Goal: Transaction & Acquisition: Purchase product/service

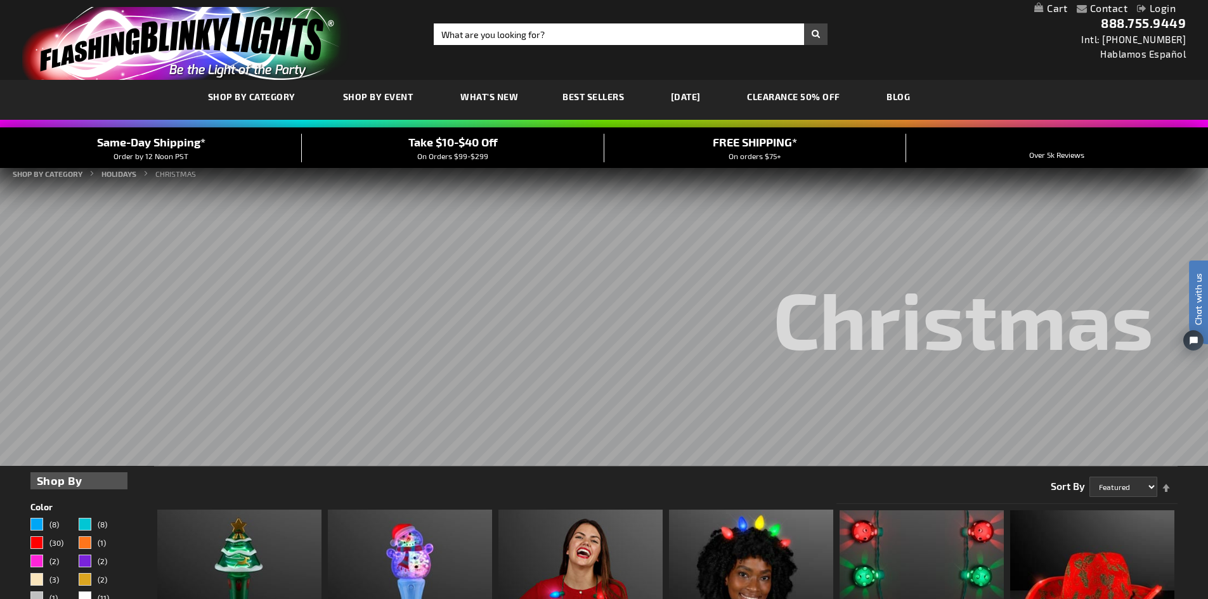
click at [1055, 4] on link "My Cart" at bounding box center [1050, 9] width 33 height 12
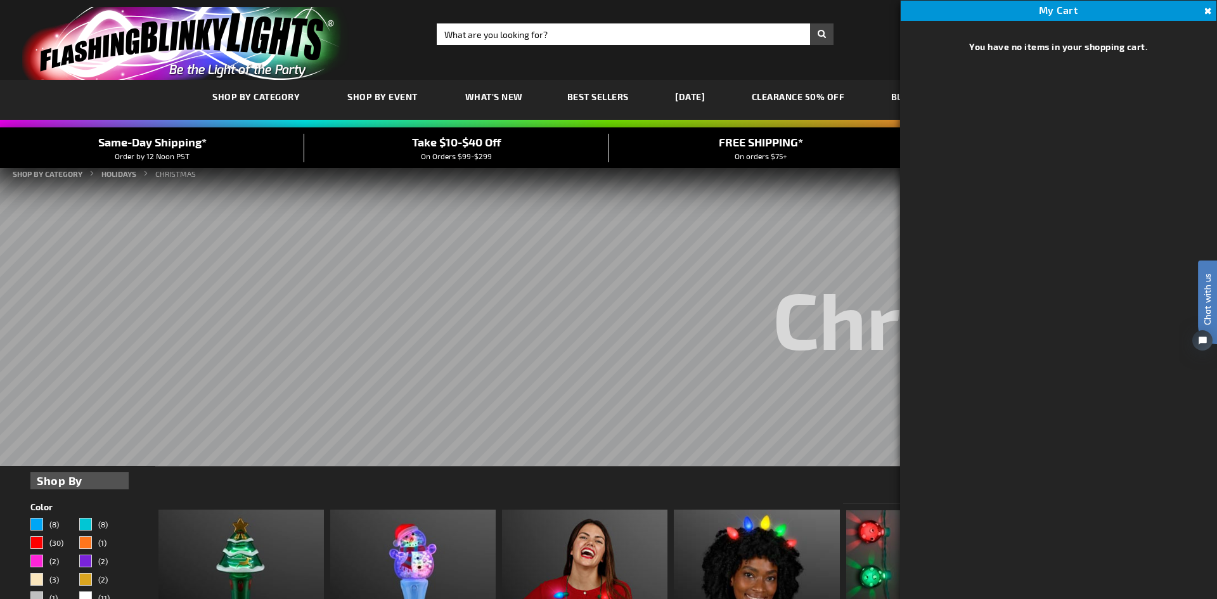
click at [1207, 13] on div "Close dialog Get 10% Off Subscribe and save today Unlock Offer Submit" at bounding box center [608, 299] width 1217 height 599
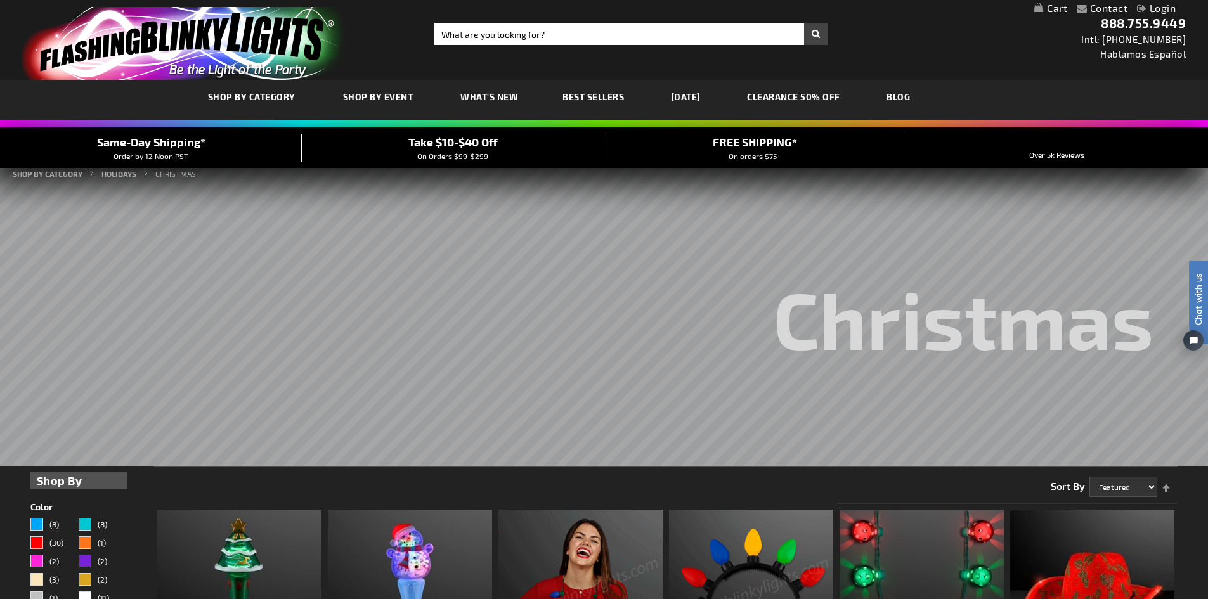
click at [1148, 13] on link "Login" at bounding box center [1156, 8] width 39 height 12
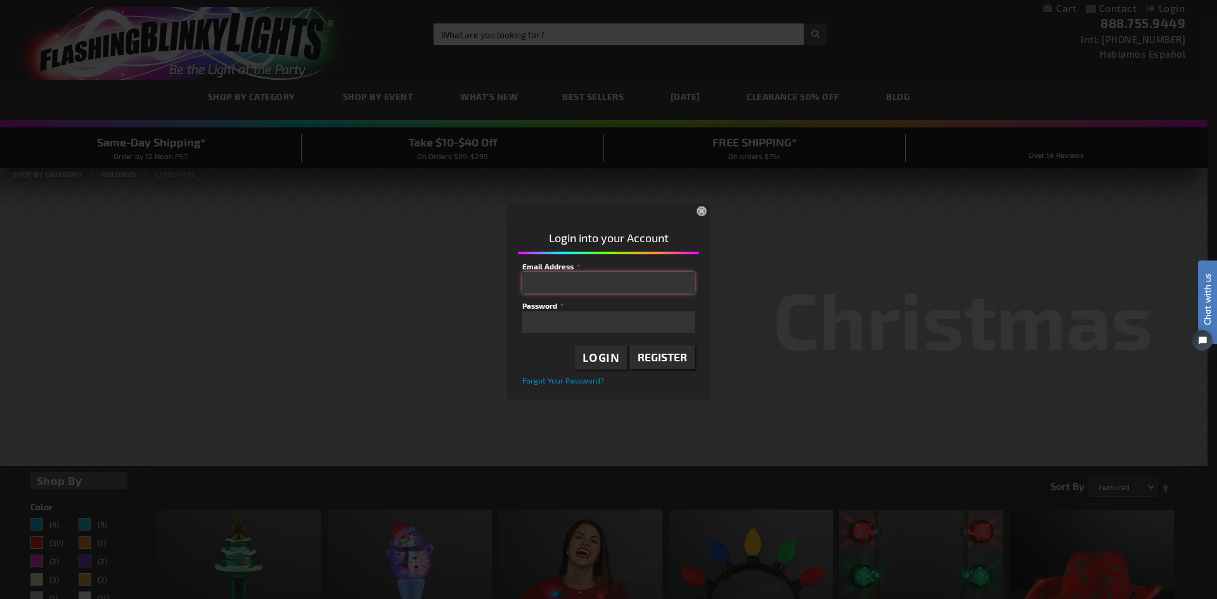
click at [602, 279] on input "Email Address" at bounding box center [608, 283] width 172 height 22
click at [612, 276] on input "Email Address" at bounding box center [608, 283] width 172 height 22
click at [902, 44] on div "Please complete your information below to login. Please complete your informati…" at bounding box center [608, 299] width 1217 height 599
click at [676, 41] on div "Please complete your information below to login. Please complete your informati…" at bounding box center [608, 299] width 1217 height 599
click at [698, 211] on button "×" at bounding box center [703, 212] width 28 height 28
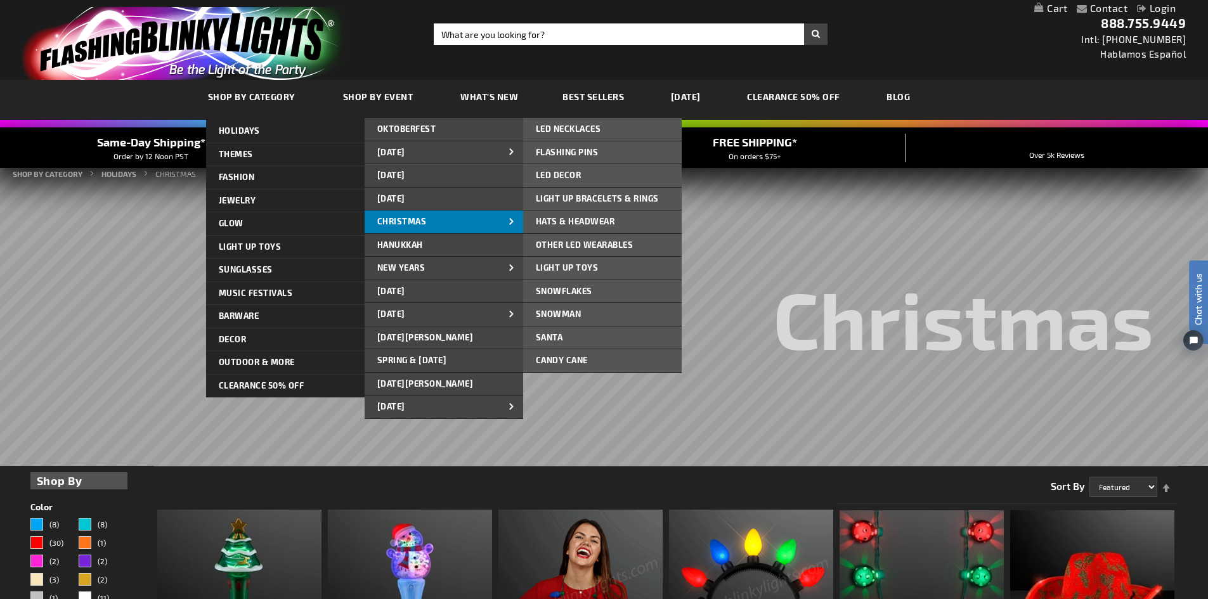
click at [400, 225] on span "CHRISTMAS" at bounding box center [401, 221] width 49 height 10
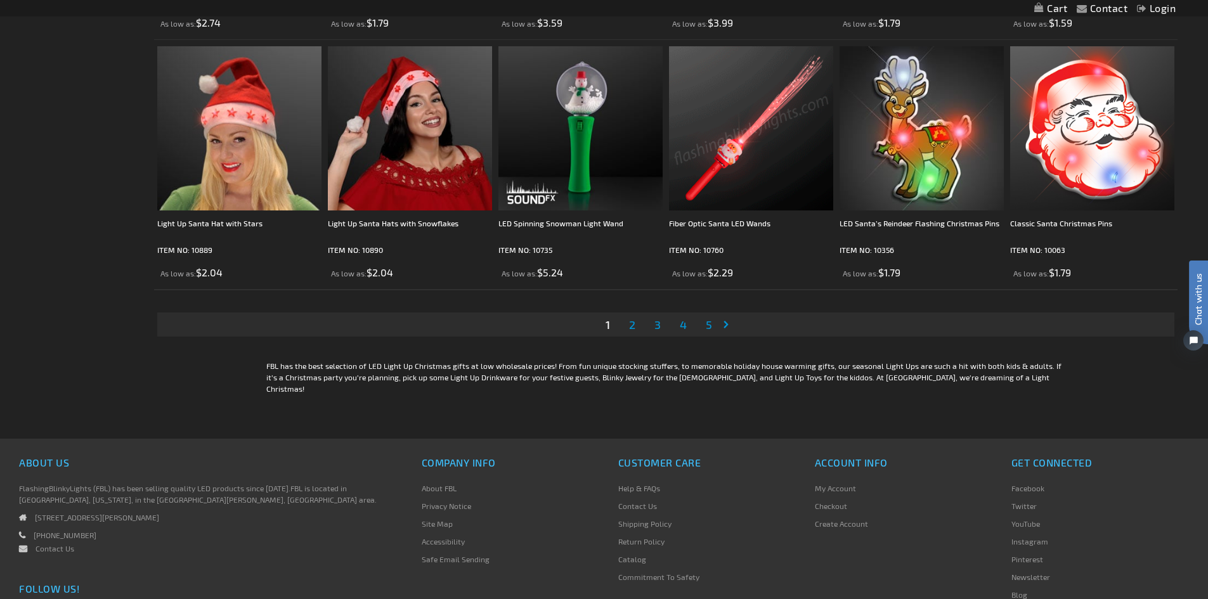
scroll to position [2726, 0]
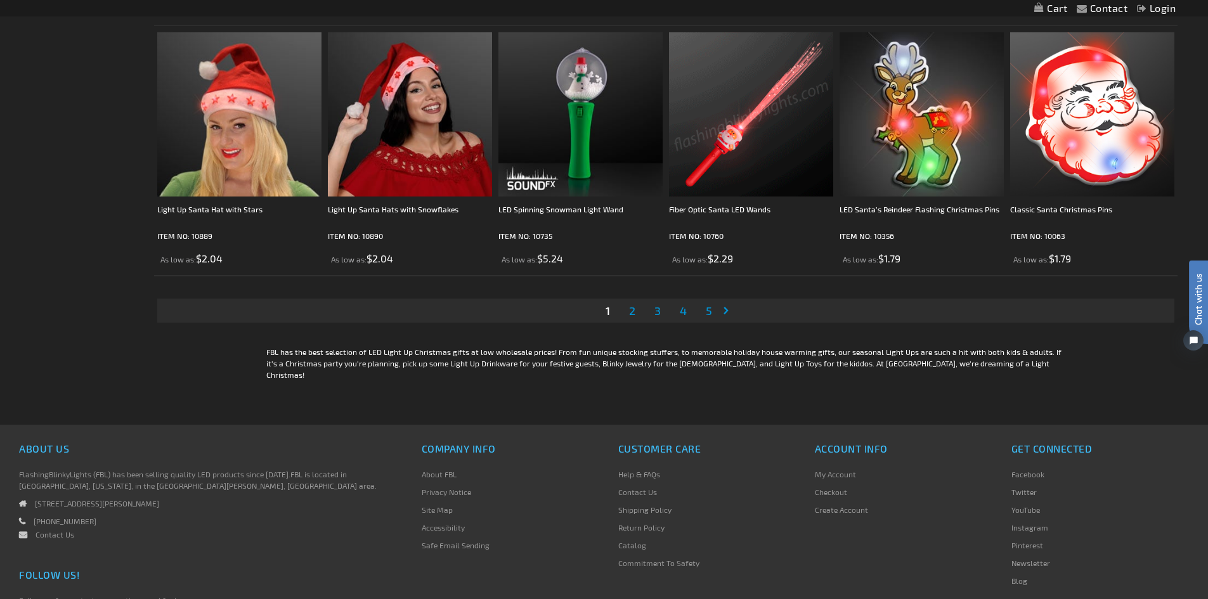
click at [633, 316] on span "2" at bounding box center [632, 311] width 6 height 14
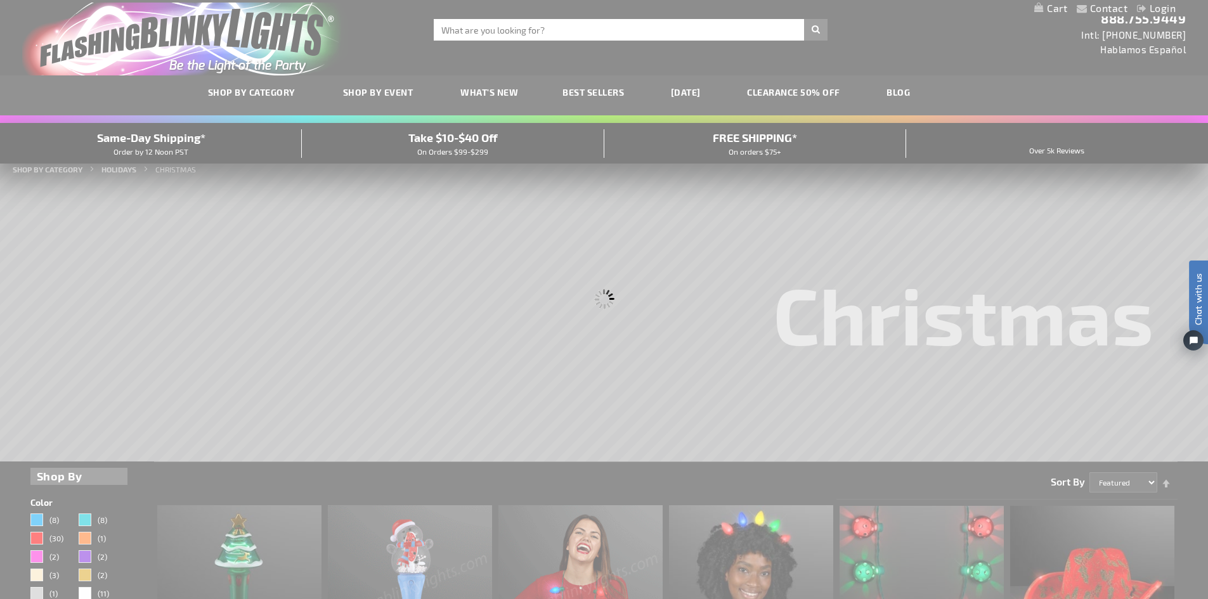
scroll to position [0, 0]
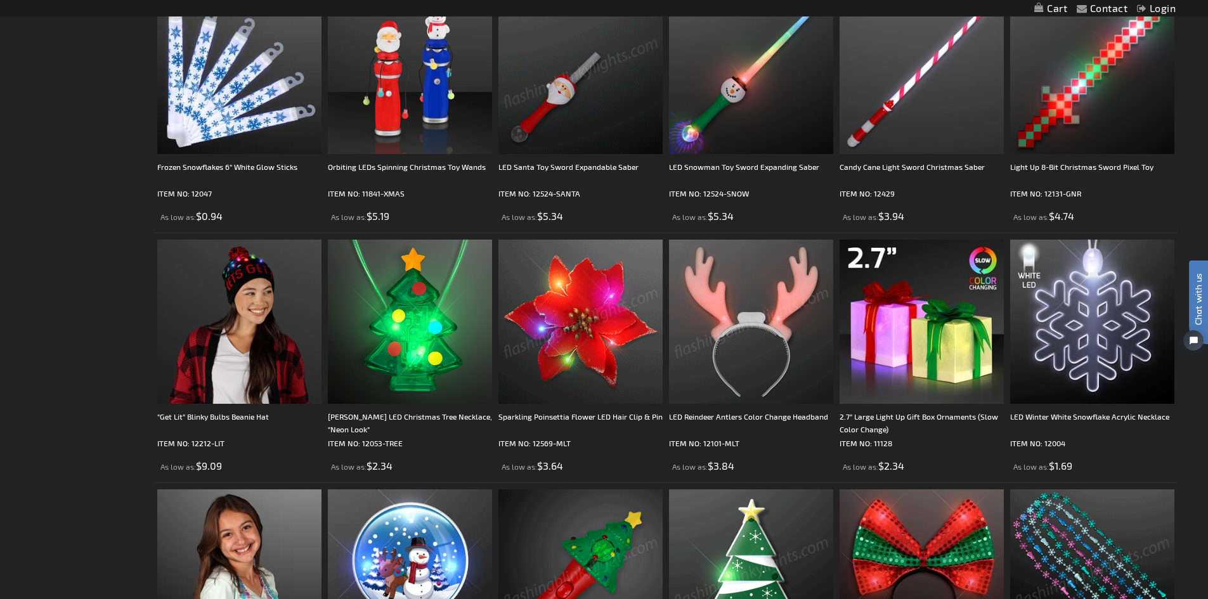
scroll to position [1141, 0]
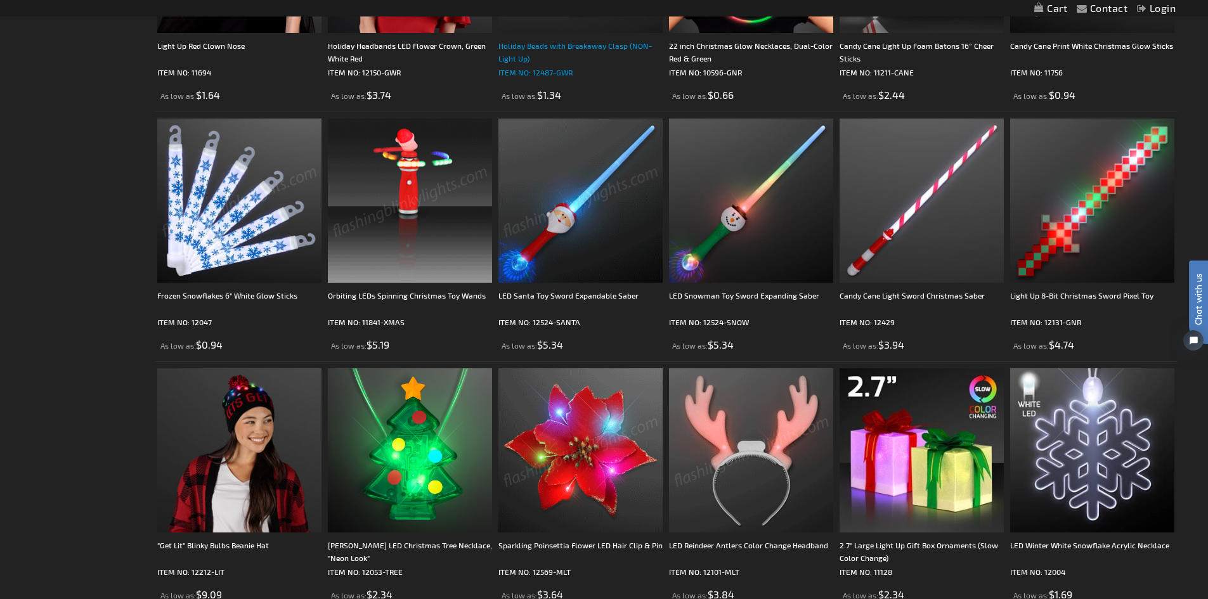
drag, startPoint x: 661, startPoint y: 316, endPoint x: 612, endPoint y: 57, distance: 263.8
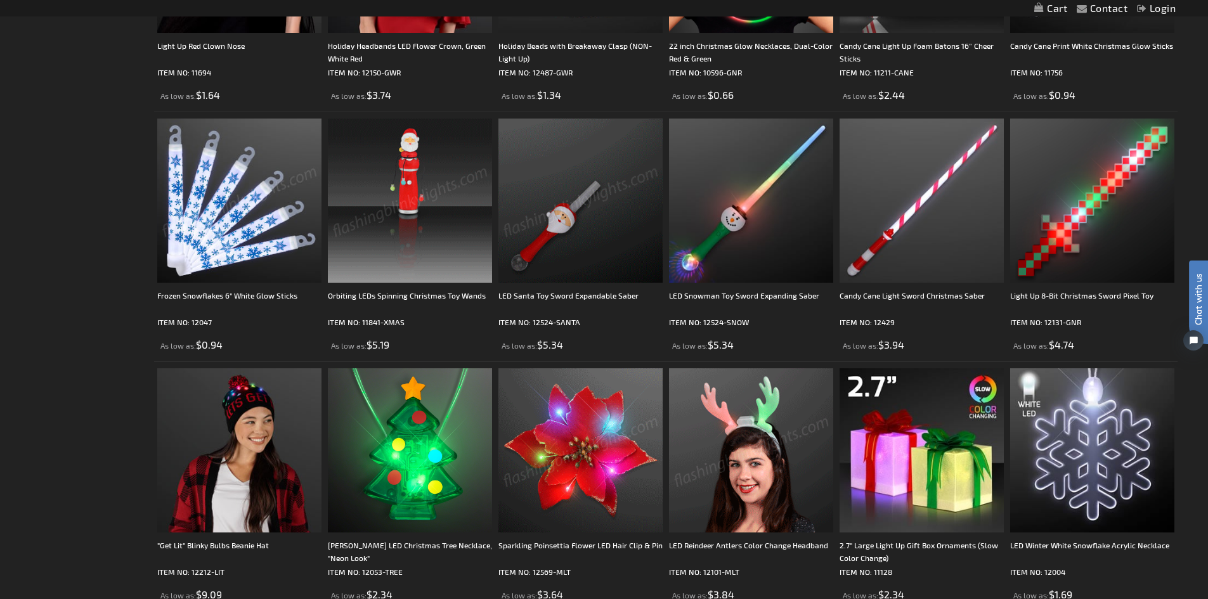
scroll to position [0, 0]
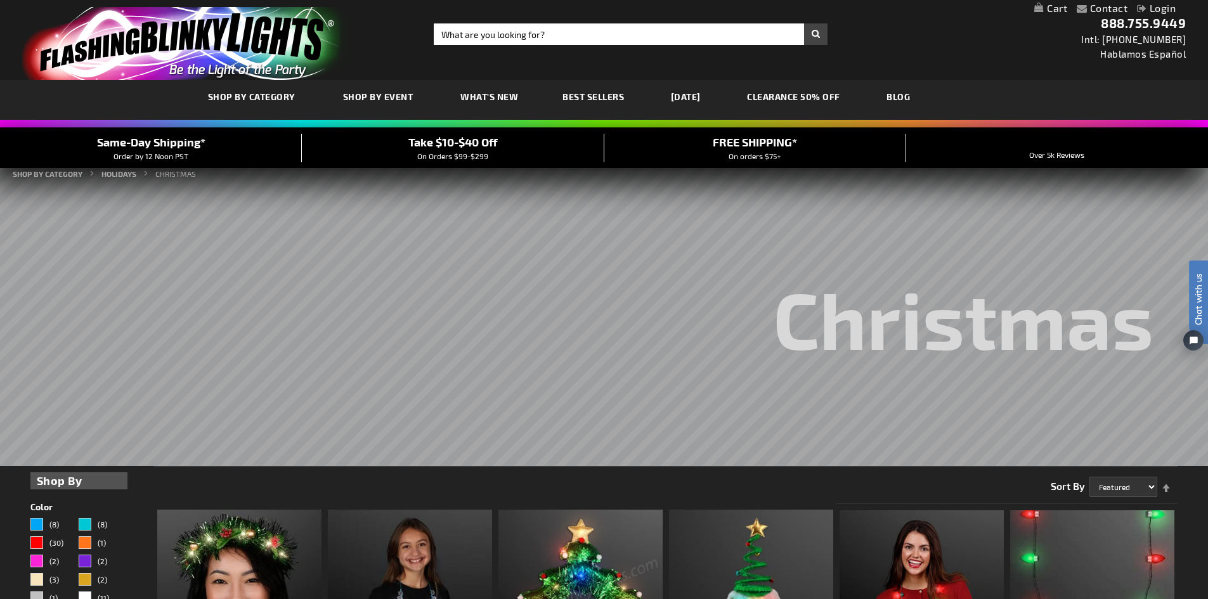
drag, startPoint x: 101, startPoint y: 276, endPoint x: 89, endPoint y: 112, distance: 164.6
click at [494, 35] on input "Search" at bounding box center [631, 34] width 394 height 22
click at [469, 32] on input "Search" at bounding box center [631, 34] width 394 height 22
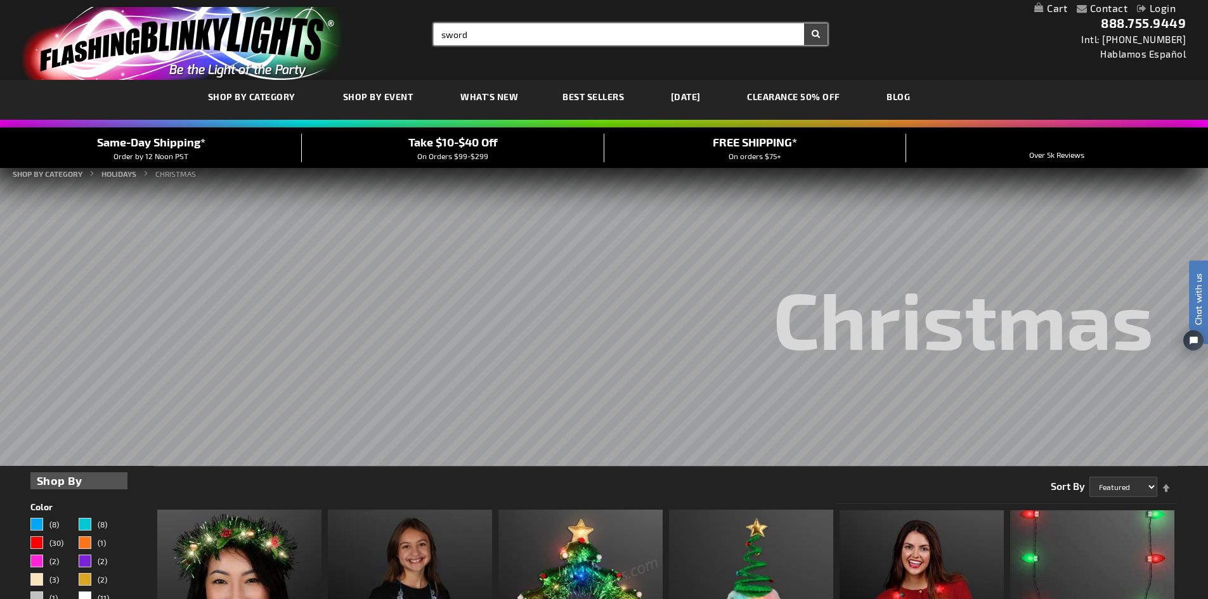
type input "sword"
click at [804, 23] on button "Search" at bounding box center [815, 34] width 23 height 22
click at [815, 30] on button "Search" at bounding box center [815, 34] width 23 height 22
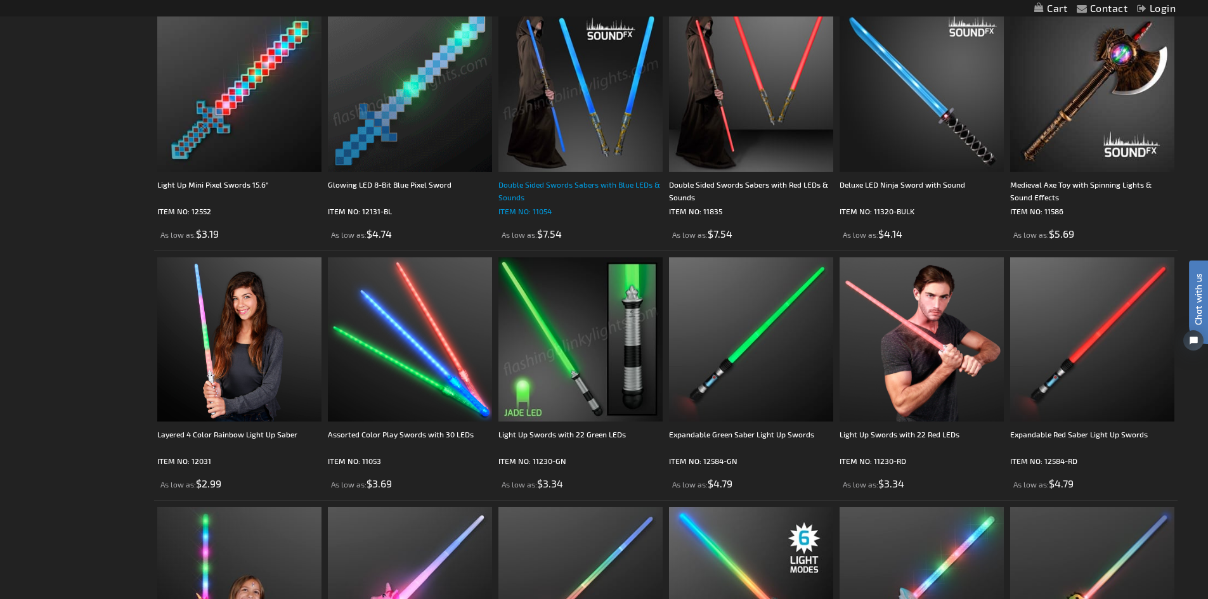
scroll to position [1014, 0]
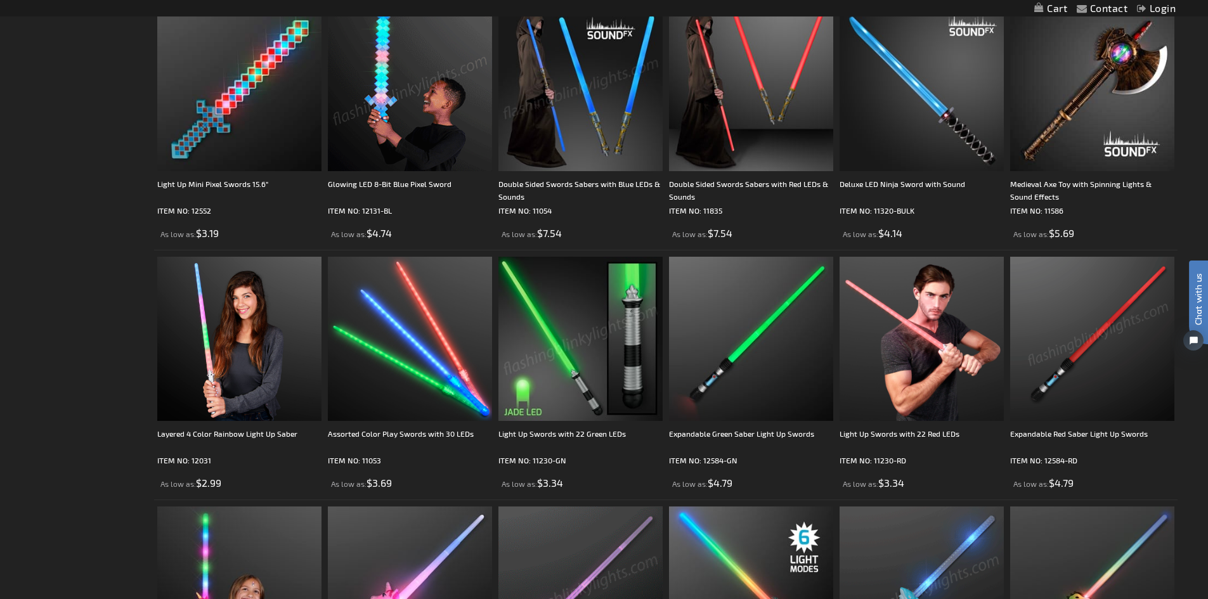
click at [1125, 351] on img at bounding box center [1092, 339] width 164 height 164
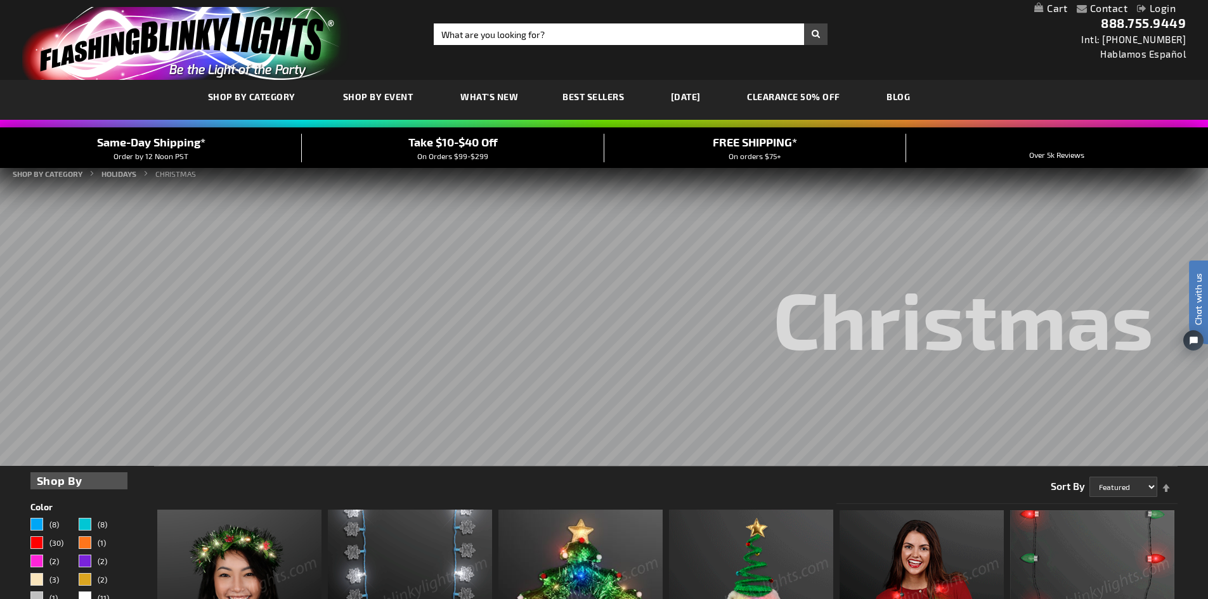
drag, startPoint x: 23, startPoint y: 323, endPoint x: 10, endPoint y: -3, distance: 326.1
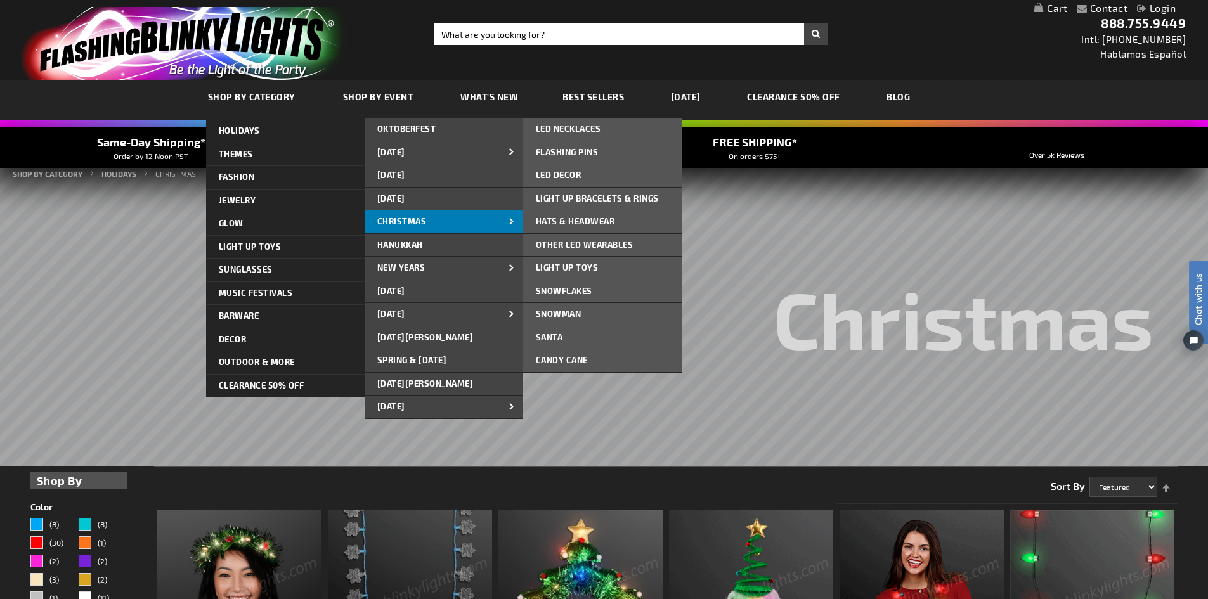
click at [431, 219] on link "CHRISTMAS" at bounding box center [443, 221] width 158 height 23
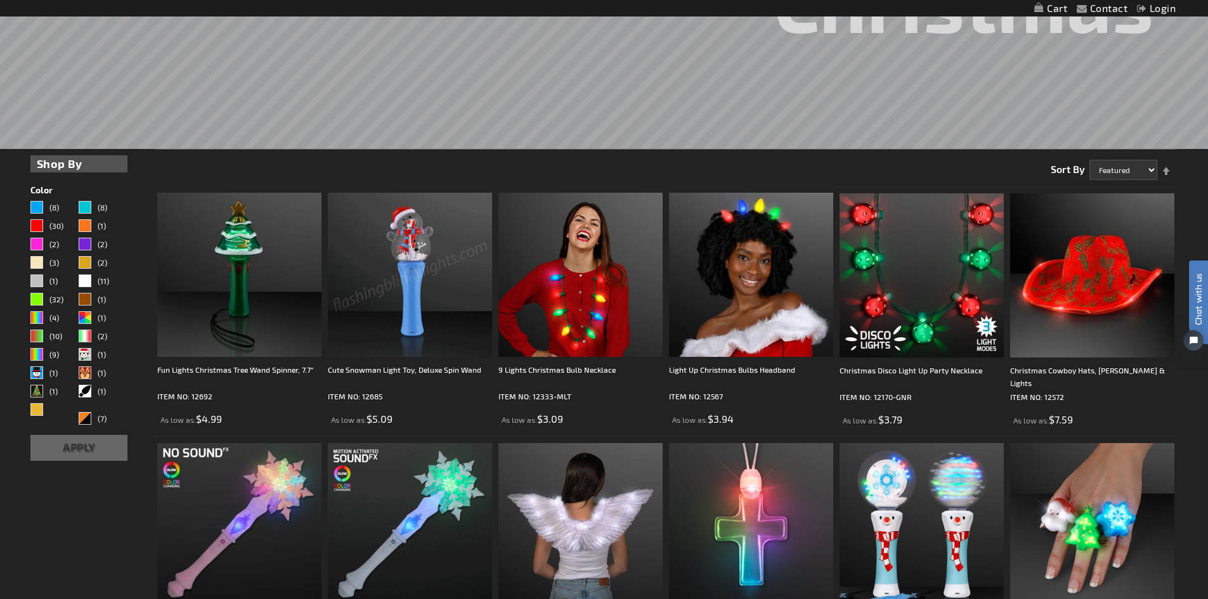
click at [446, 224] on img at bounding box center [410, 275] width 164 height 164
drag, startPoint x: 446, startPoint y: 224, endPoint x: 435, endPoint y: 226, distance: 11.1
click at [435, 226] on img at bounding box center [410, 275] width 164 height 164
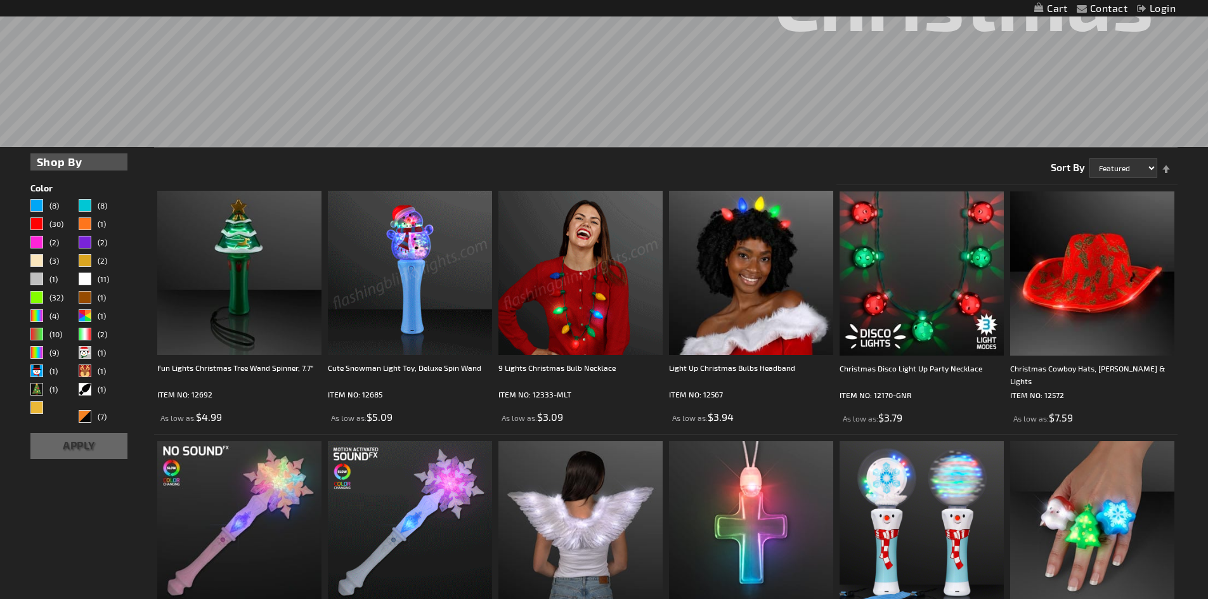
click at [559, 327] on img at bounding box center [580, 273] width 164 height 164
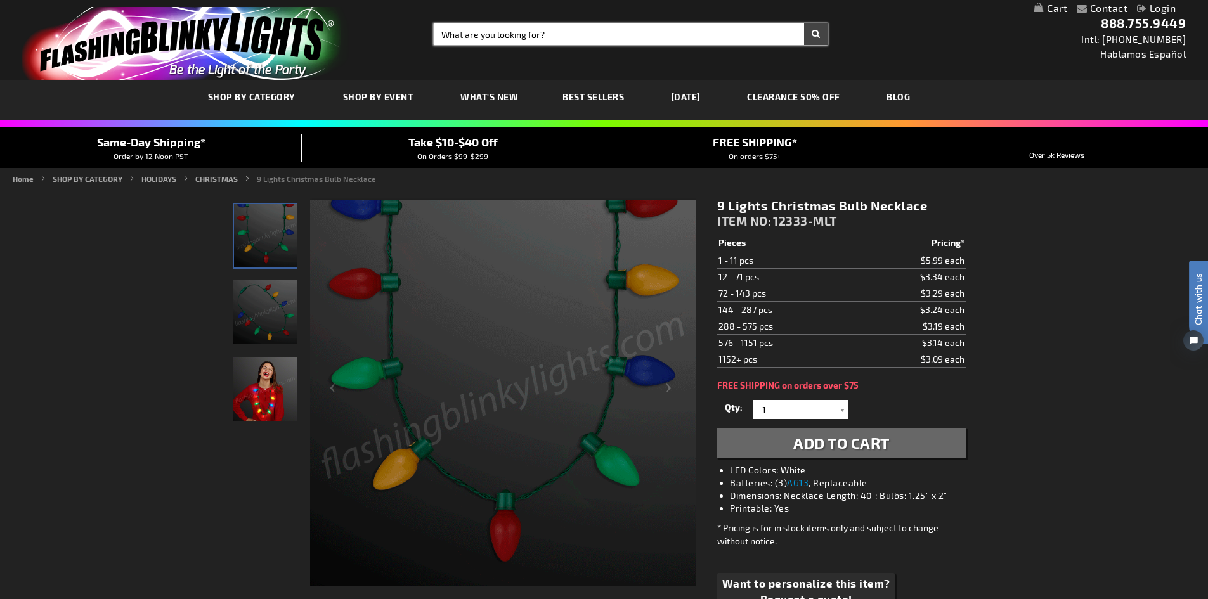
click at [531, 34] on input "Search" at bounding box center [631, 34] width 394 height 22
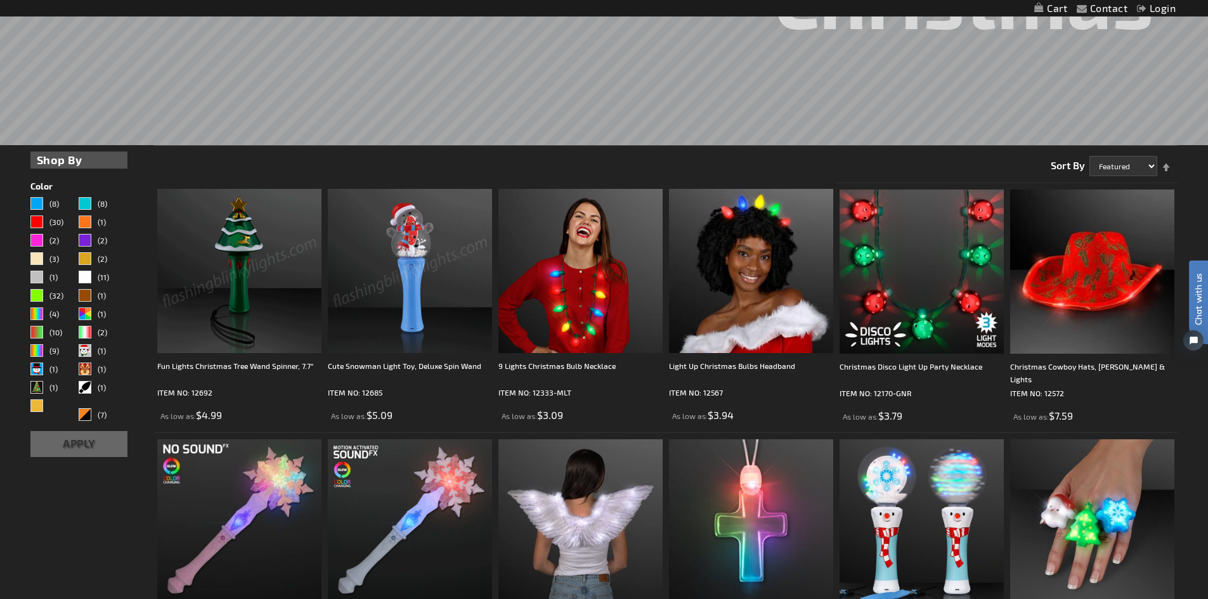
click at [365, 244] on img at bounding box center [410, 271] width 164 height 164
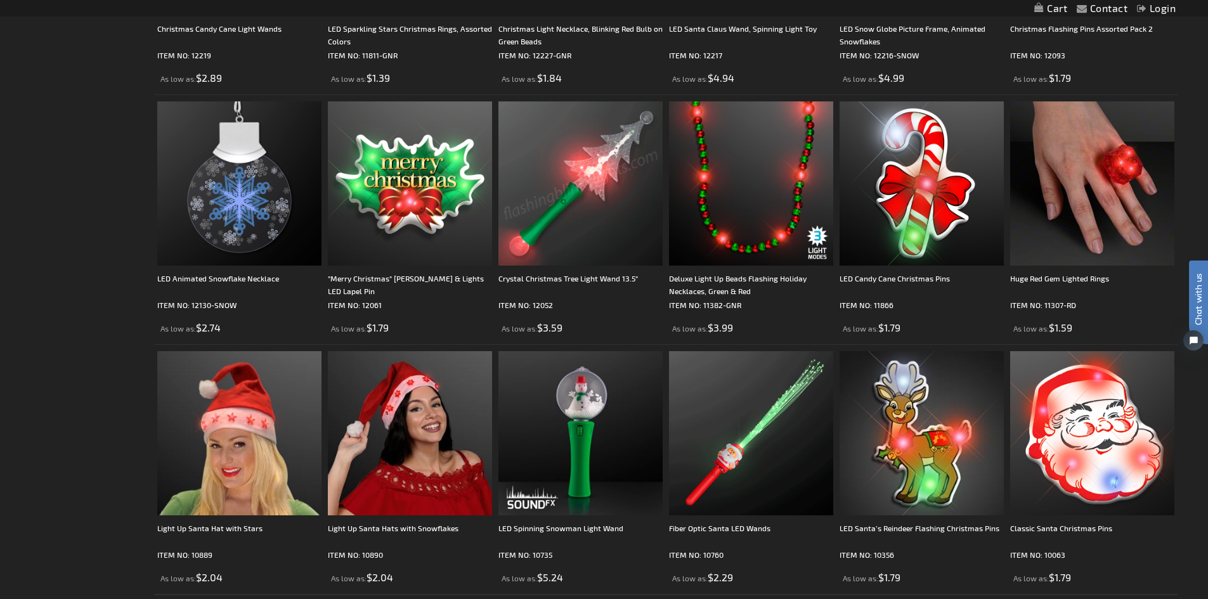
scroll to position [2414, 0]
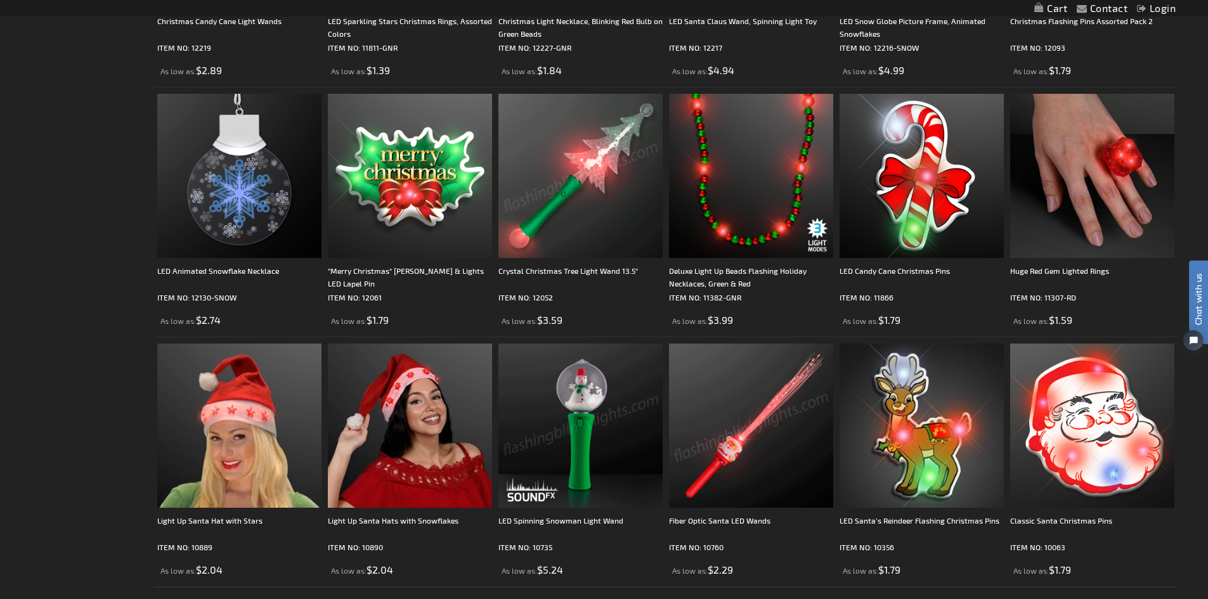
click at [726, 407] on img at bounding box center [751, 426] width 164 height 164
click at [742, 437] on img at bounding box center [751, 426] width 164 height 164
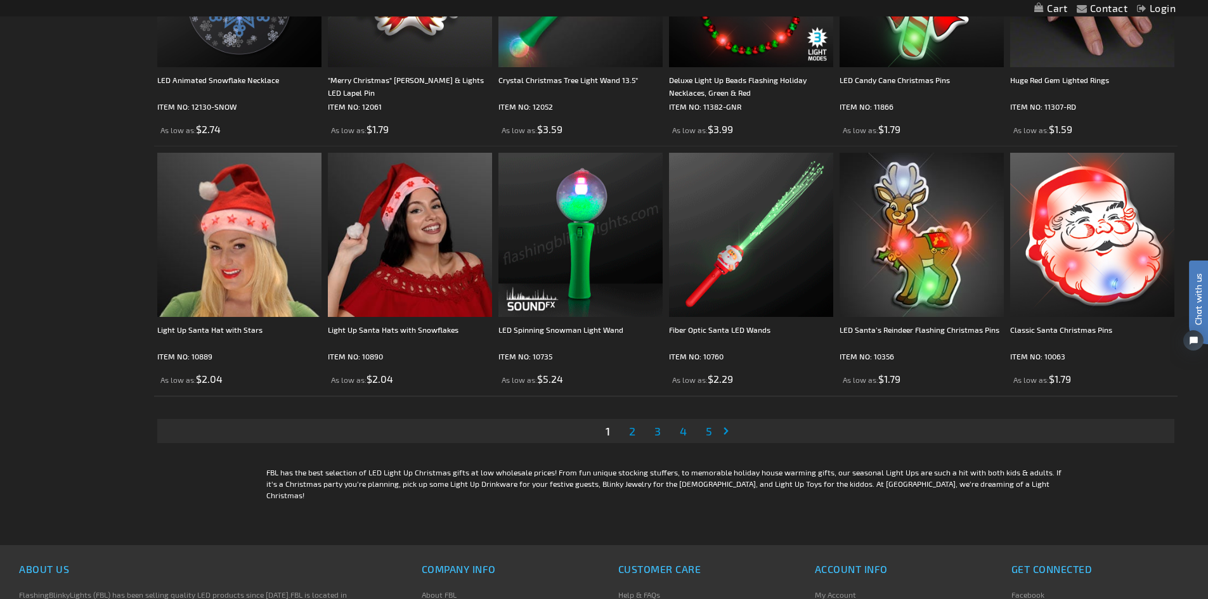
click at [631, 430] on span "2" at bounding box center [632, 431] width 6 height 14
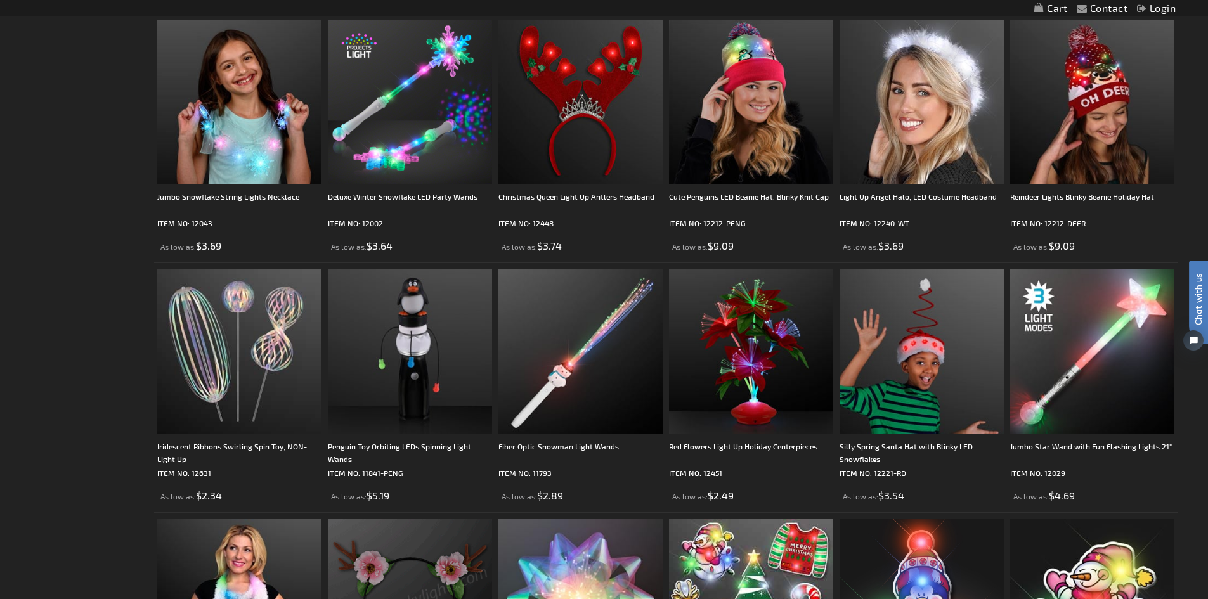
scroll to position [2028, 0]
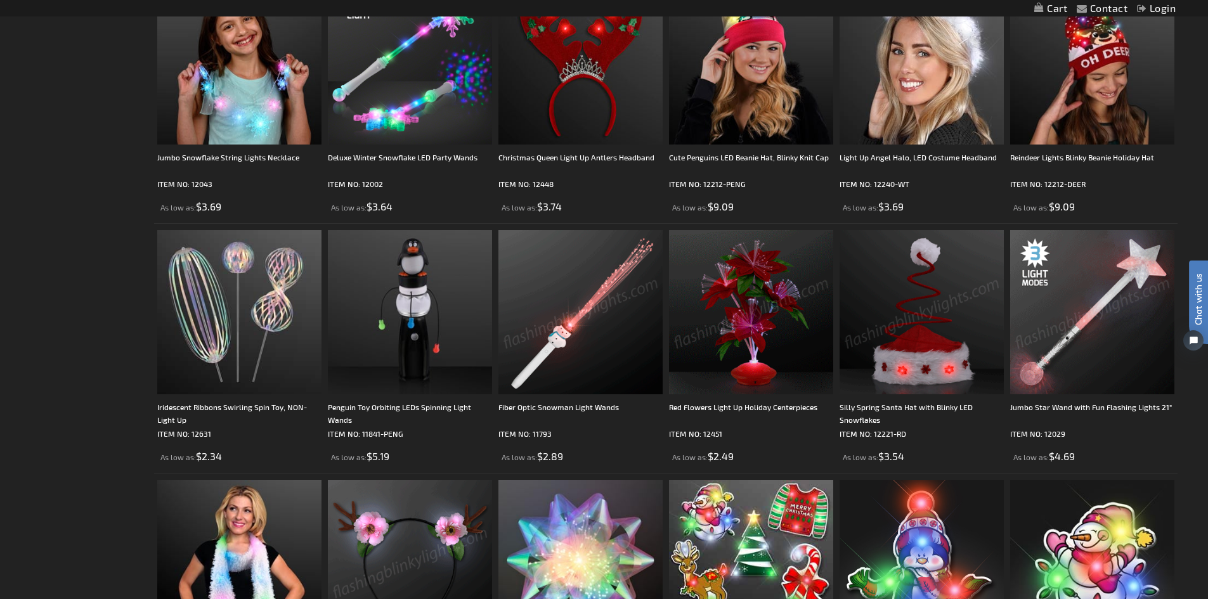
click at [1093, 328] on img at bounding box center [1092, 312] width 164 height 164
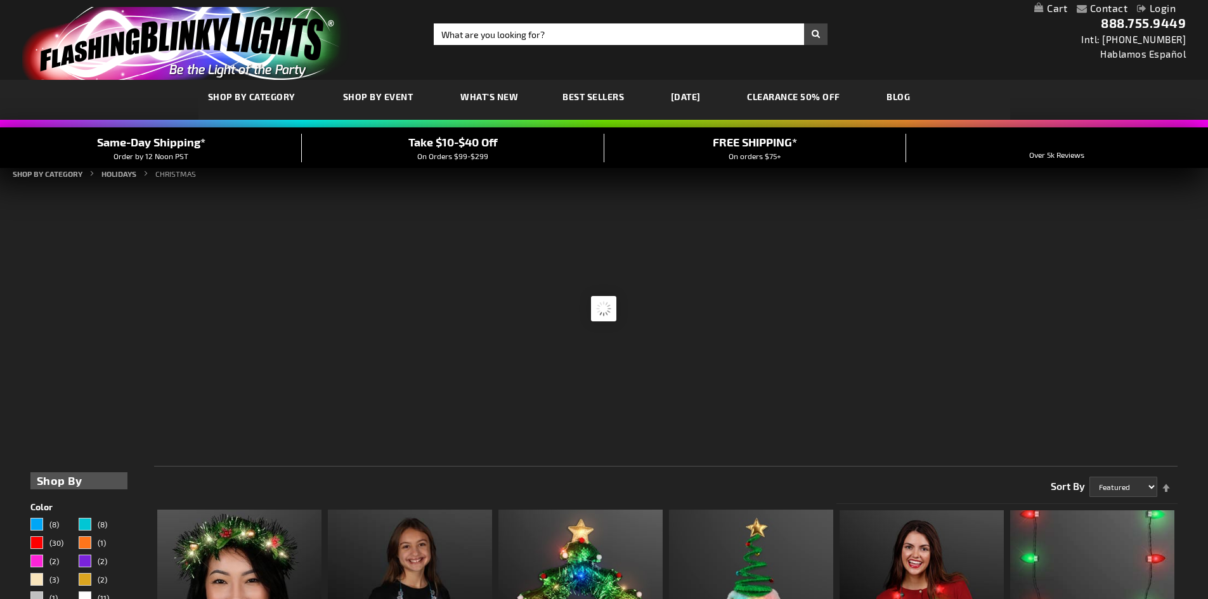
drag, startPoint x: 67, startPoint y: 215, endPoint x: 53, endPoint y: -33, distance: 248.2
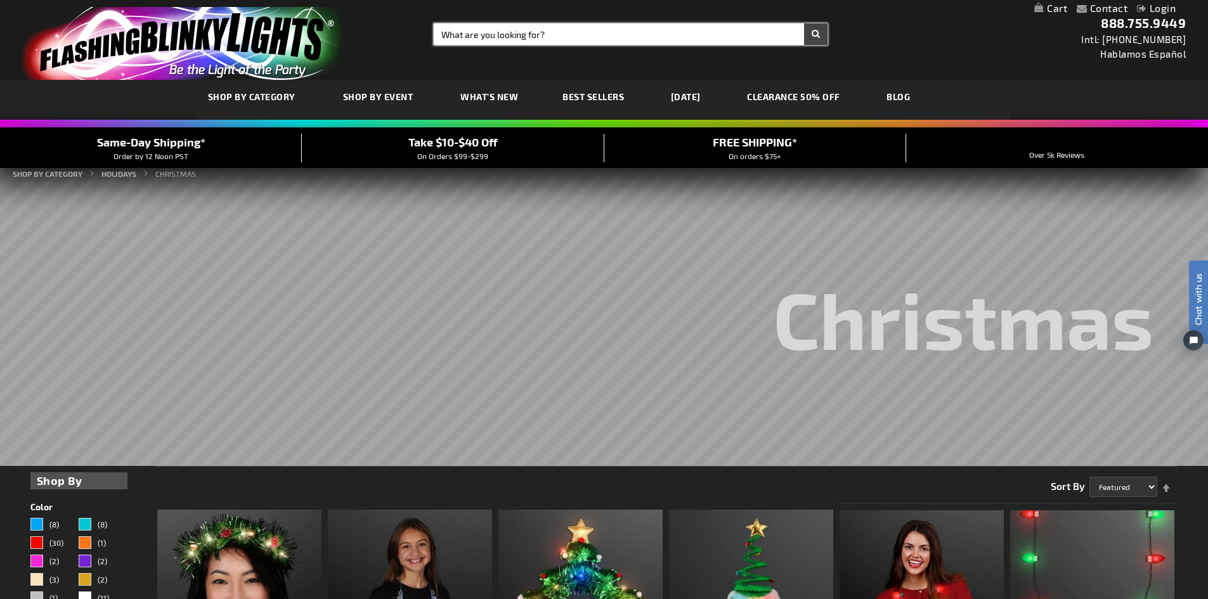
click at [519, 37] on input "Search" at bounding box center [631, 34] width 394 height 22
type input "sword"
click at [817, 35] on button "Search" at bounding box center [815, 34] width 23 height 22
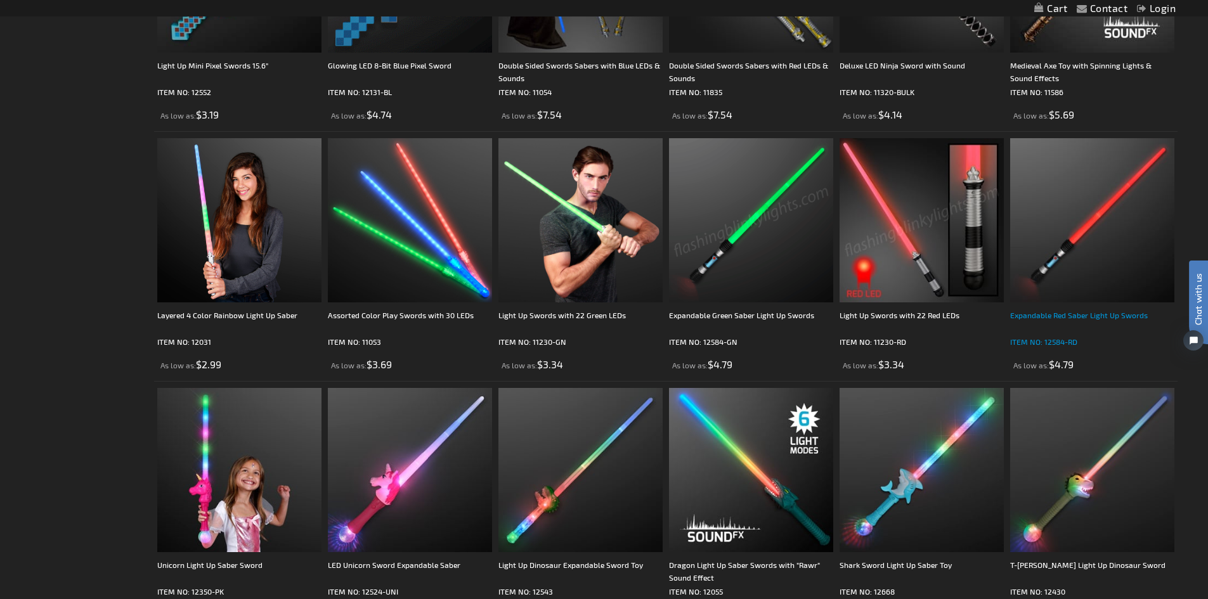
scroll to position [1141, 0]
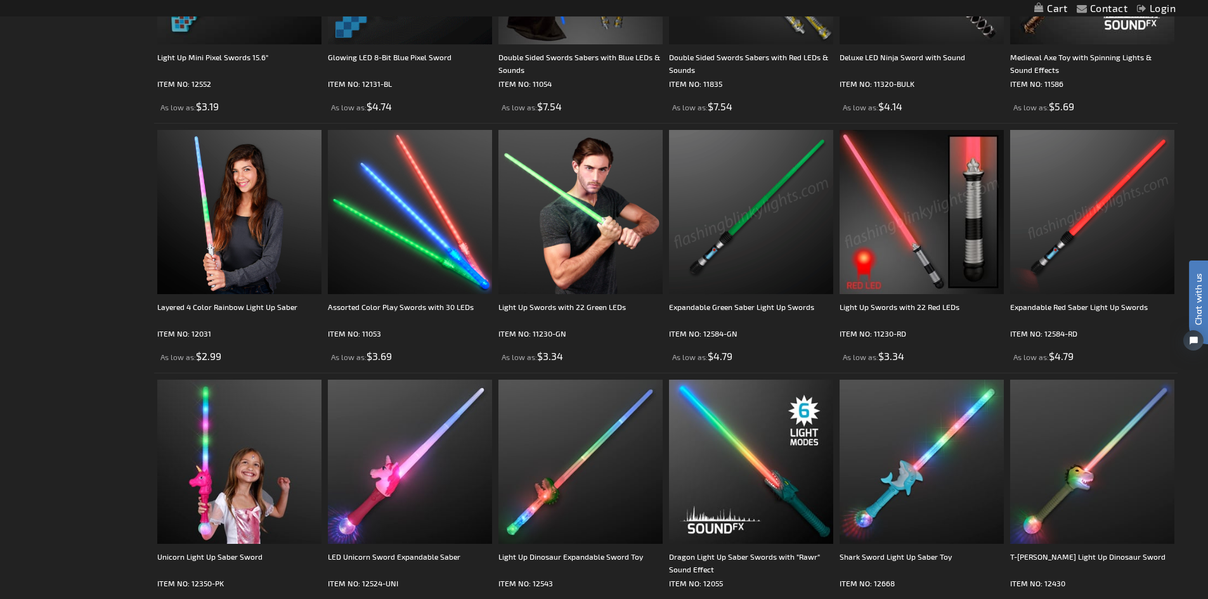
click at [1079, 257] on img at bounding box center [1092, 212] width 164 height 164
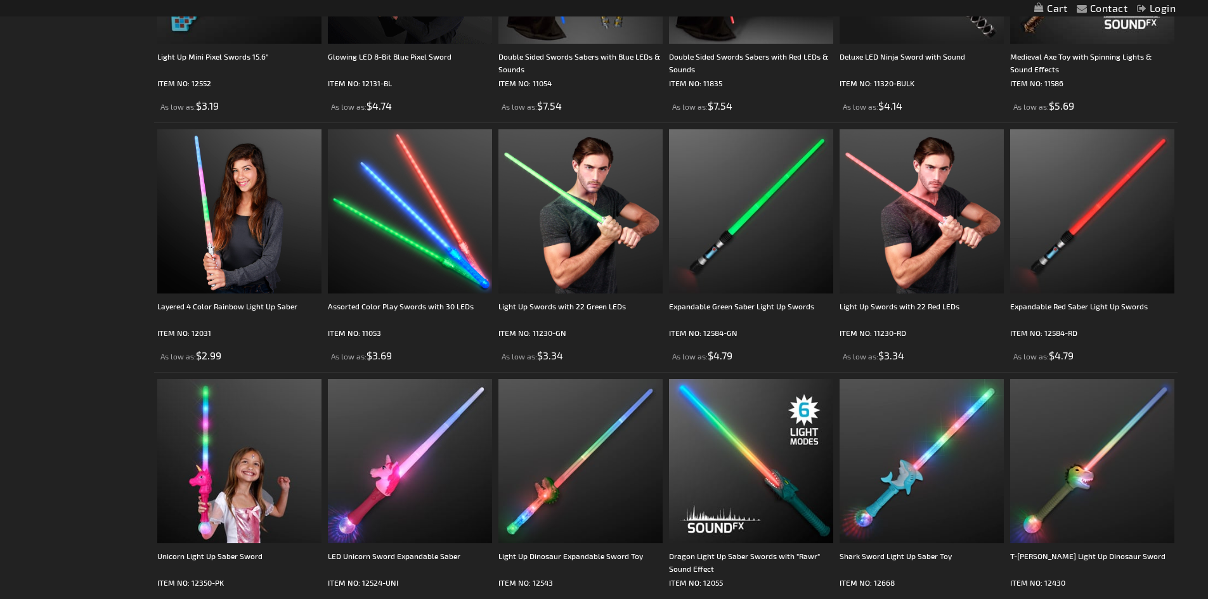
scroll to position [1141, 0]
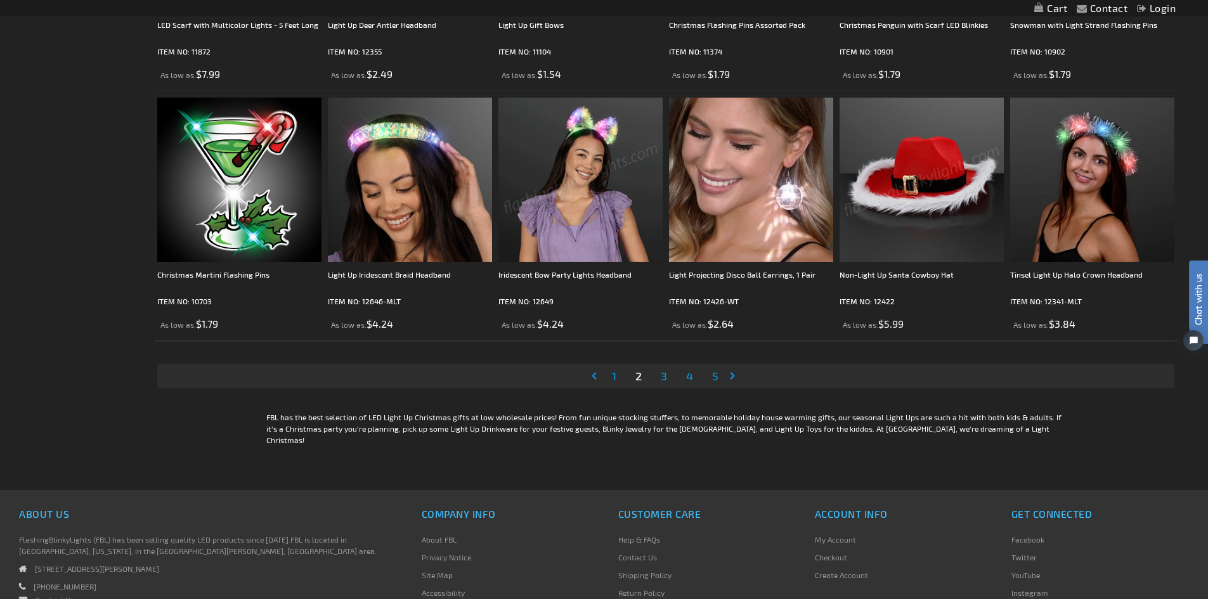
scroll to position [2662, 0]
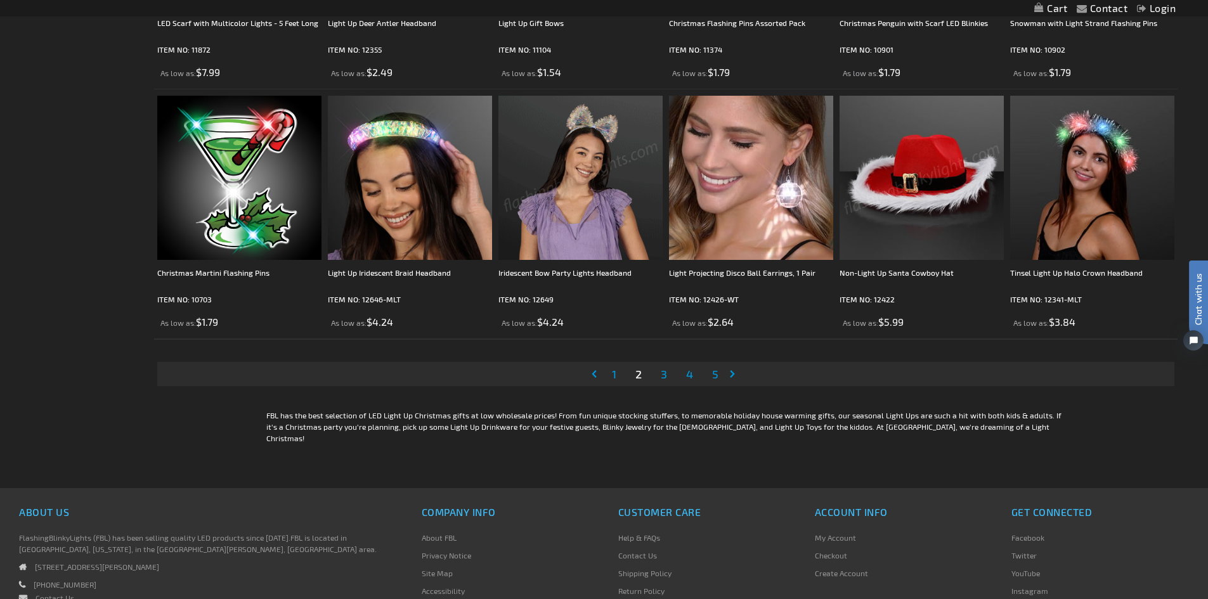
click at [664, 376] on span "3" at bounding box center [663, 374] width 6 height 14
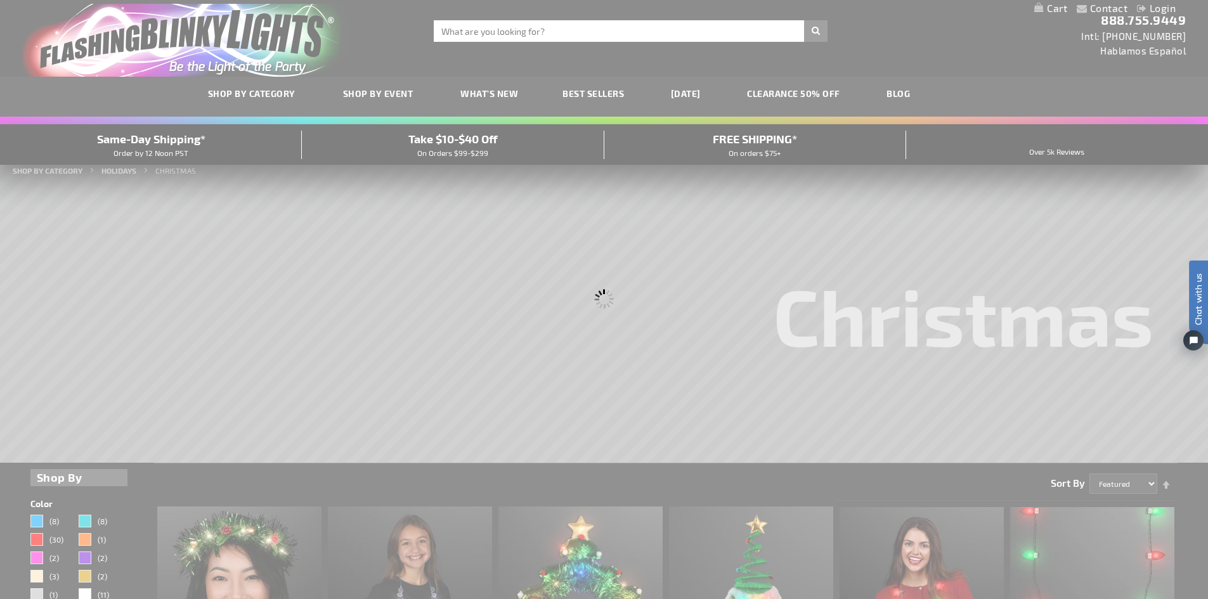
scroll to position [0, 0]
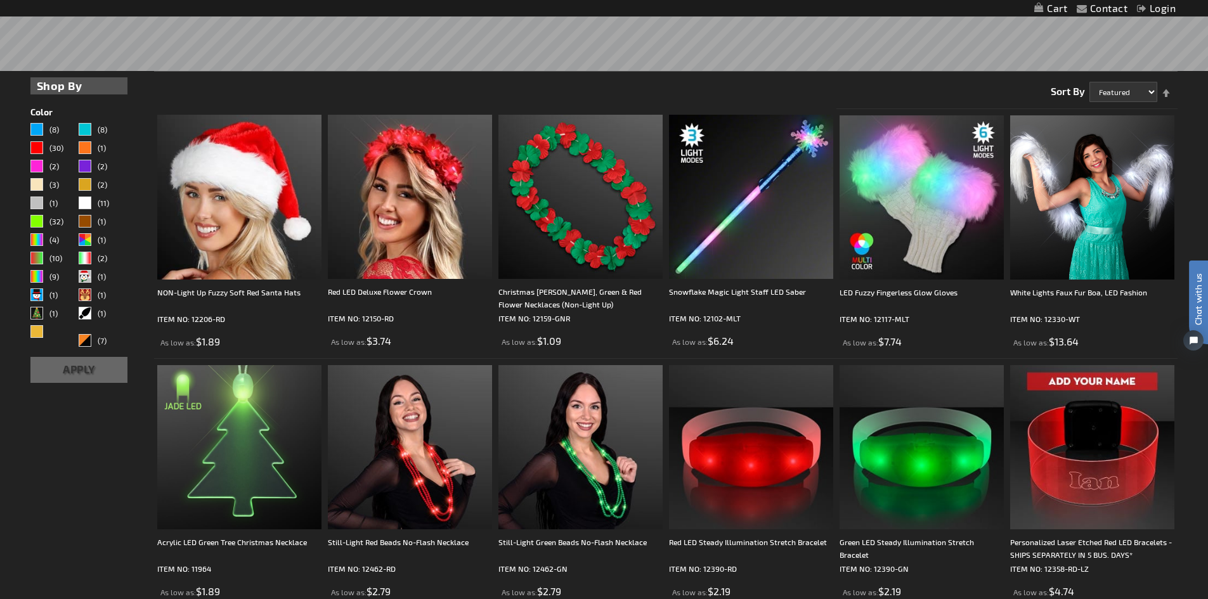
scroll to position [406, 0]
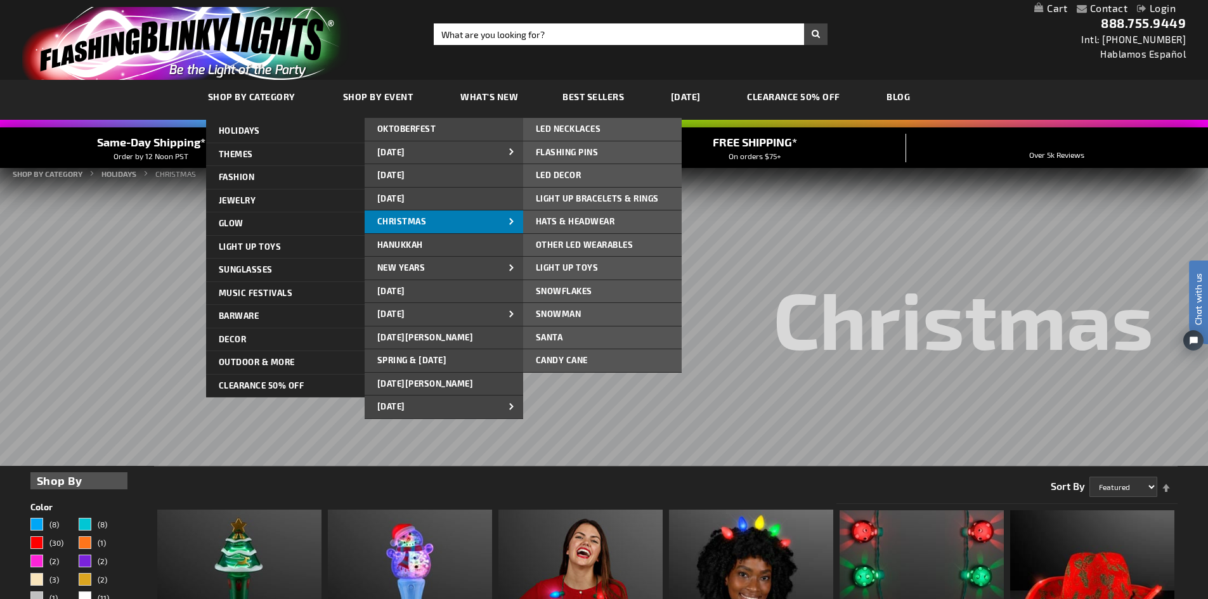
click at [411, 214] on link "CHRISTMAS" at bounding box center [443, 221] width 158 height 23
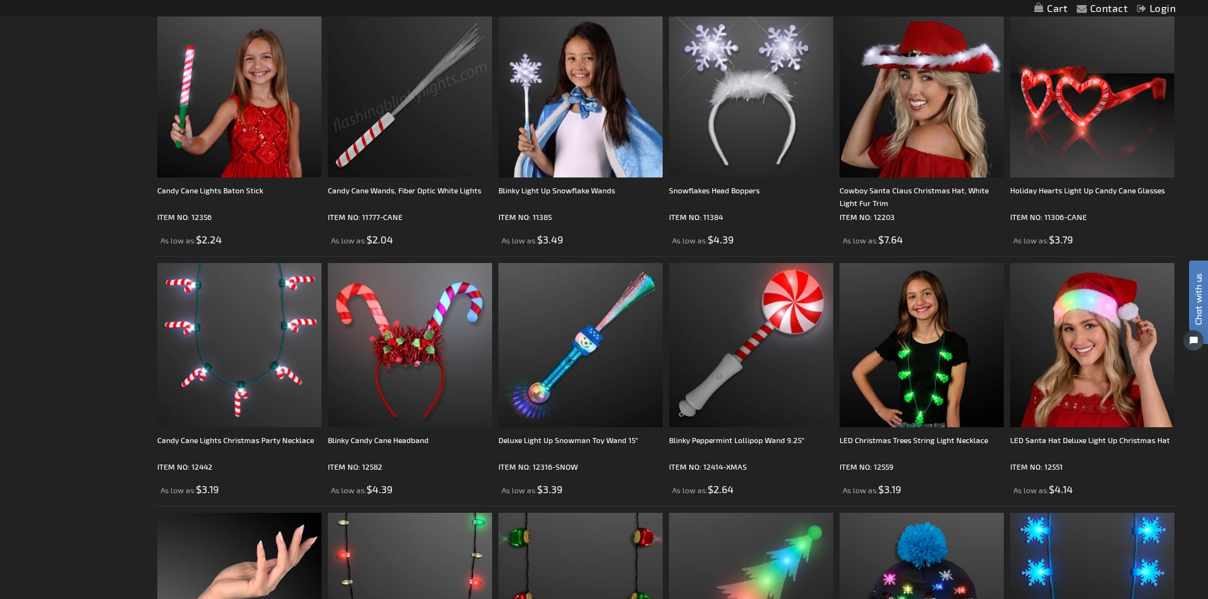
scroll to position [1471, 0]
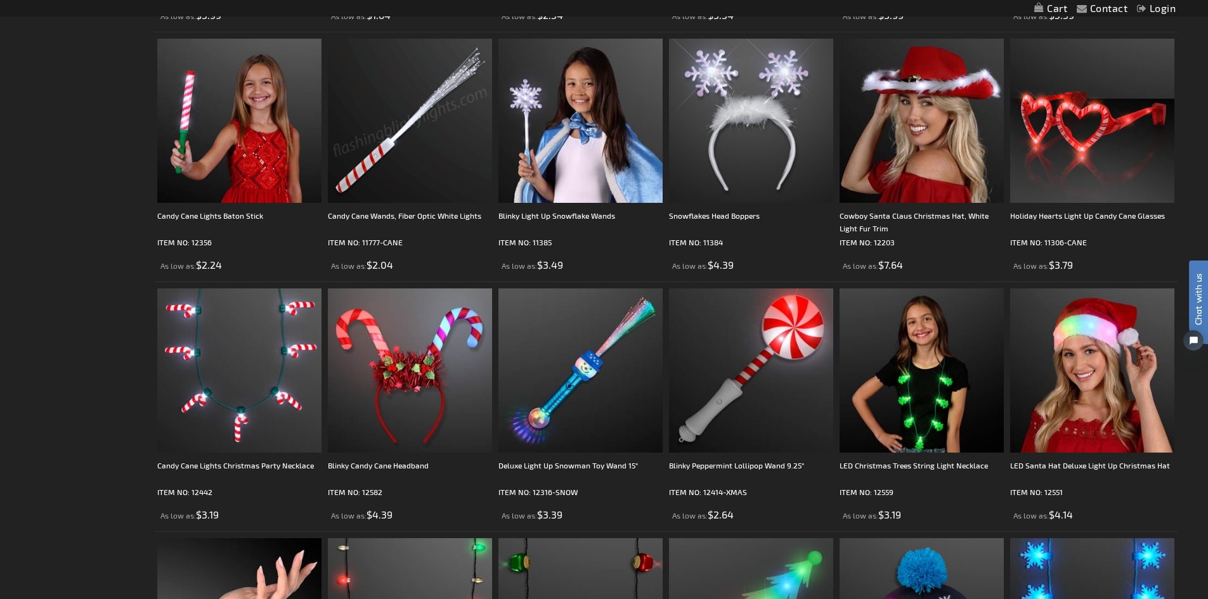
click at [408, 222] on div "Candy Cane Wands, Fiber Optic White Lights" at bounding box center [410, 221] width 164 height 25
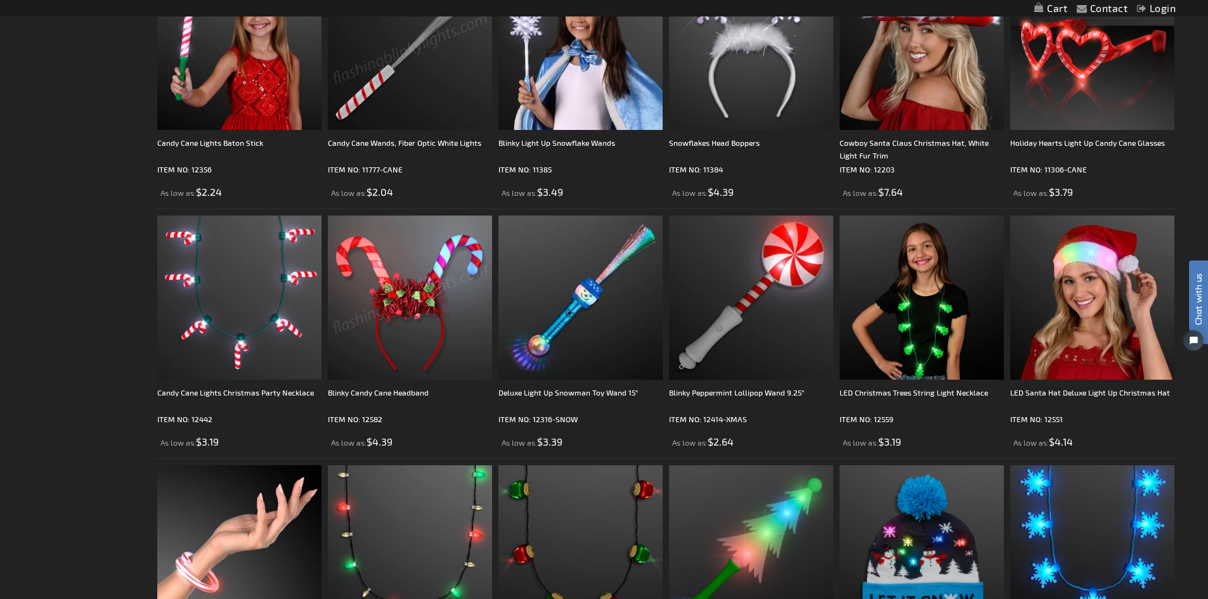
scroll to position [1699, 0]
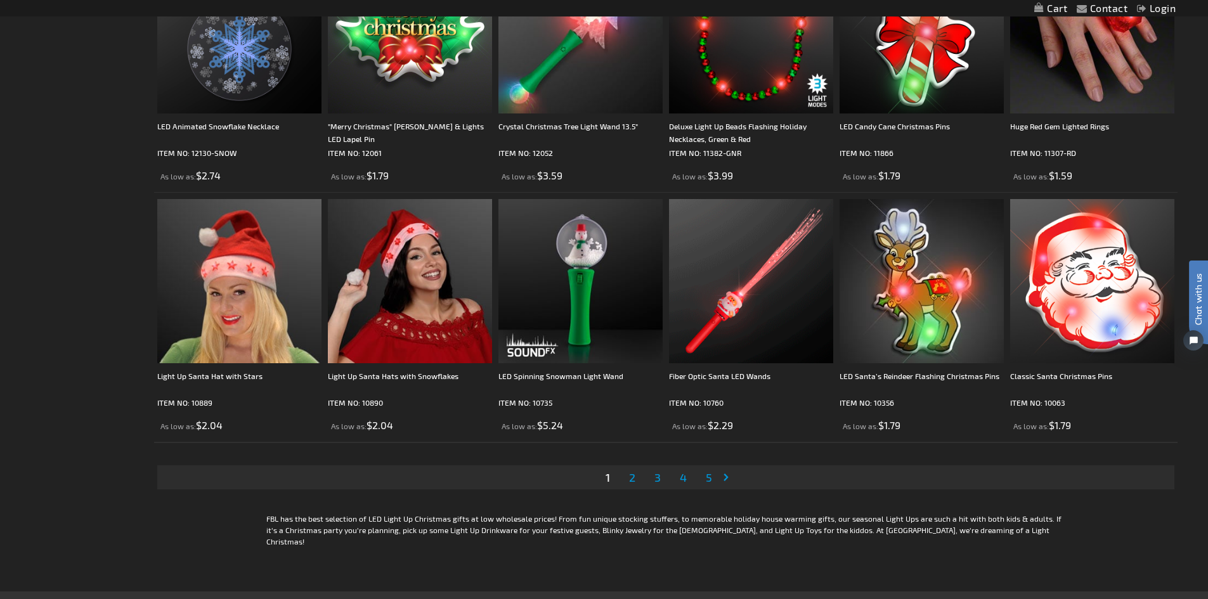
scroll to position [2561, 0]
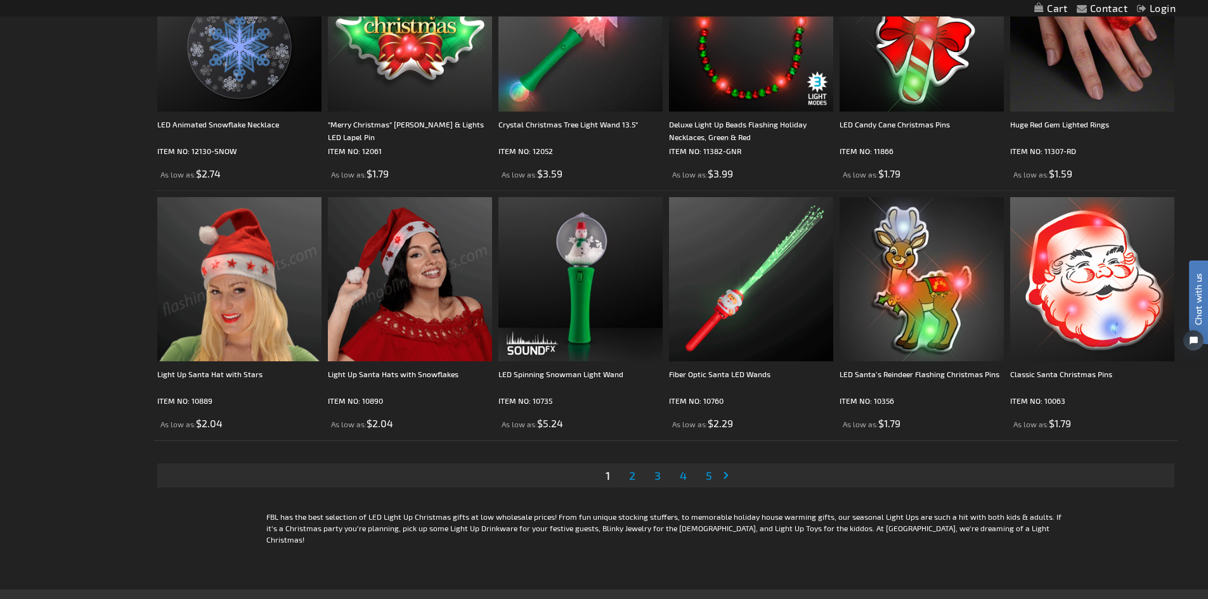
click at [632, 477] on span "2" at bounding box center [632, 475] width 6 height 14
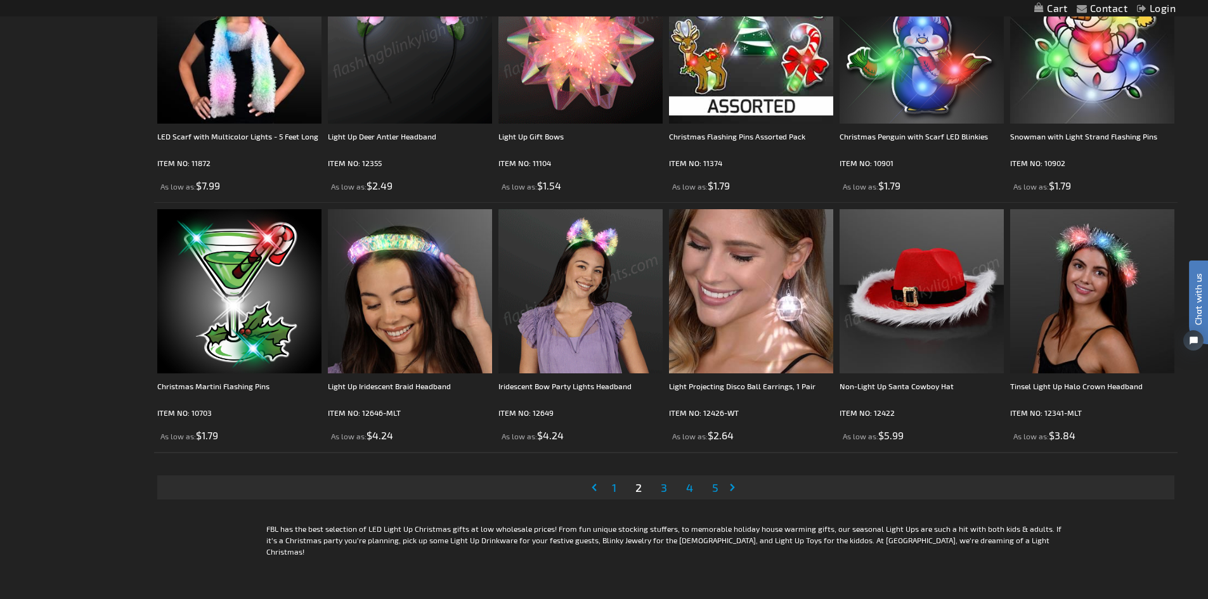
scroll to position [2586, 0]
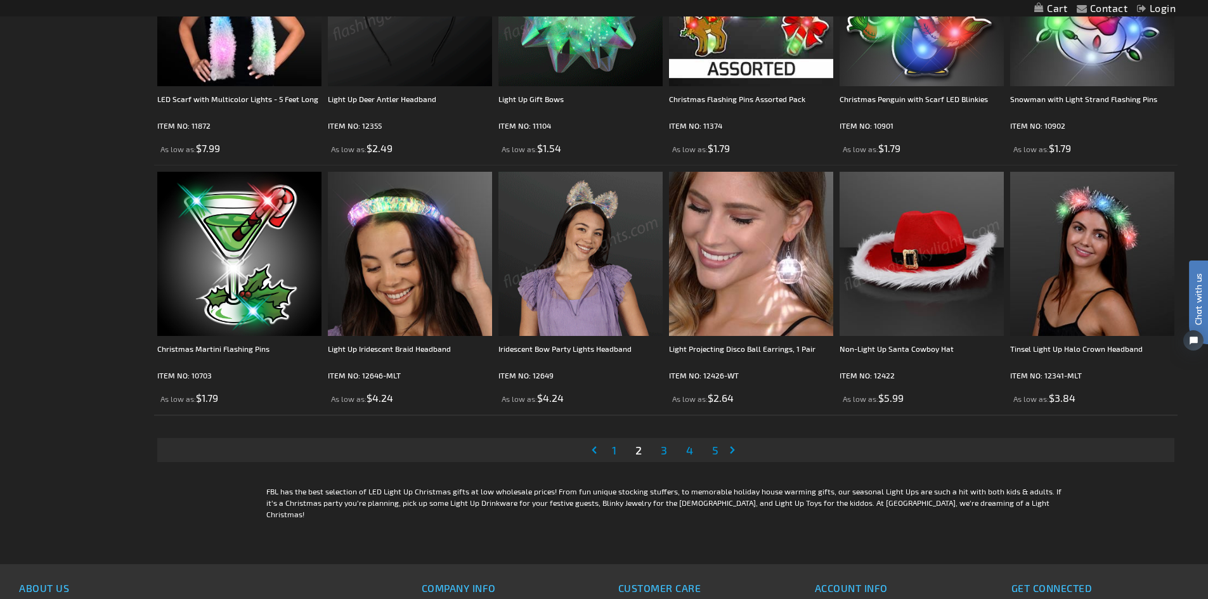
drag, startPoint x: 639, startPoint y: 451, endPoint x: 621, endPoint y: 450, distance: 18.4
drag, startPoint x: 621, startPoint y: 450, endPoint x: 643, endPoint y: 463, distance: 26.4
click at [640, 467] on div "Page Page Previous Page 1 You're currently reading page 2 Page 3" at bounding box center [665, 450] width 1023 height 44
click at [663, 454] on span "3" at bounding box center [663, 450] width 6 height 14
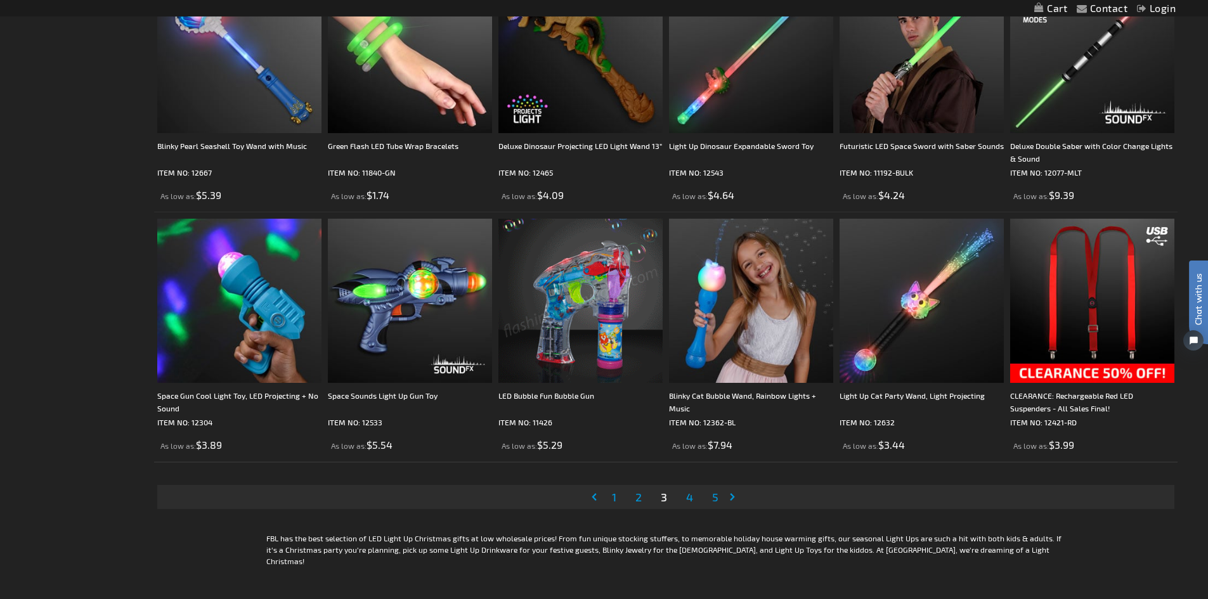
scroll to position [2561, 0]
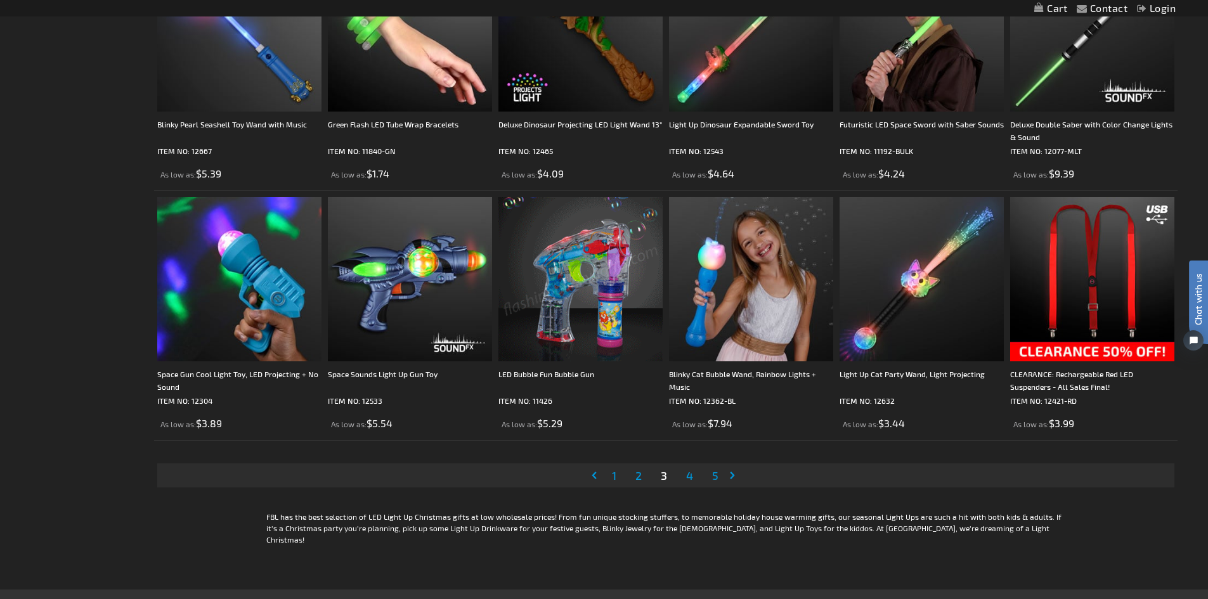
click at [687, 480] on span "4" at bounding box center [689, 475] width 7 height 14
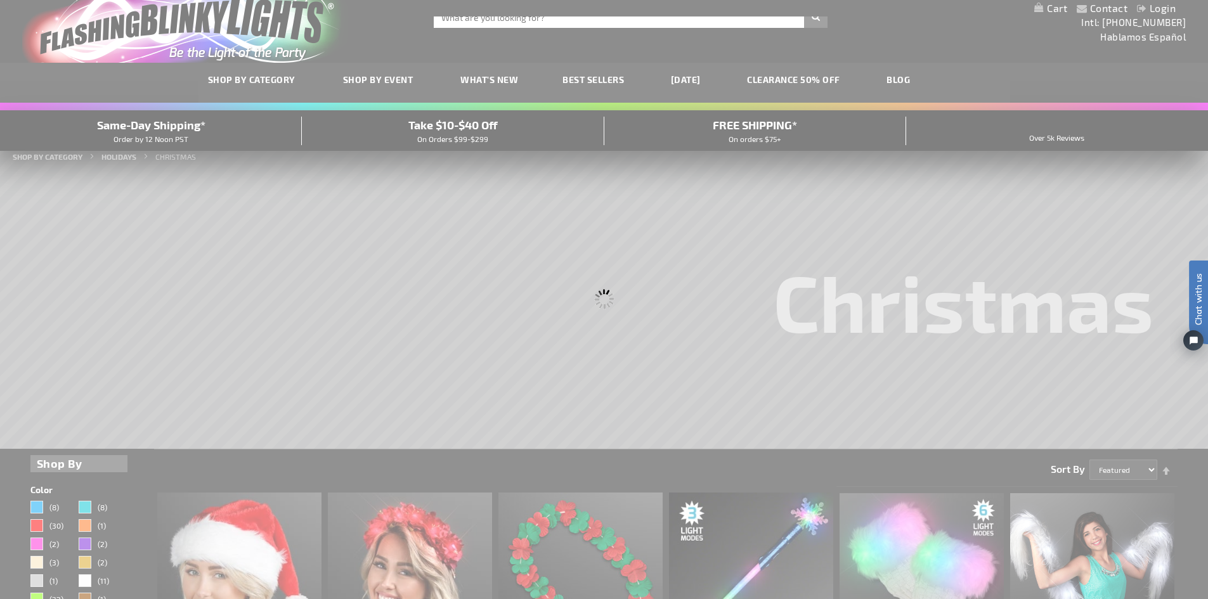
scroll to position [1, 0]
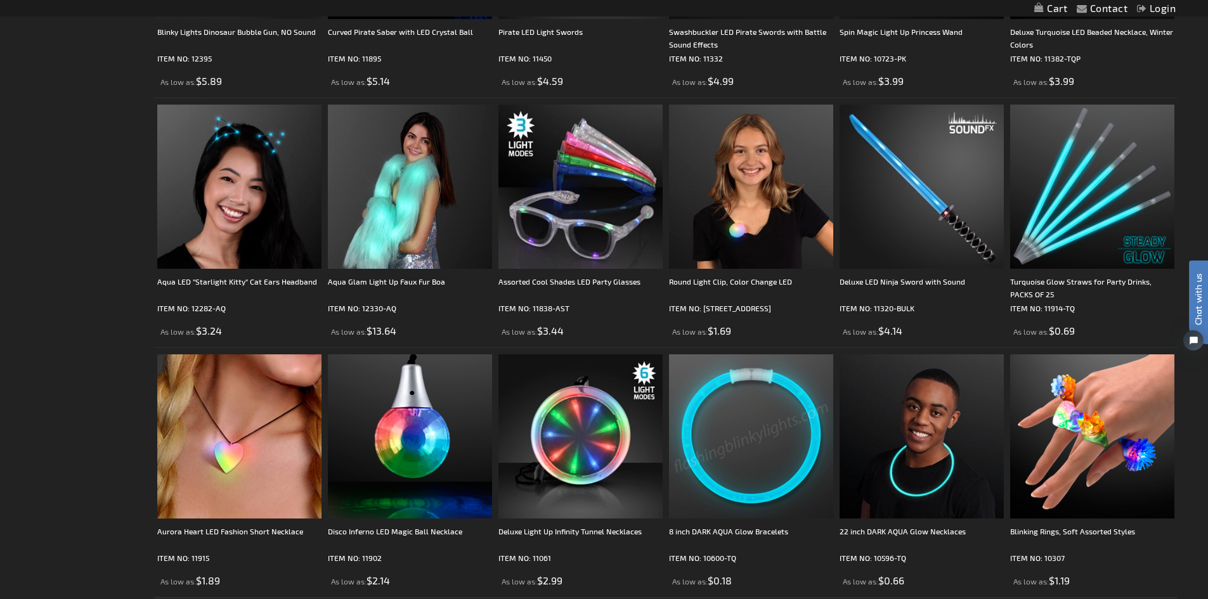
scroll to position [2561, 0]
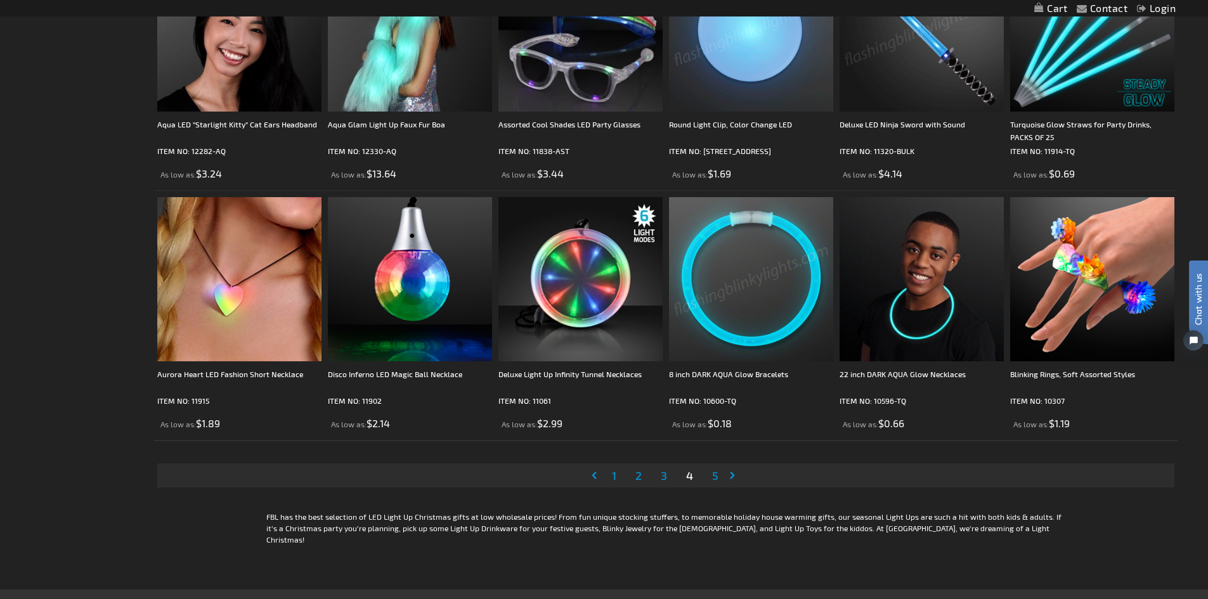
click at [714, 475] on span "5" at bounding box center [715, 475] width 6 height 14
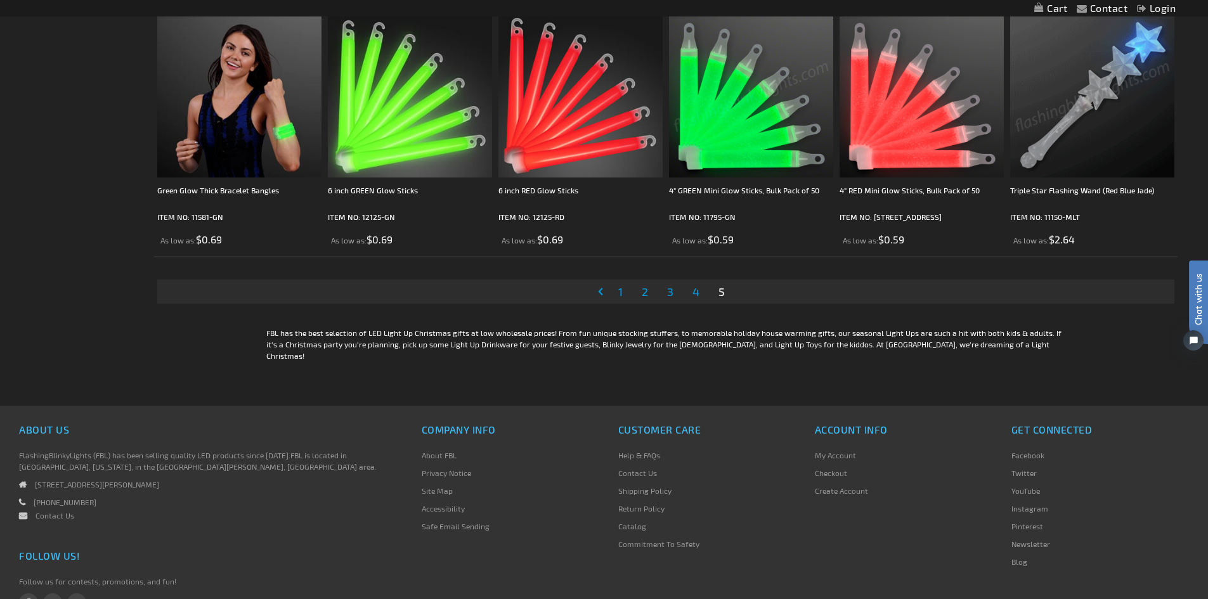
scroll to position [2336, 0]
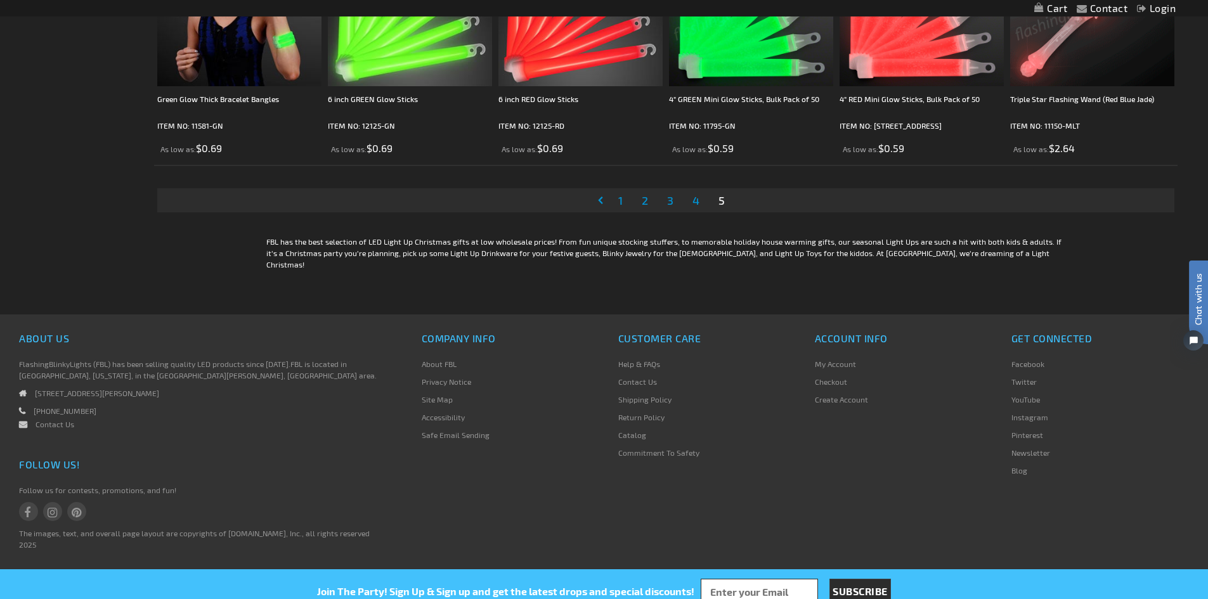
click at [620, 203] on span "1" at bounding box center [620, 200] width 4 height 14
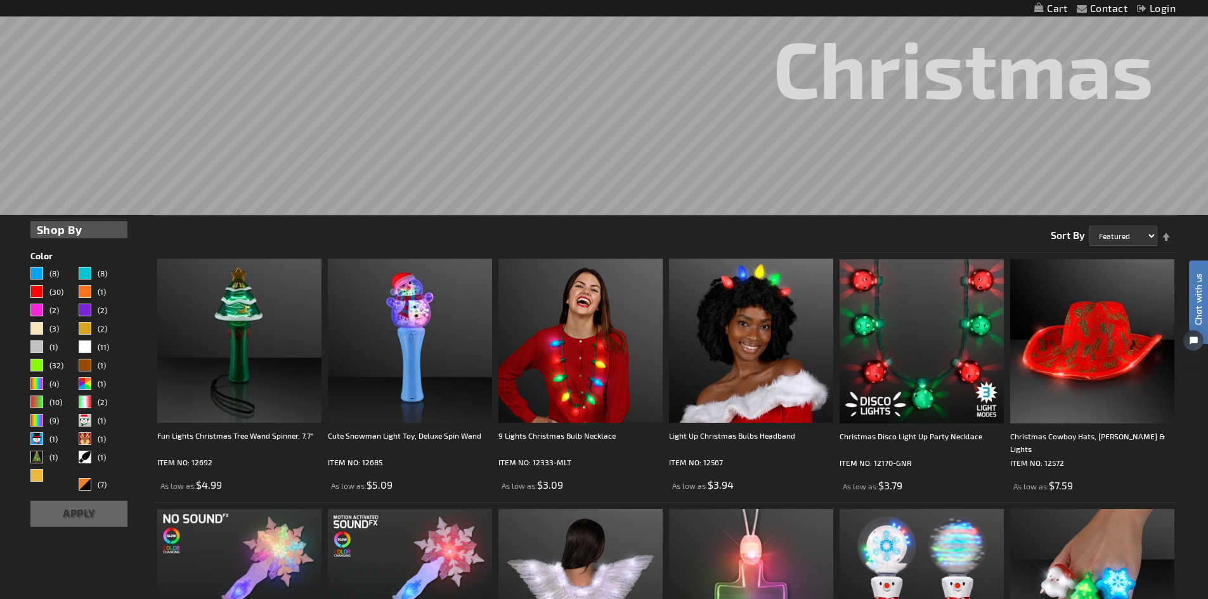
scroll to position [254, 0]
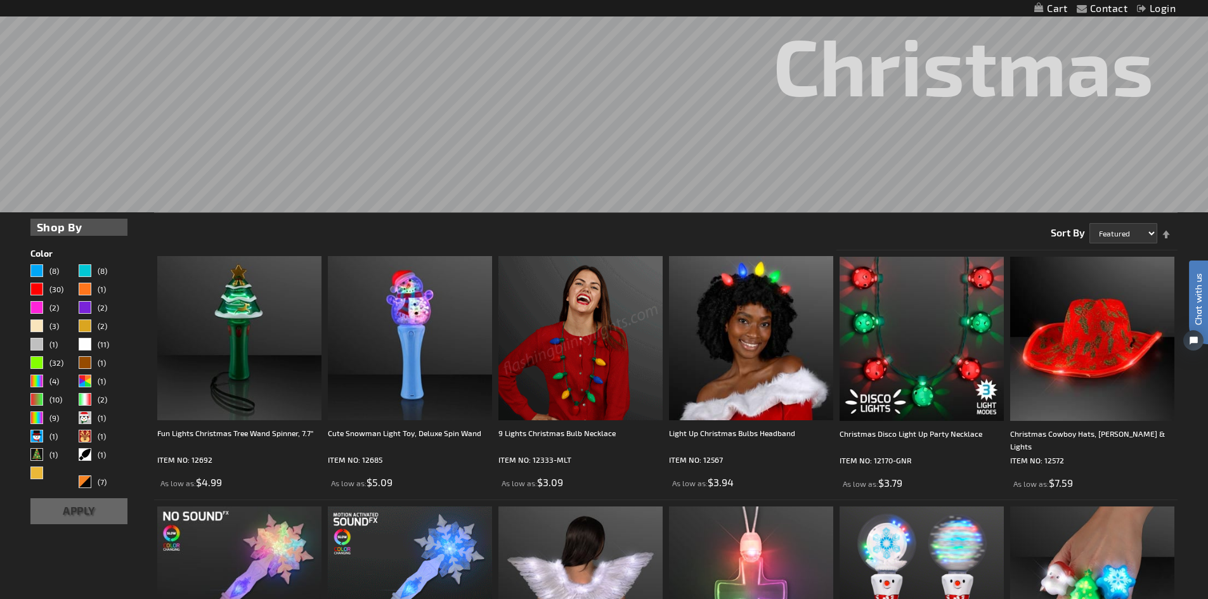
click at [529, 368] on img at bounding box center [580, 338] width 164 height 164
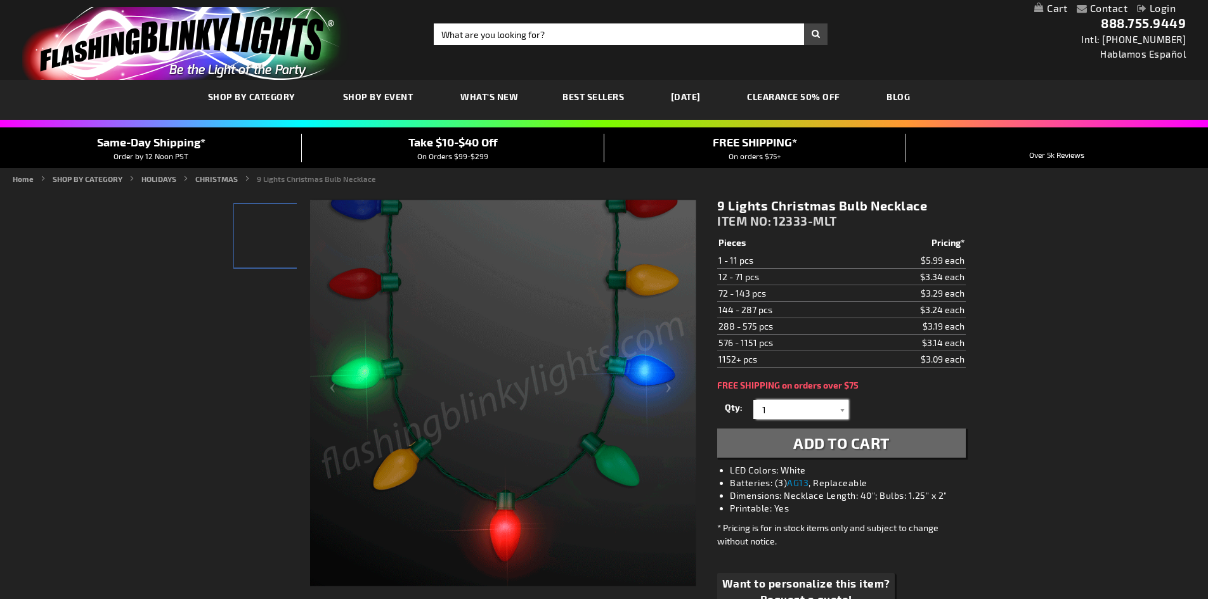
click at [779, 407] on input "1" at bounding box center [802, 409] width 92 height 19
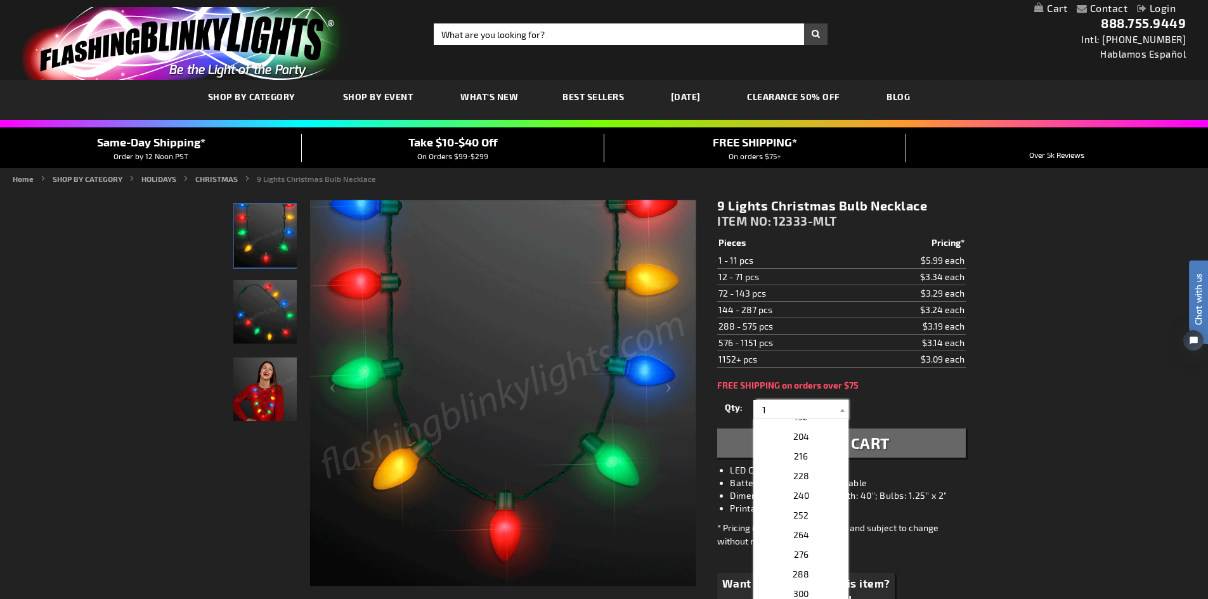
scroll to position [519, 0]
click at [804, 579] on p "288" at bounding box center [800, 579] width 95 height 20
type input "288"
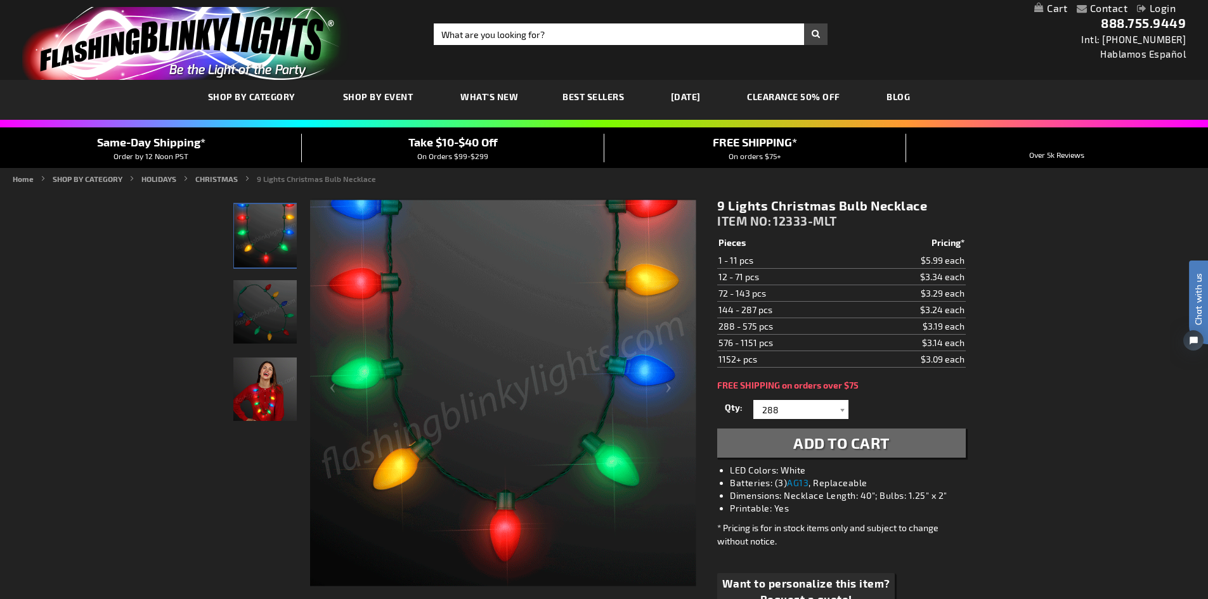
click at [821, 451] on span "Add to Cart" at bounding box center [841, 443] width 96 height 18
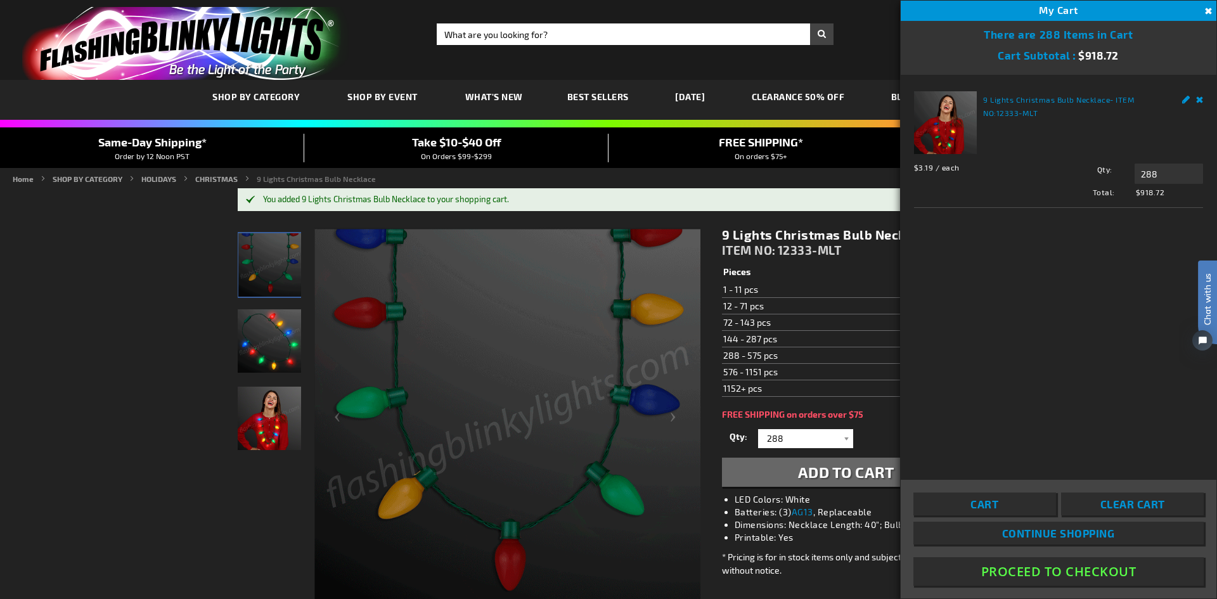
click at [821, 451] on div "Qty 1 2 3 4 5 6 7 8 9 10 11 12 24 36 48 60 72 84 96 108 120 132 144 156 168 180…" at bounding box center [846, 456] width 248 height 61
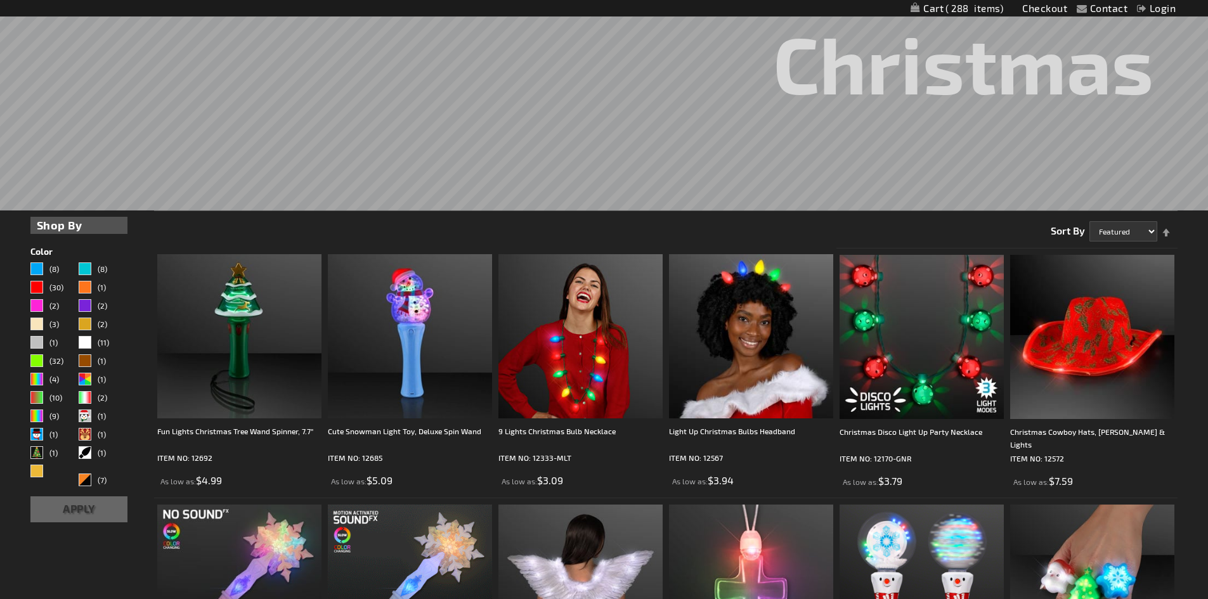
click at [723, 160] on rs-slide "Christmas" at bounding box center [604, 53] width 1208 height 314
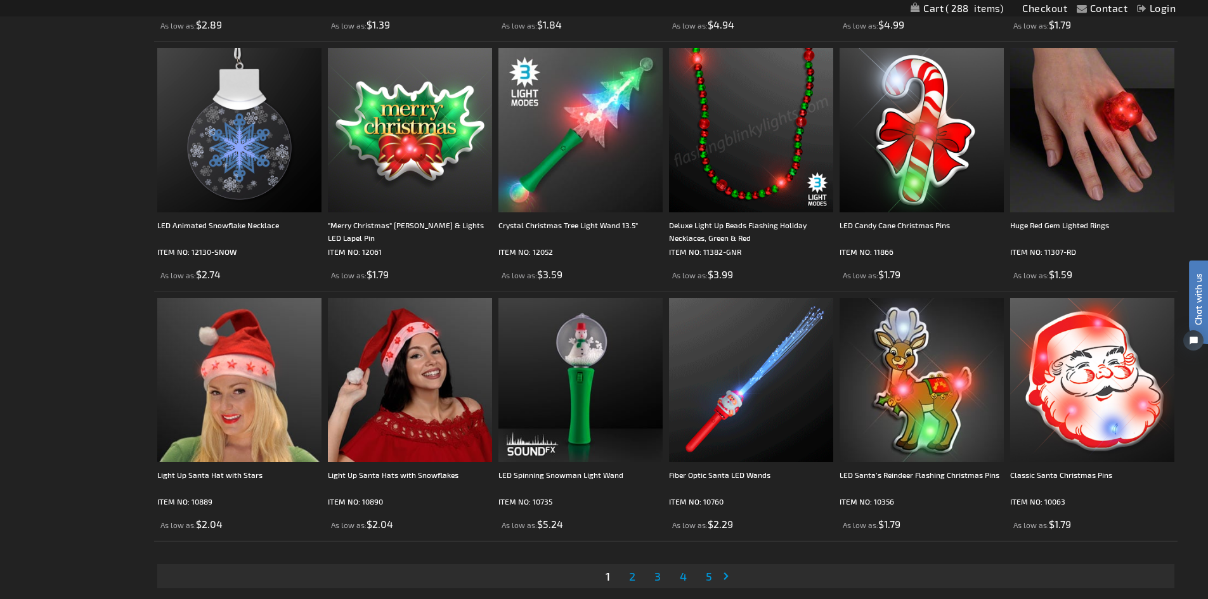
scroll to position [2461, 0]
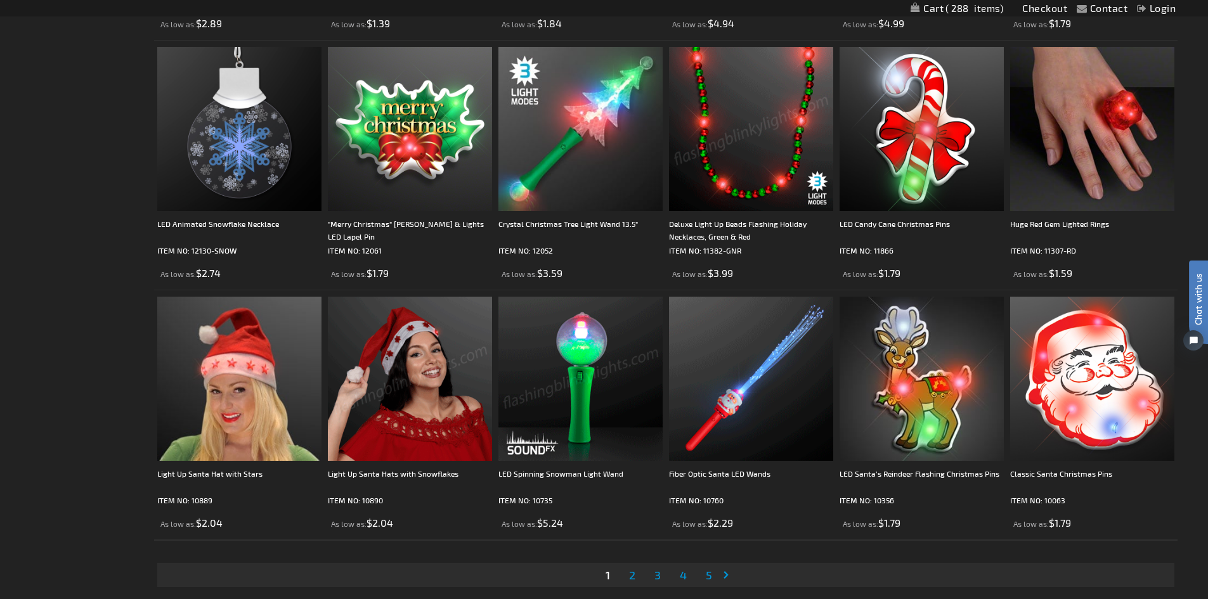
click at [556, 377] on img at bounding box center [580, 379] width 164 height 164
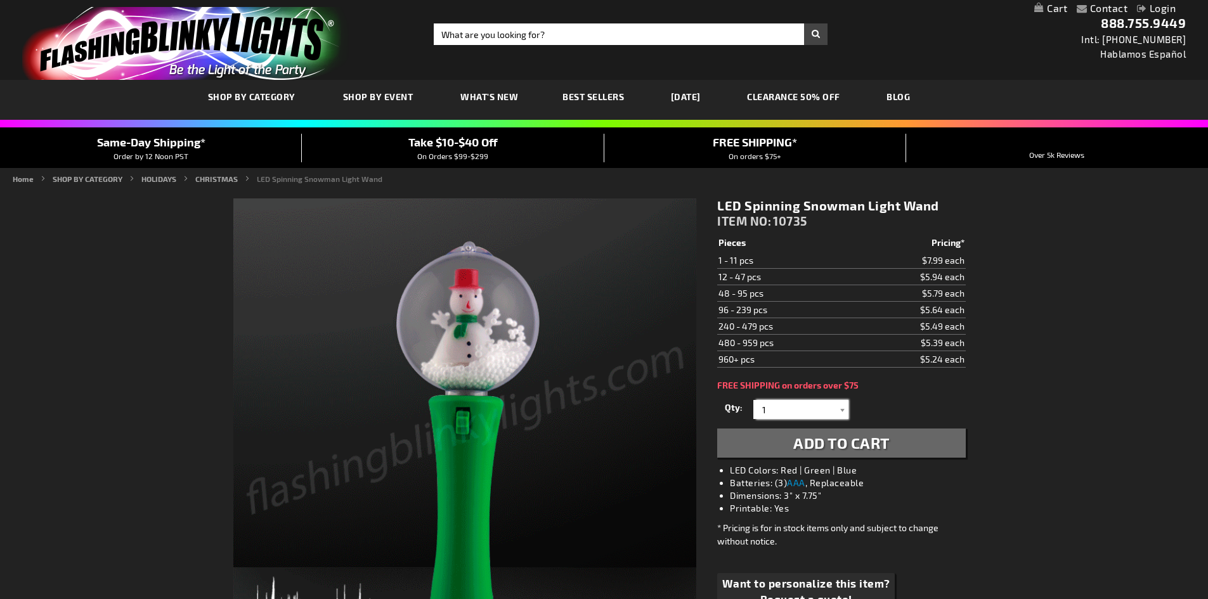
click at [792, 409] on input "1" at bounding box center [802, 409] width 92 height 19
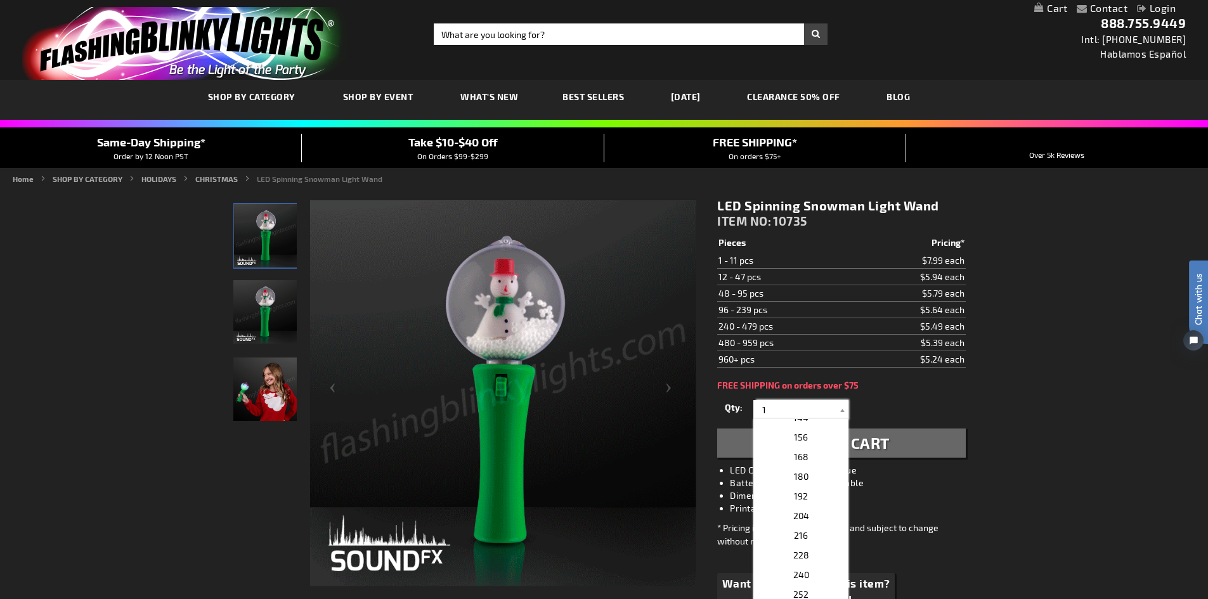
scroll to position [666, 0]
click at [809, 428] on p "288" at bounding box center [800, 432] width 95 height 20
type input "288"
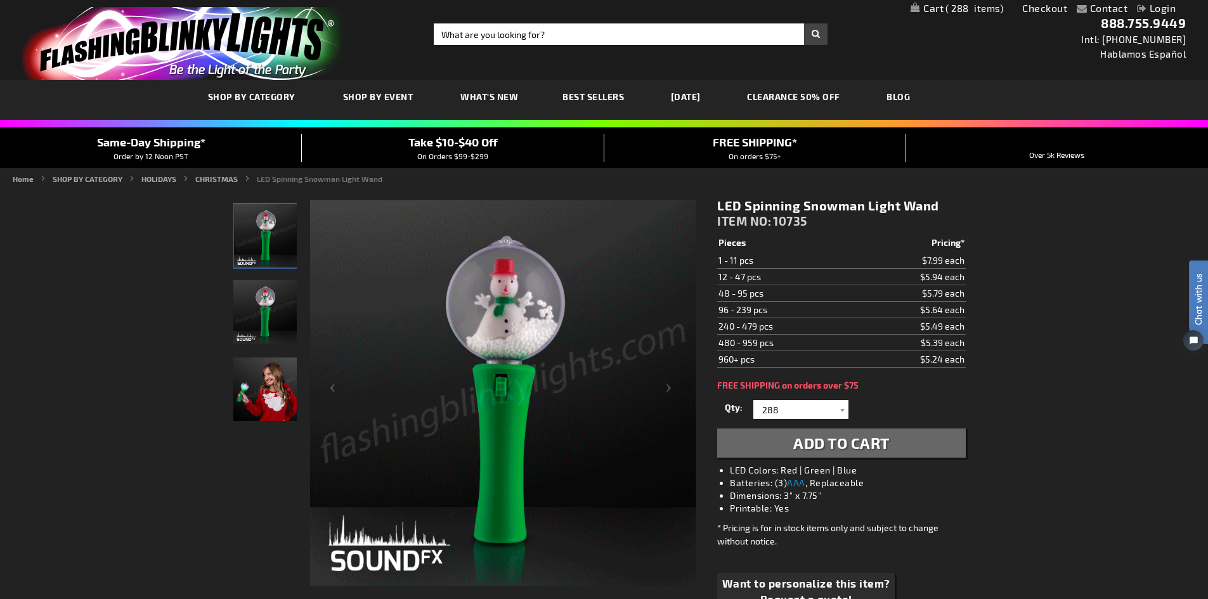
click at [845, 443] on span "Add to Cart" at bounding box center [841, 443] width 96 height 18
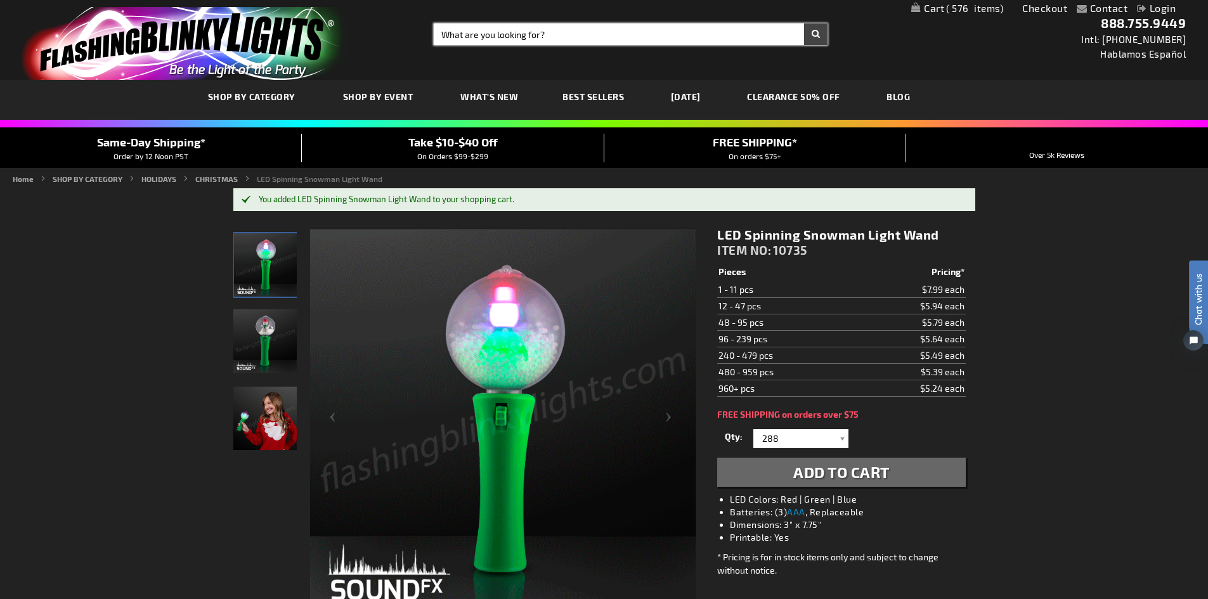
click at [461, 34] on input "Search" at bounding box center [631, 34] width 394 height 22
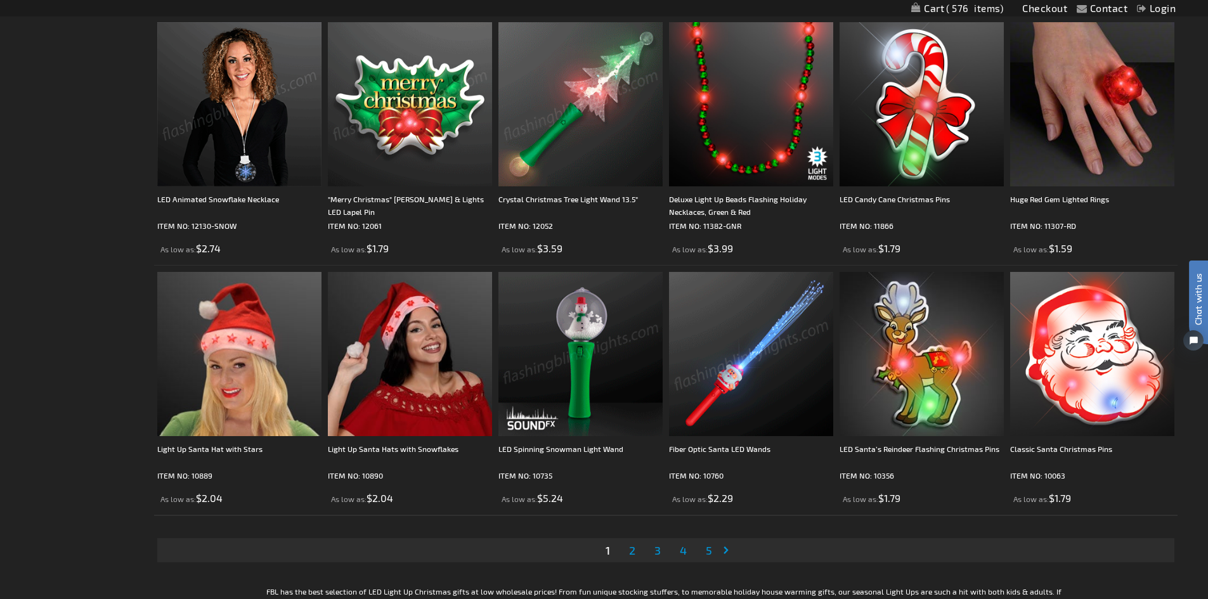
scroll to position [2512, 0]
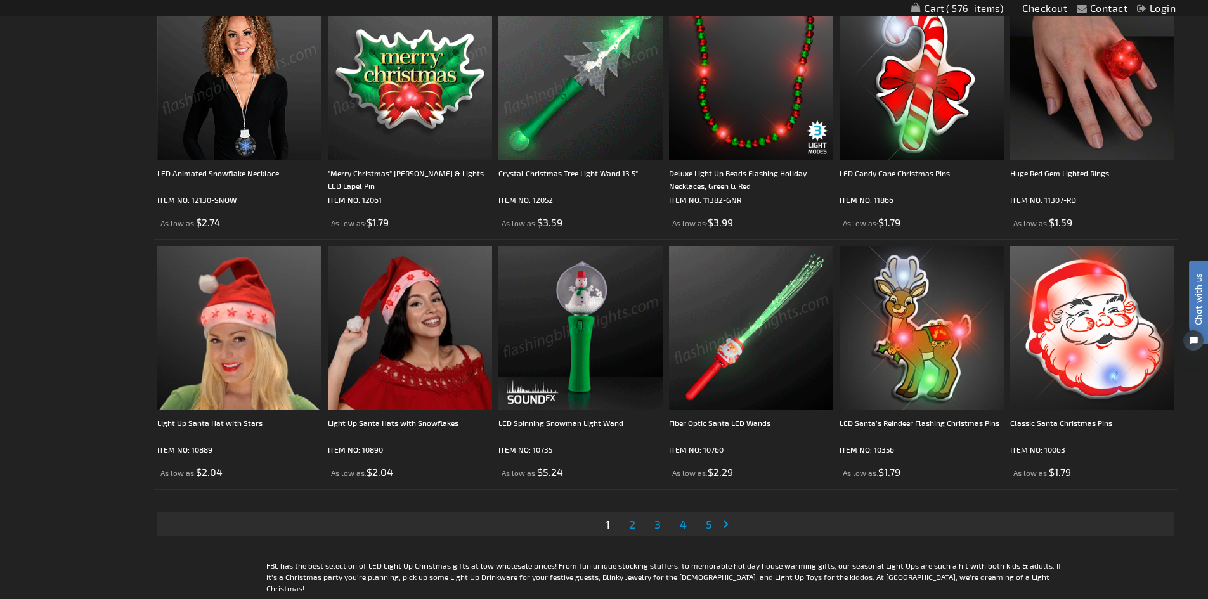
click at [631, 521] on span "2" at bounding box center [632, 524] width 6 height 14
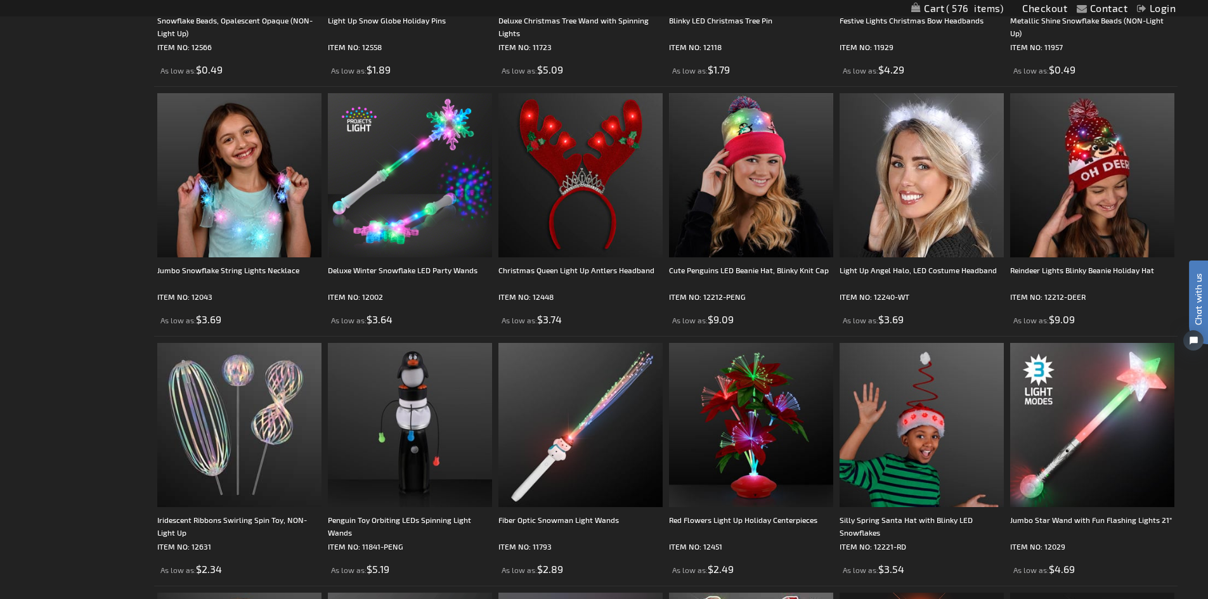
scroll to position [1952, 0]
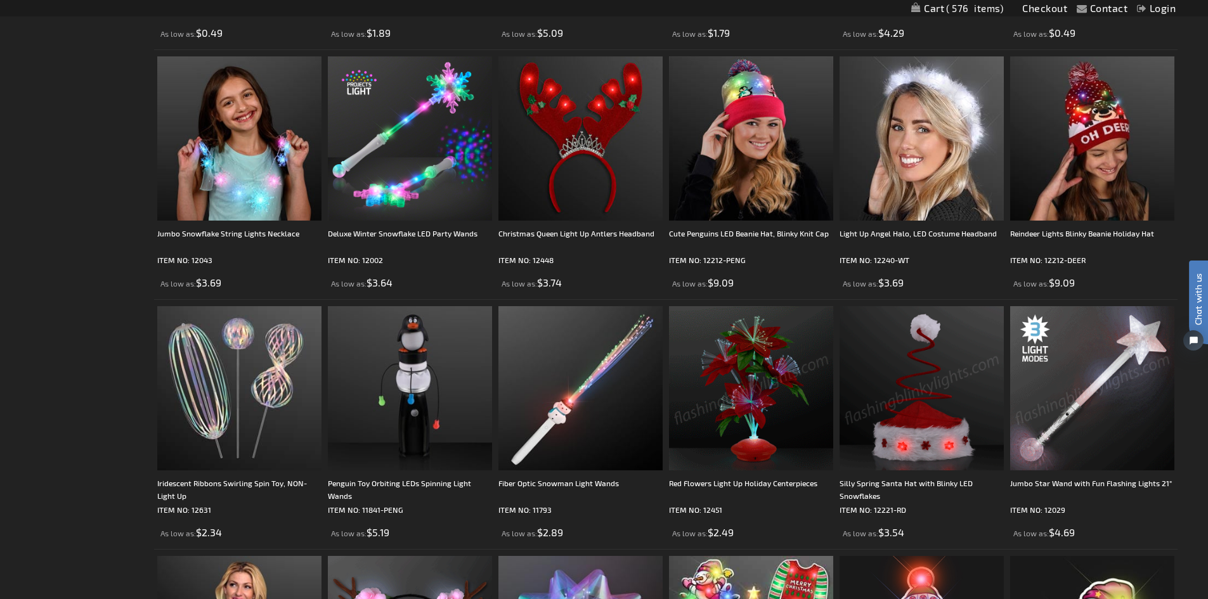
click at [1069, 394] on img at bounding box center [1092, 388] width 164 height 164
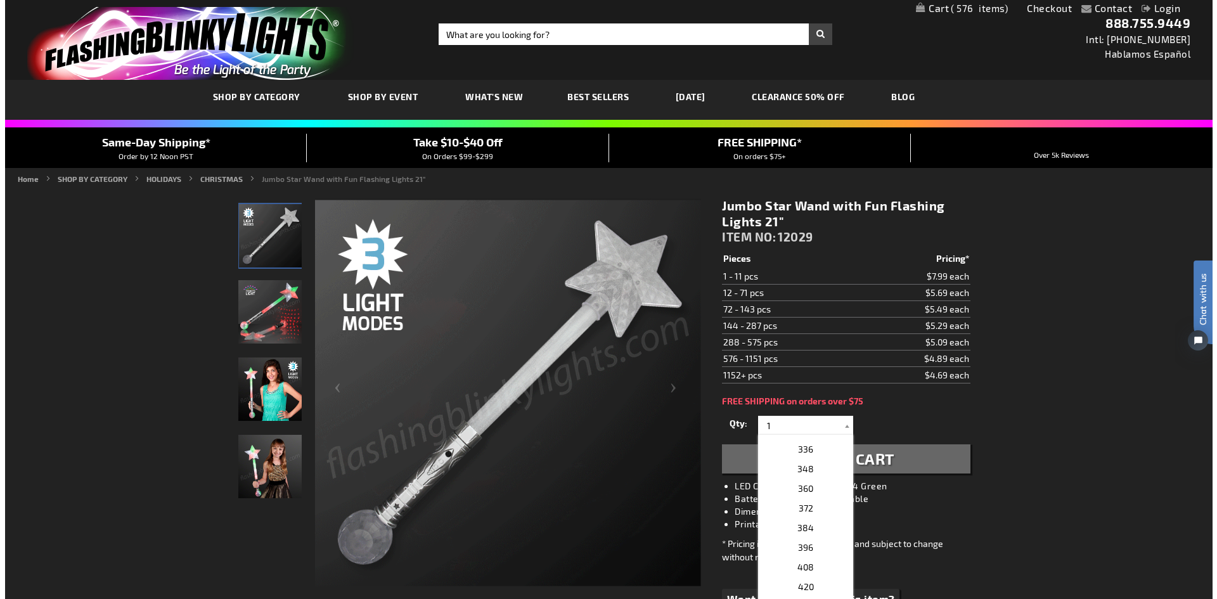
scroll to position [520, 0]
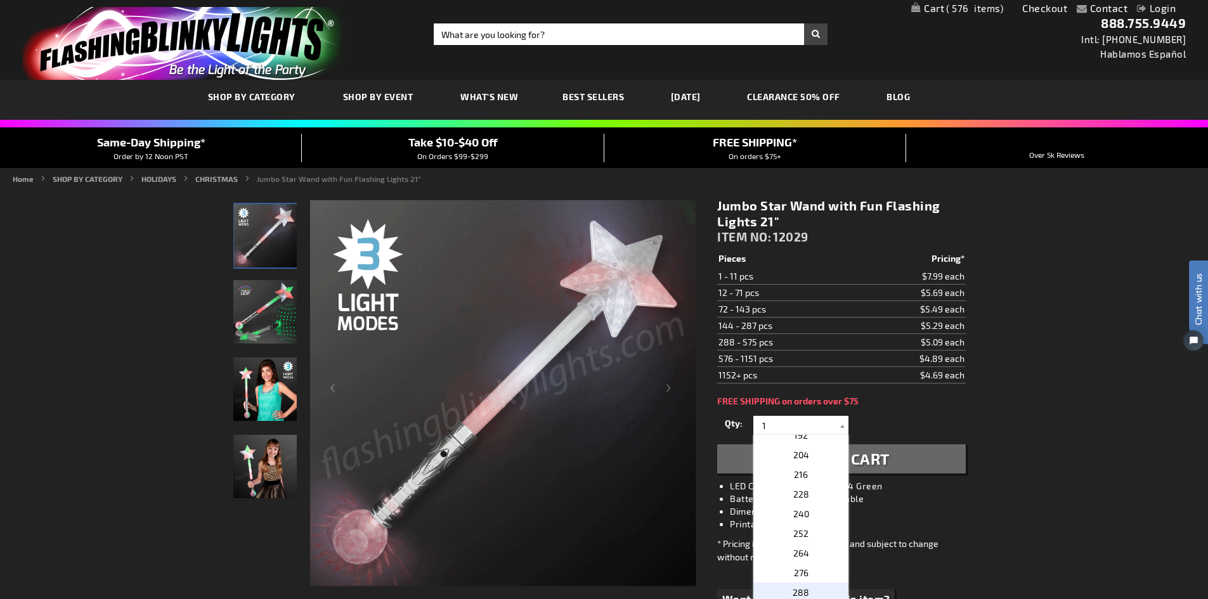
click at [792, 588] on span "288" at bounding box center [800, 592] width 16 height 11
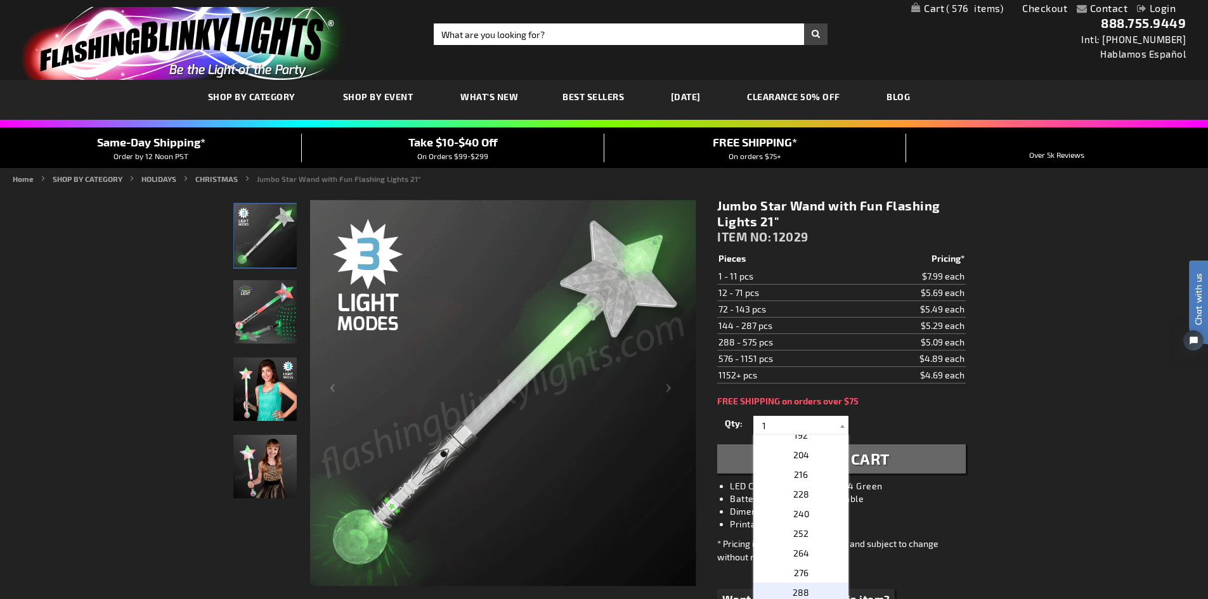
type input "288"
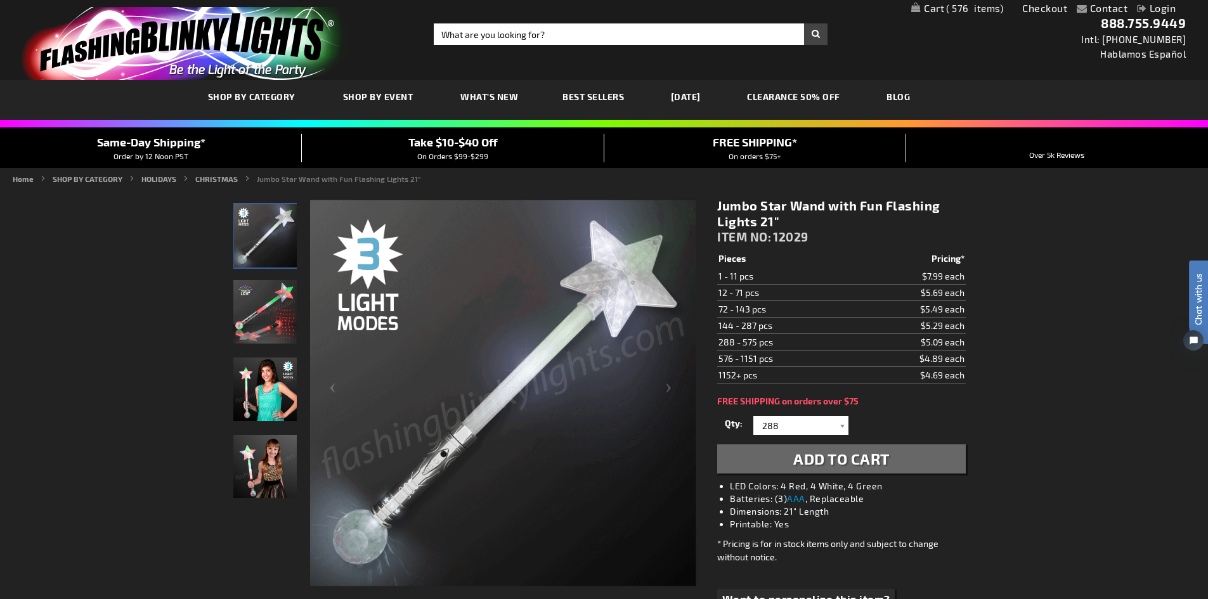
click at [814, 460] on span "Add to Cart" at bounding box center [841, 458] width 96 height 18
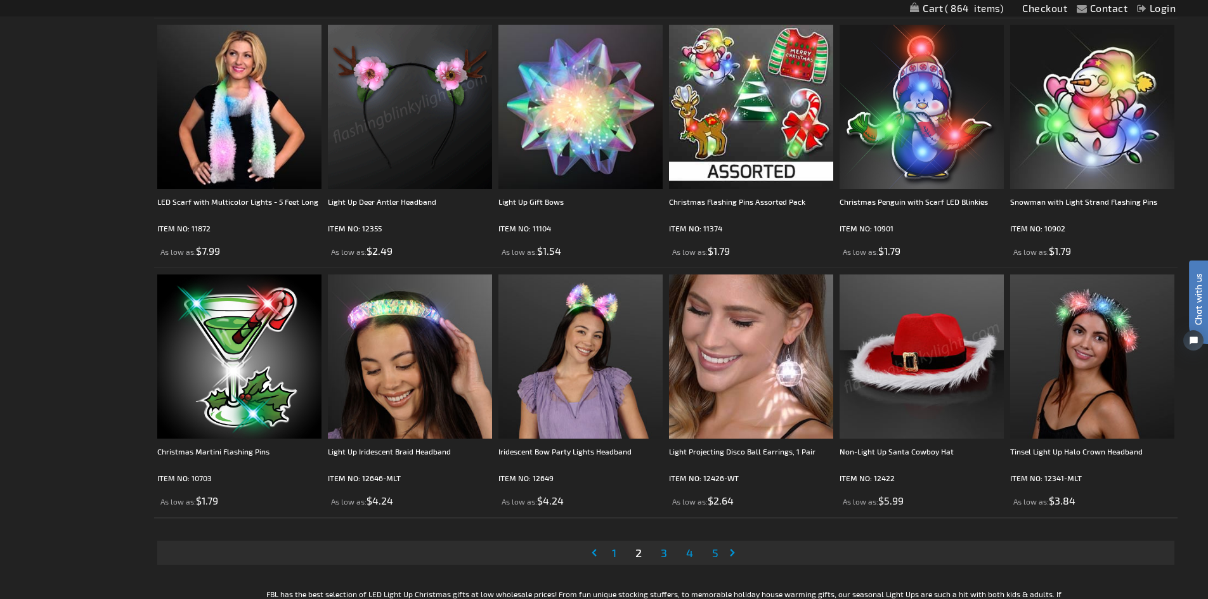
scroll to position [2509, 0]
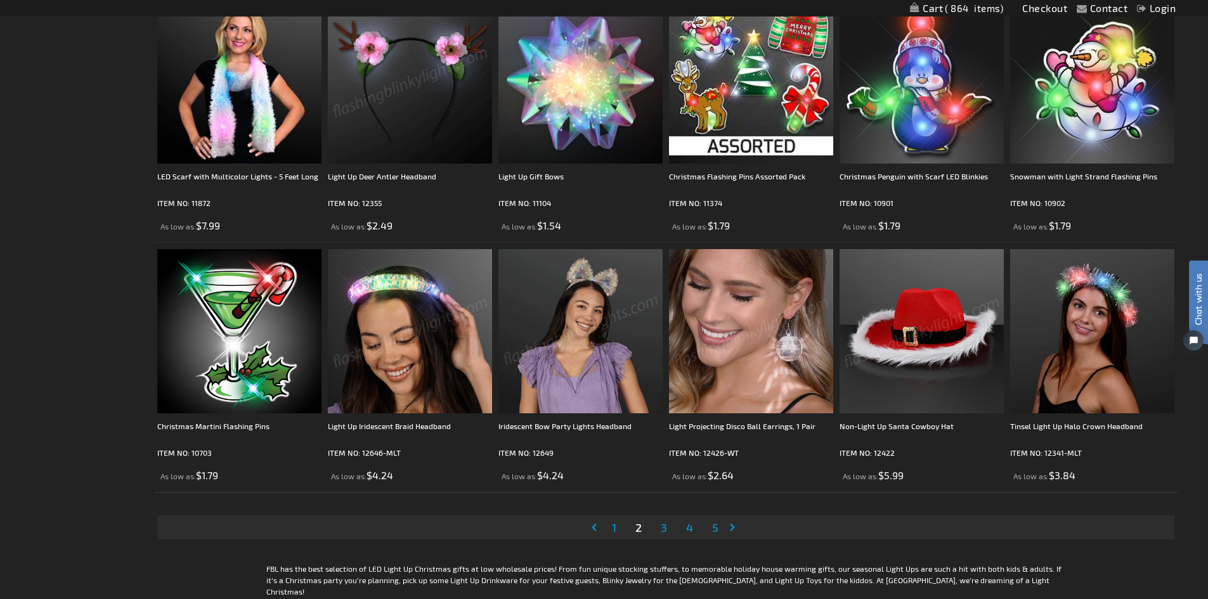
click at [669, 532] on link "Page 3" at bounding box center [663, 527] width 11 height 19
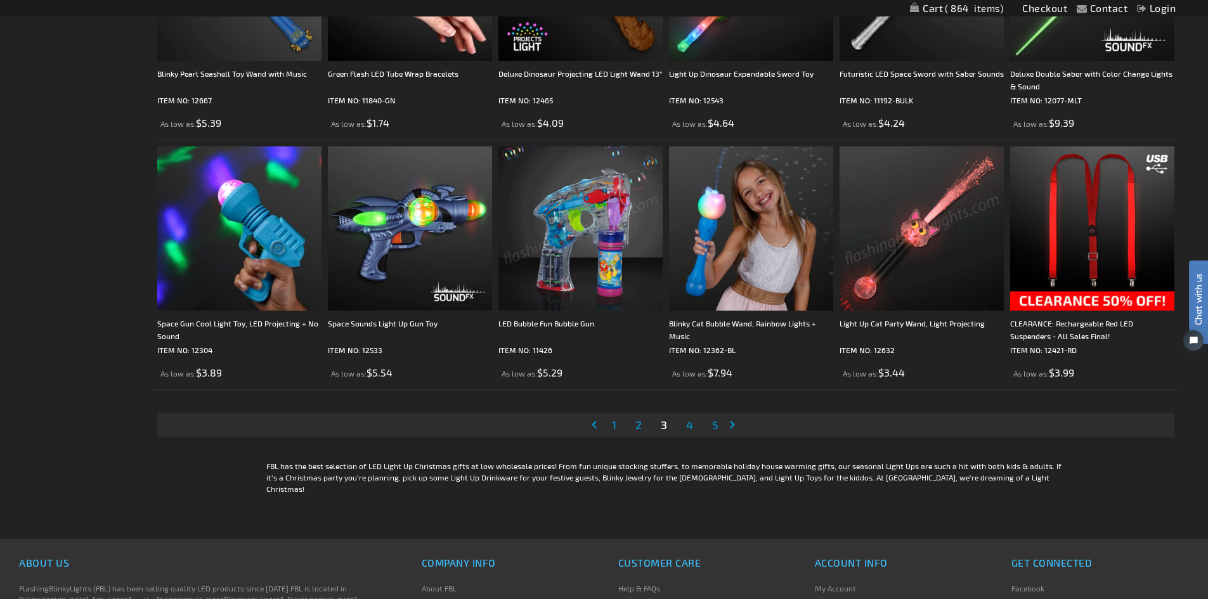
scroll to position [2688, 0]
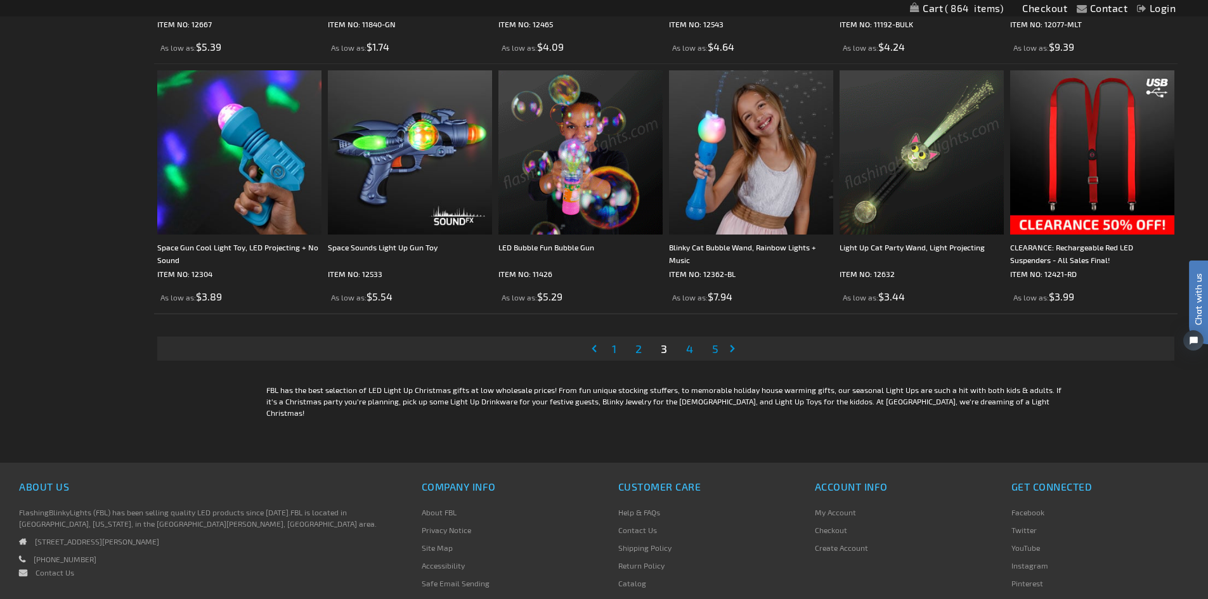
click at [616, 354] on span "1" at bounding box center [614, 349] width 4 height 14
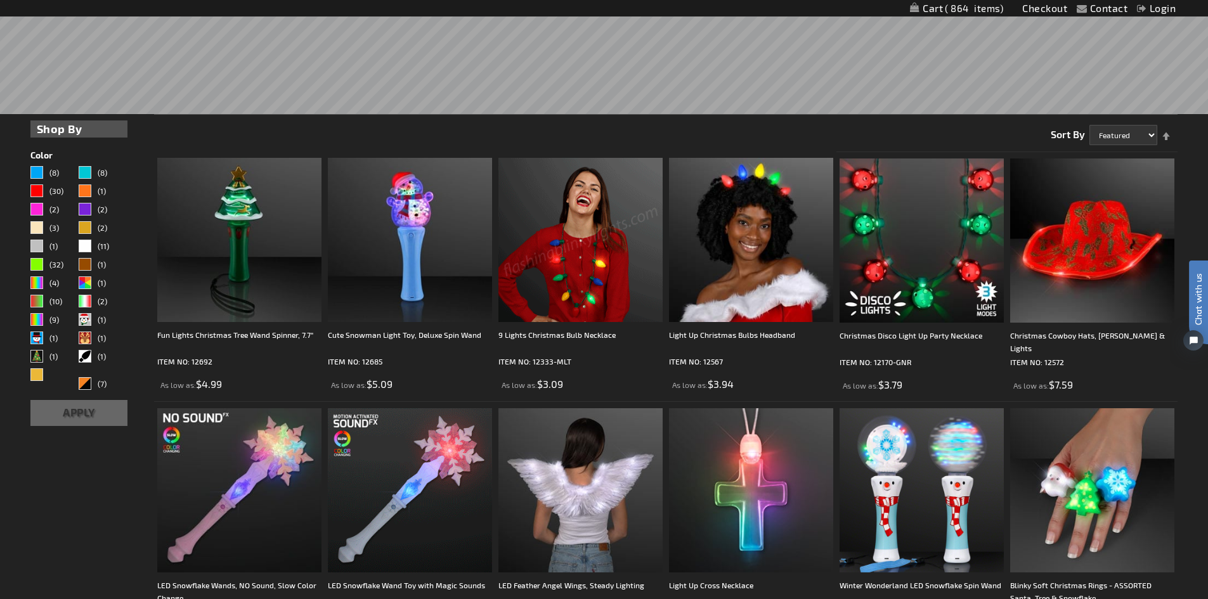
scroll to position [380, 0]
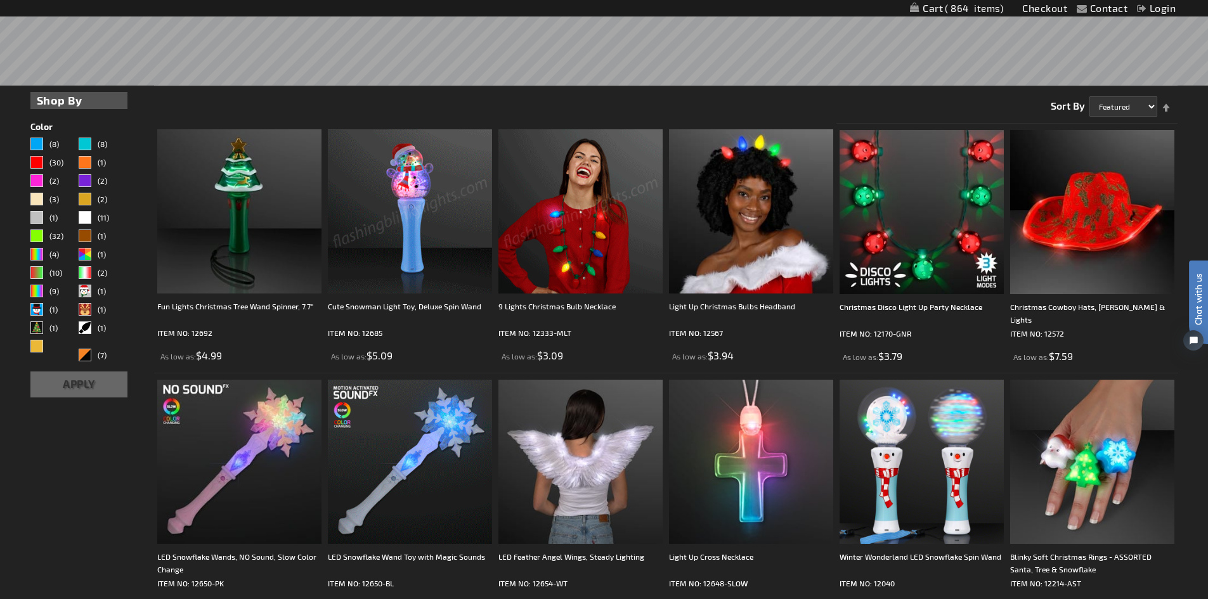
click at [446, 202] on img at bounding box center [410, 211] width 164 height 164
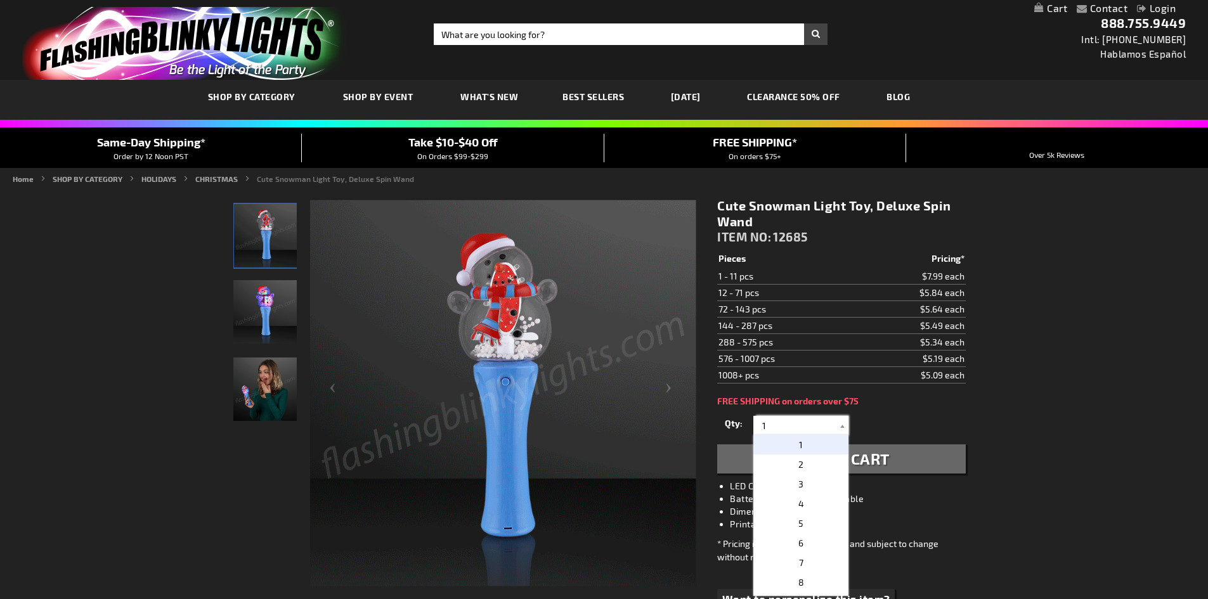
click at [804, 421] on input "1" at bounding box center [802, 425] width 92 height 19
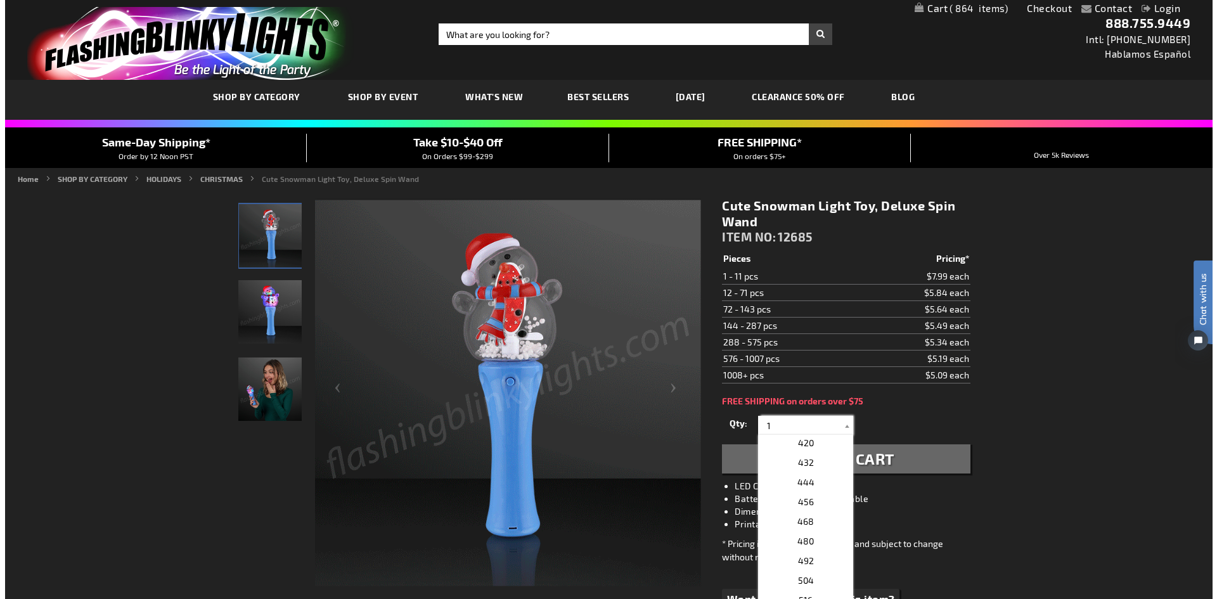
scroll to position [664, 0]
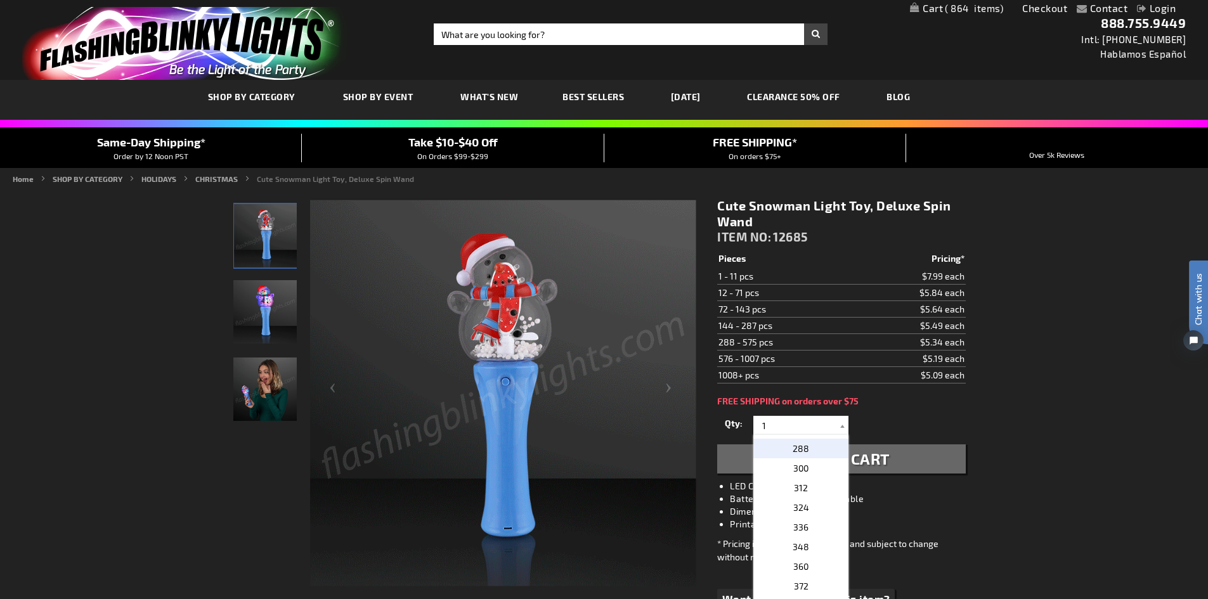
click at [806, 453] on p "288" at bounding box center [800, 449] width 95 height 20
type input "288"
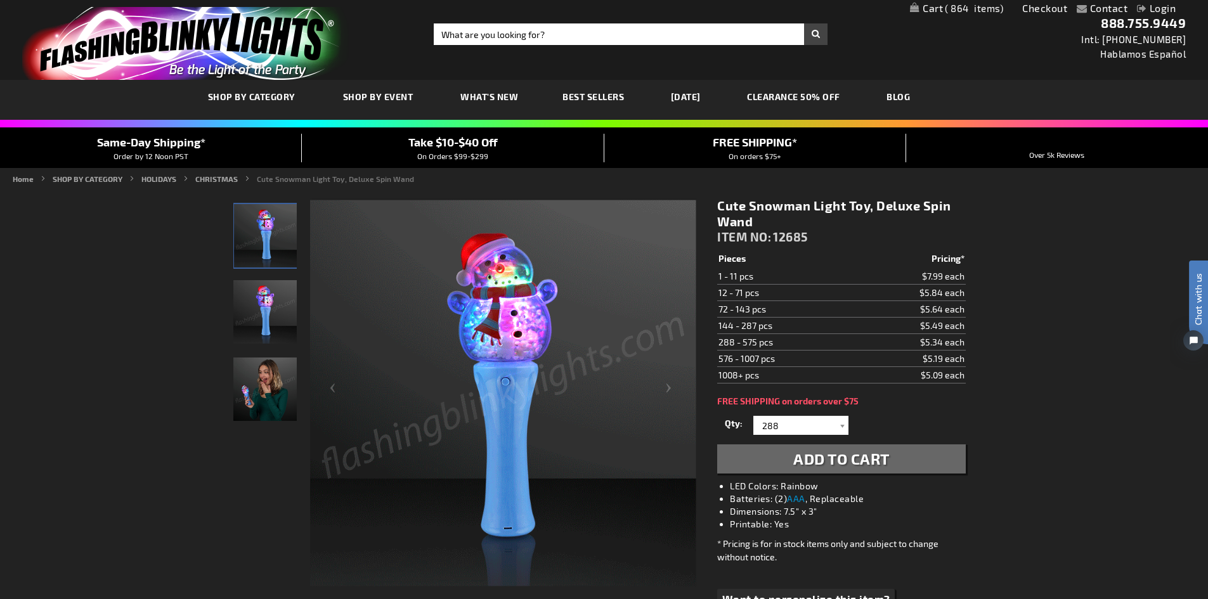
click at [872, 464] on span "Add to Cart" at bounding box center [841, 458] width 96 height 18
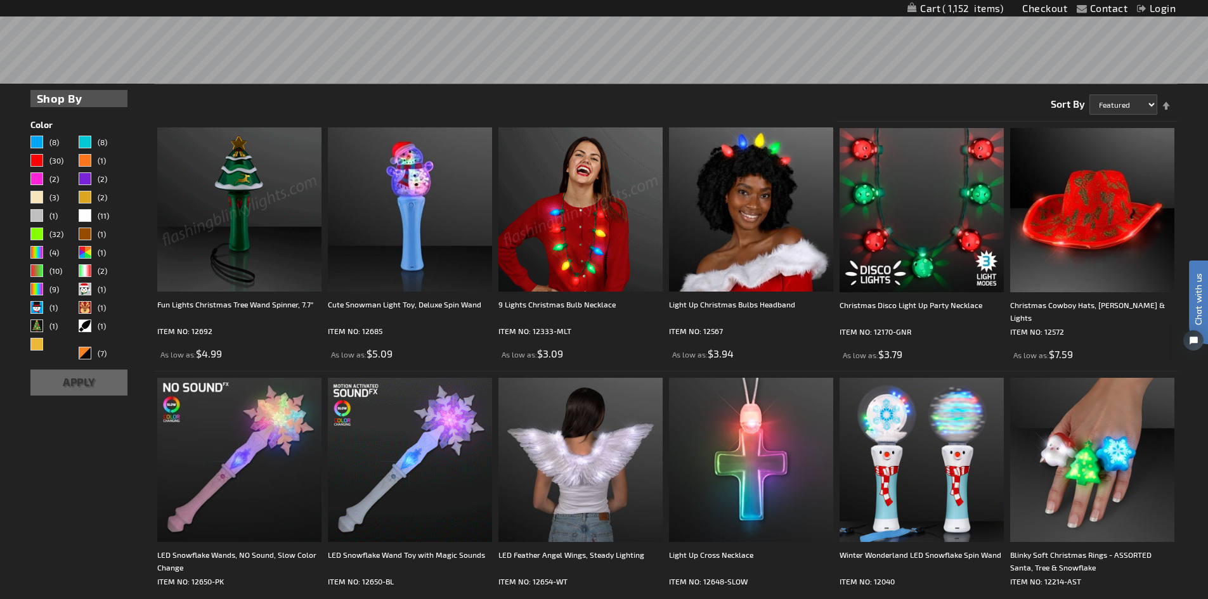
click at [989, 6] on span "1,152" at bounding box center [972, 8] width 61 height 11
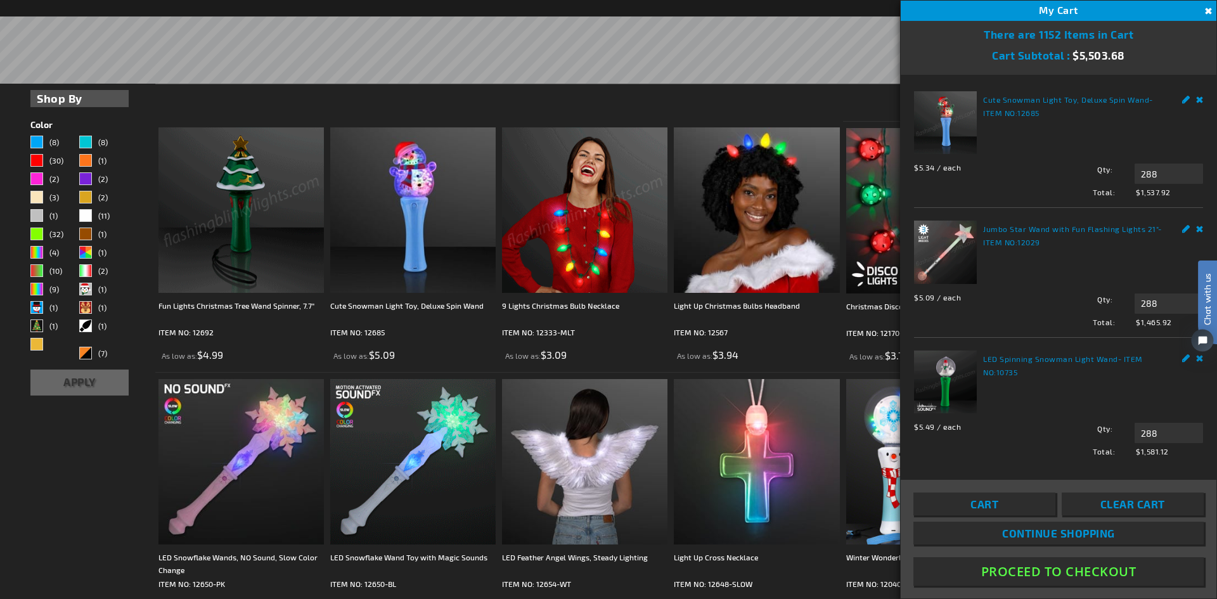
drag, startPoint x: 1209, startPoint y: 207, endPoint x: 1216, endPoint y: 321, distance: 114.3
click at [1207, 321] on html "Chat with us" at bounding box center [1198, 299] width 38 height 222
click at [1207, 389] on html "Chat with us" at bounding box center [1198, 299] width 38 height 222
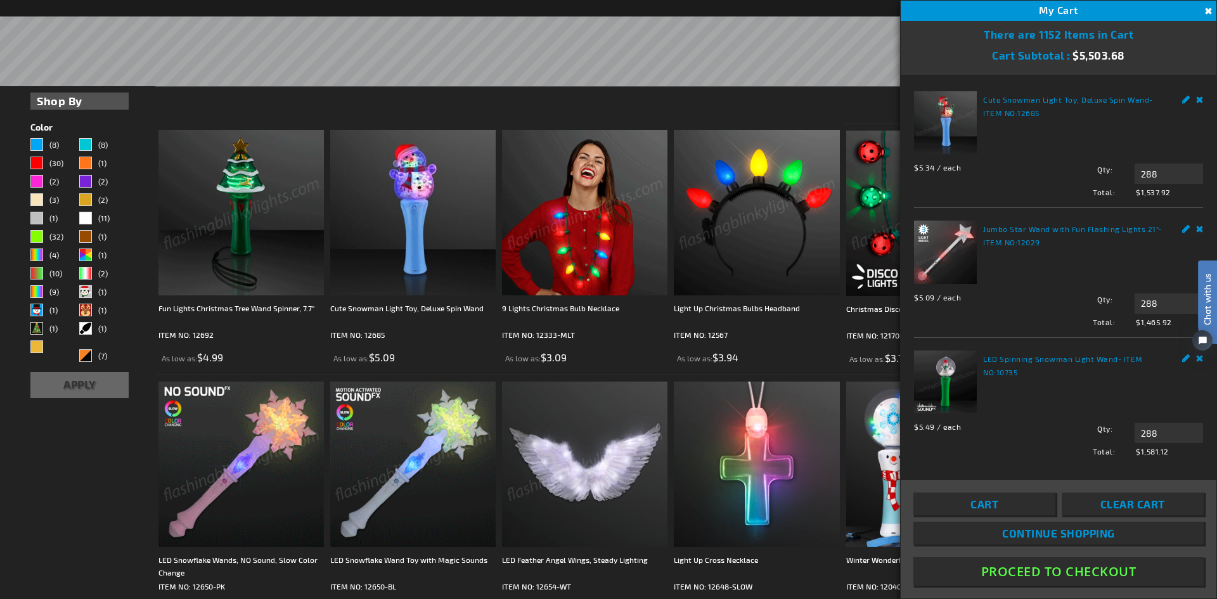
click at [740, 219] on img at bounding box center [756, 212] width 165 height 165
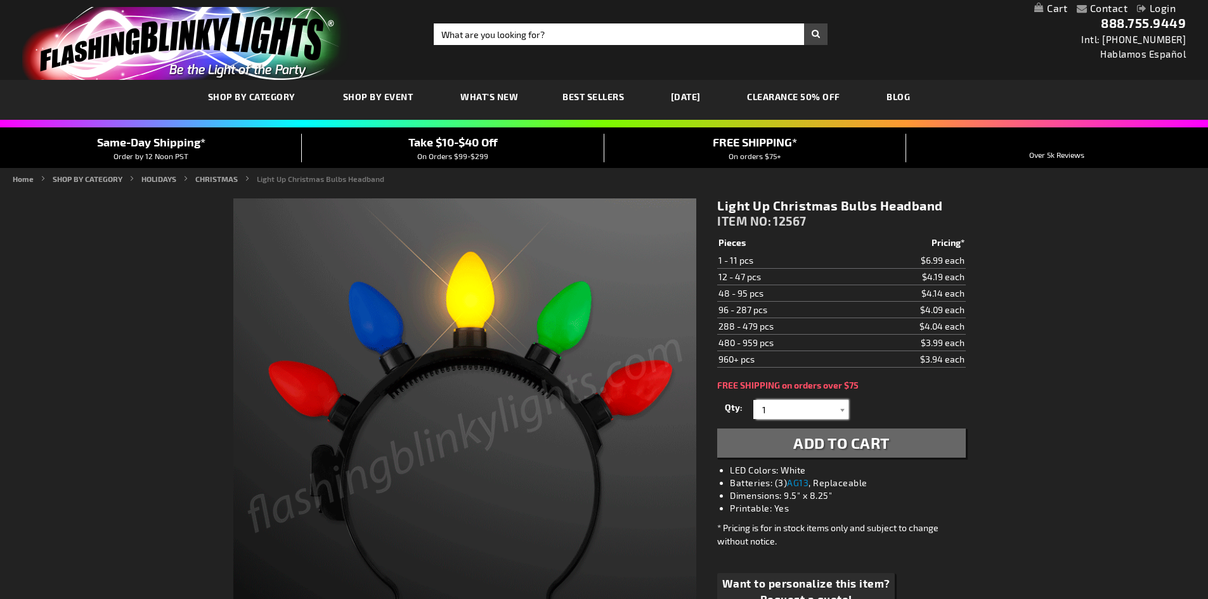
click at [789, 414] on input "1" at bounding box center [802, 409] width 92 height 19
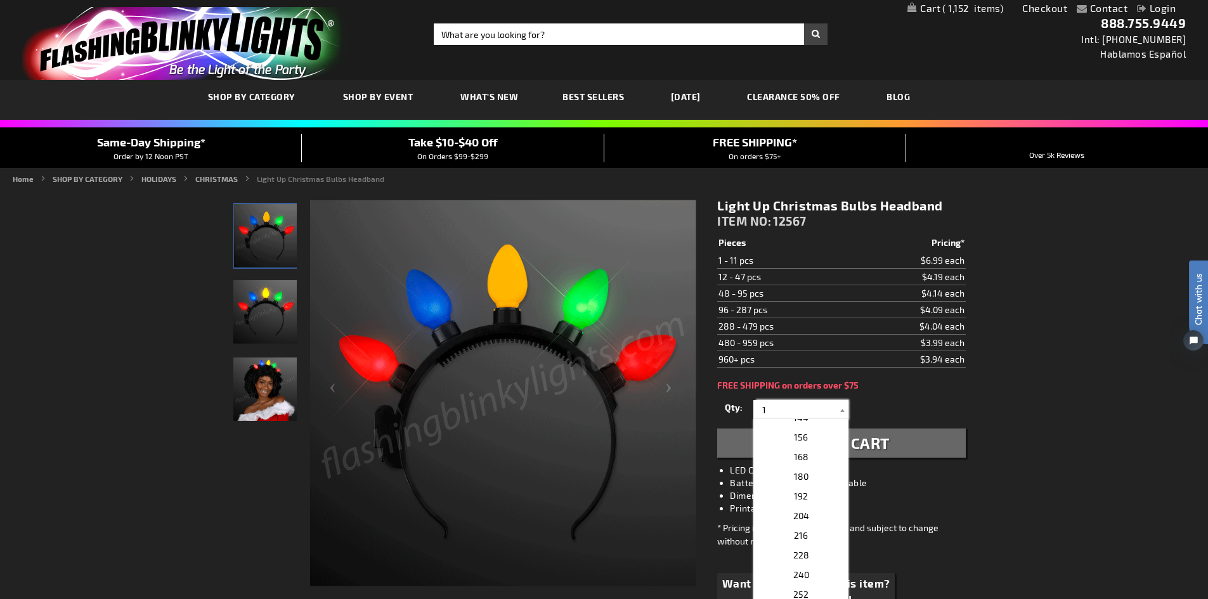
scroll to position [418, 0]
click at [816, 435] on p "144" at bounding box center [800, 443] width 95 height 20
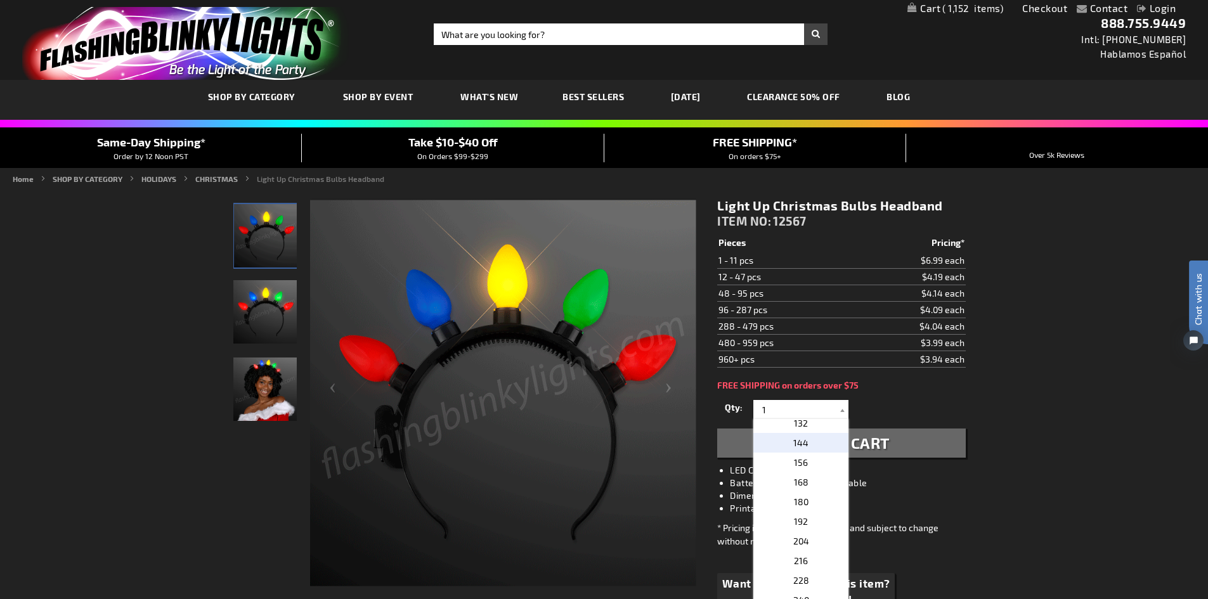
type input "144"
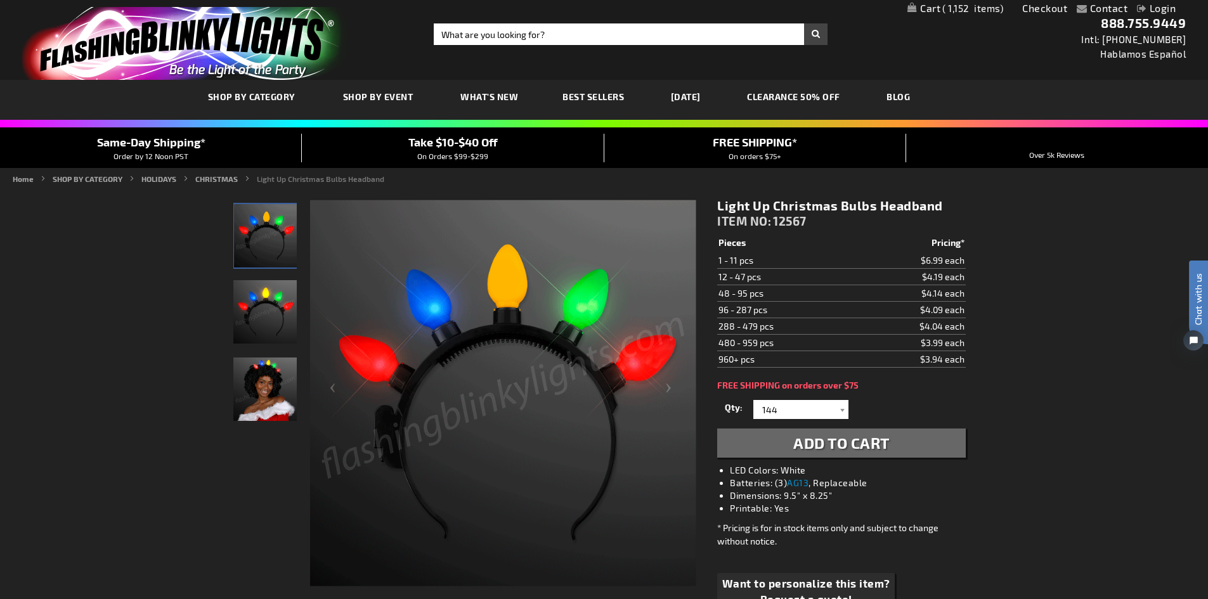
click at [841, 441] on span "Add to Cart" at bounding box center [841, 443] width 96 height 18
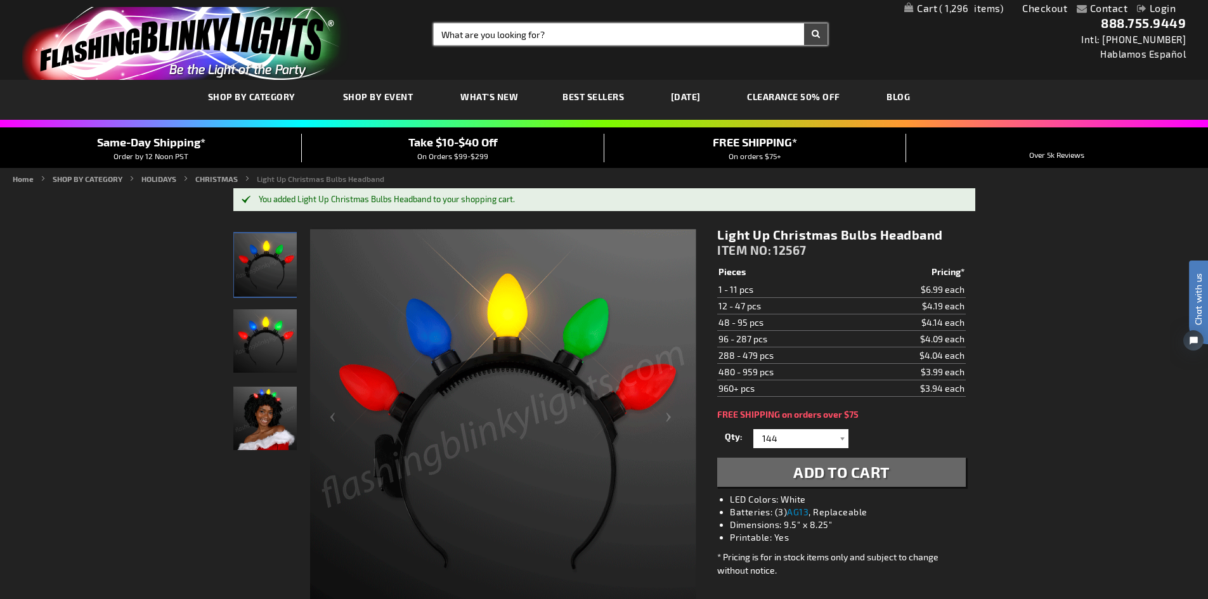
click at [542, 37] on input "Search" at bounding box center [631, 34] width 394 height 22
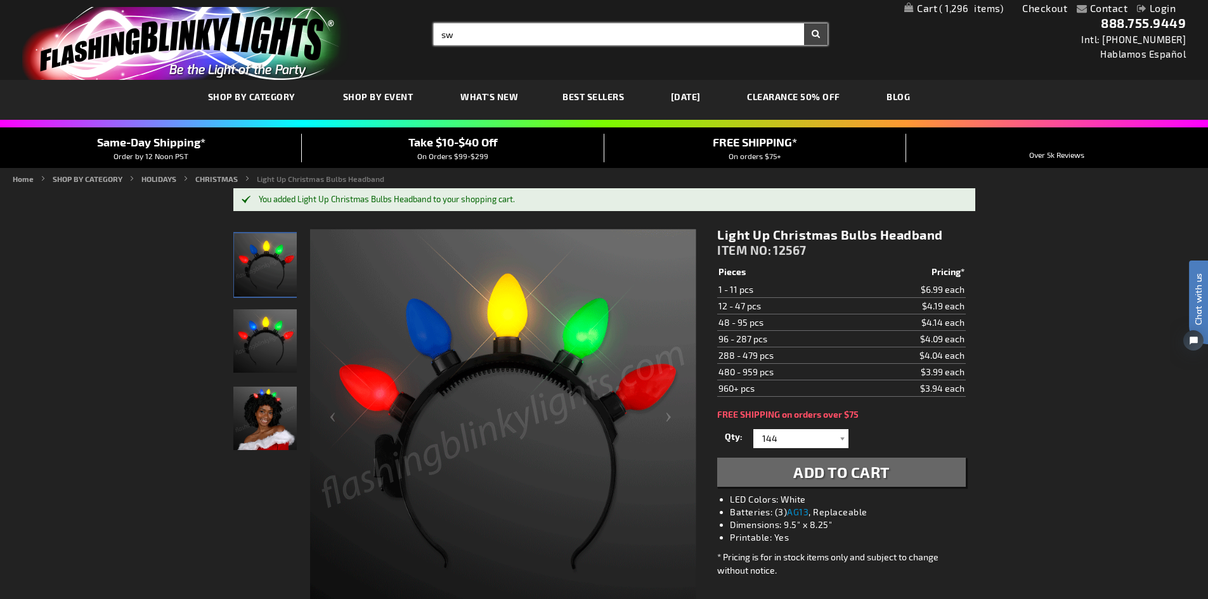
click at [542, 37] on input "sw" at bounding box center [631, 34] width 394 height 22
type input "sword"
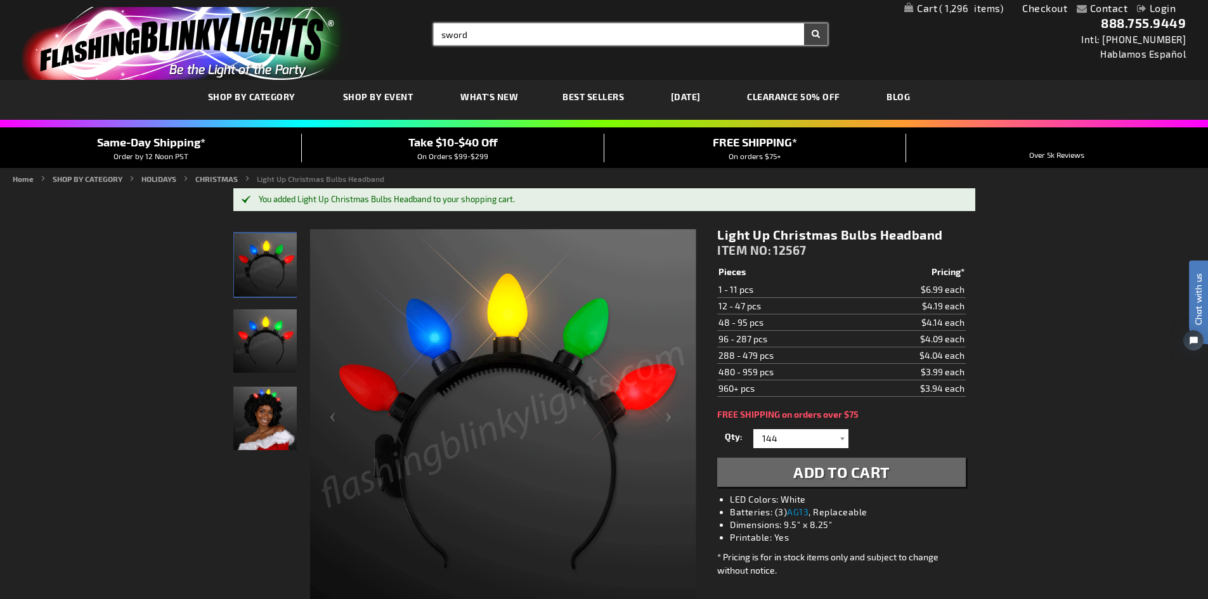
click at [804, 23] on button "Search" at bounding box center [815, 34] width 23 height 22
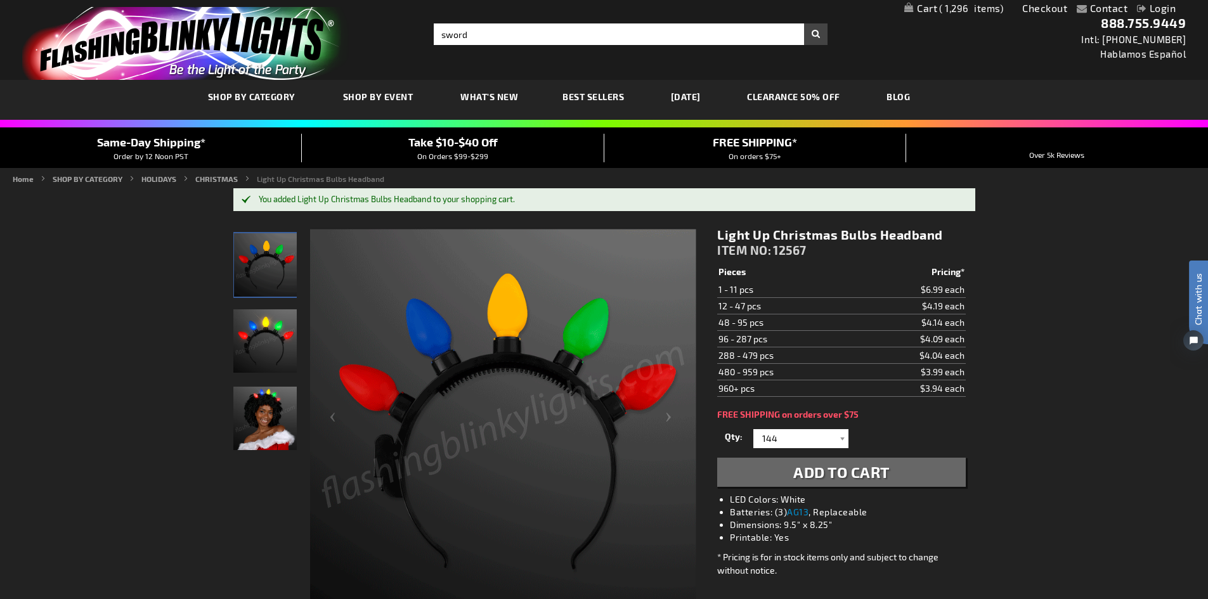
click at [820, 32] on button "Search" at bounding box center [815, 34] width 23 height 22
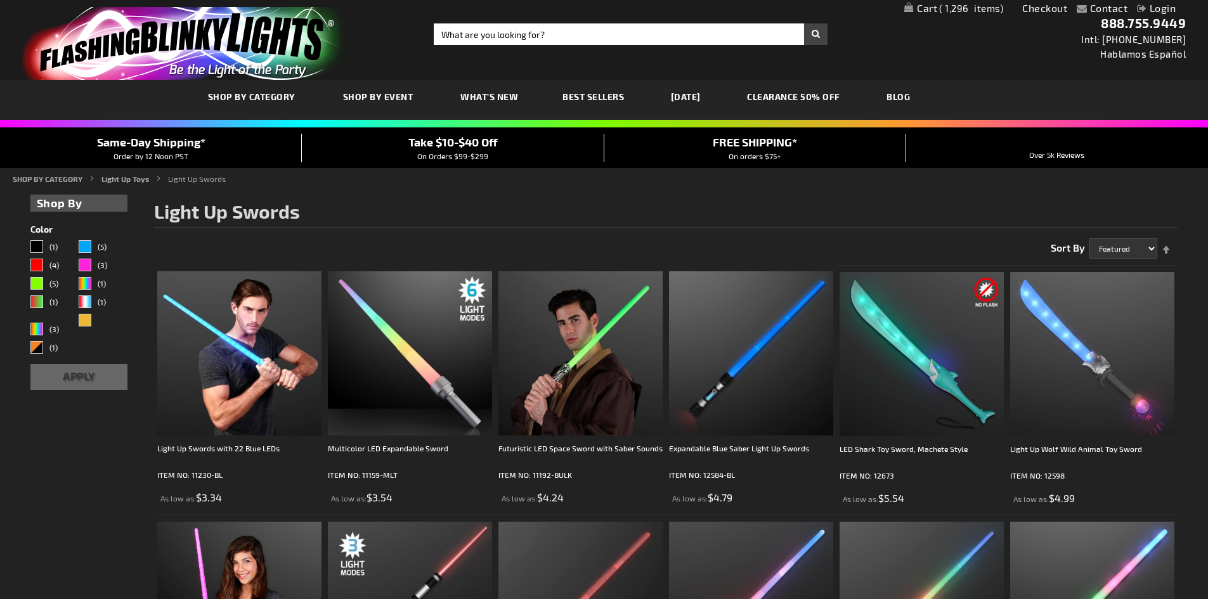
click at [770, 210] on h1 "Light Up Swords" at bounding box center [665, 214] width 1023 height 27
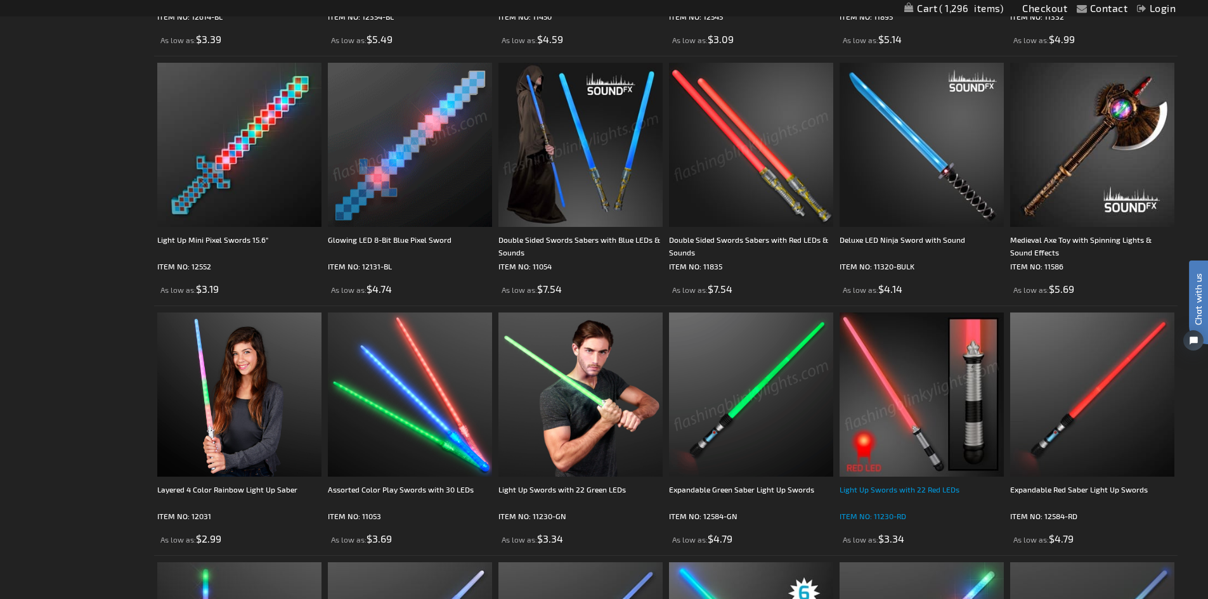
scroll to position [963, 0]
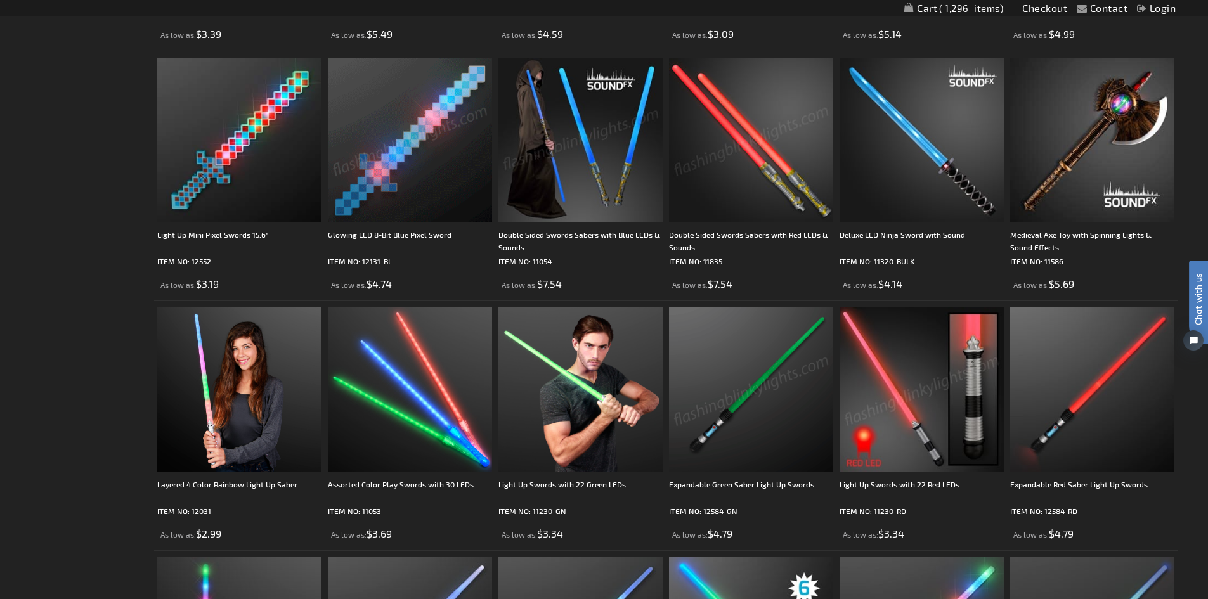
click at [775, 396] on img at bounding box center [751, 389] width 164 height 164
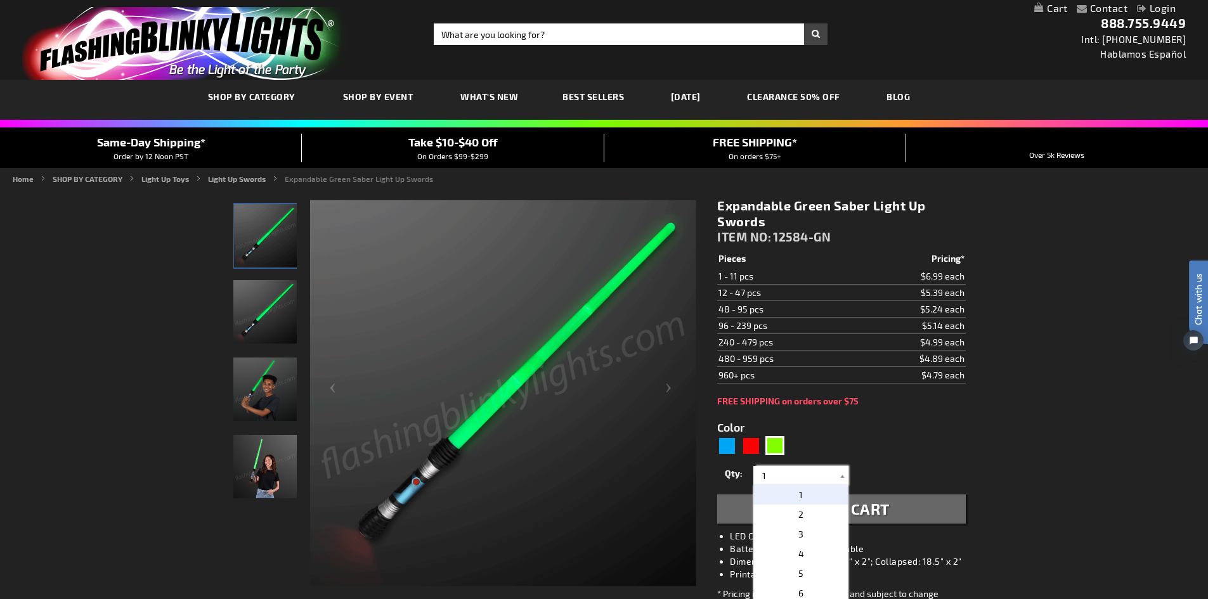
click at [802, 476] on input "1" at bounding box center [802, 475] width 92 height 19
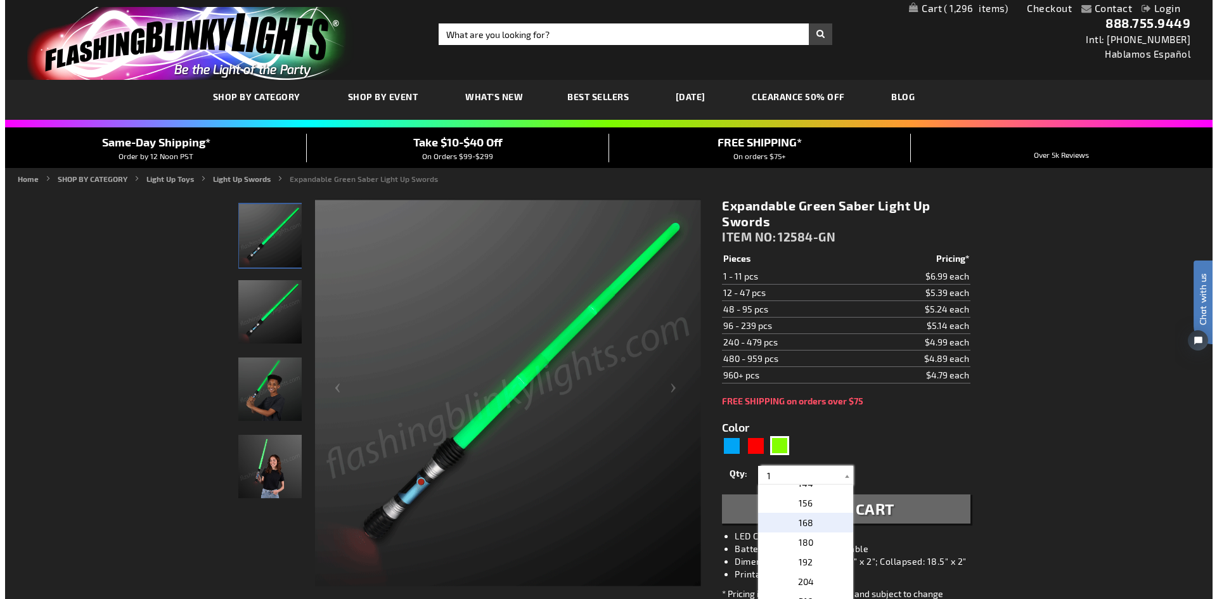
scroll to position [380, 0]
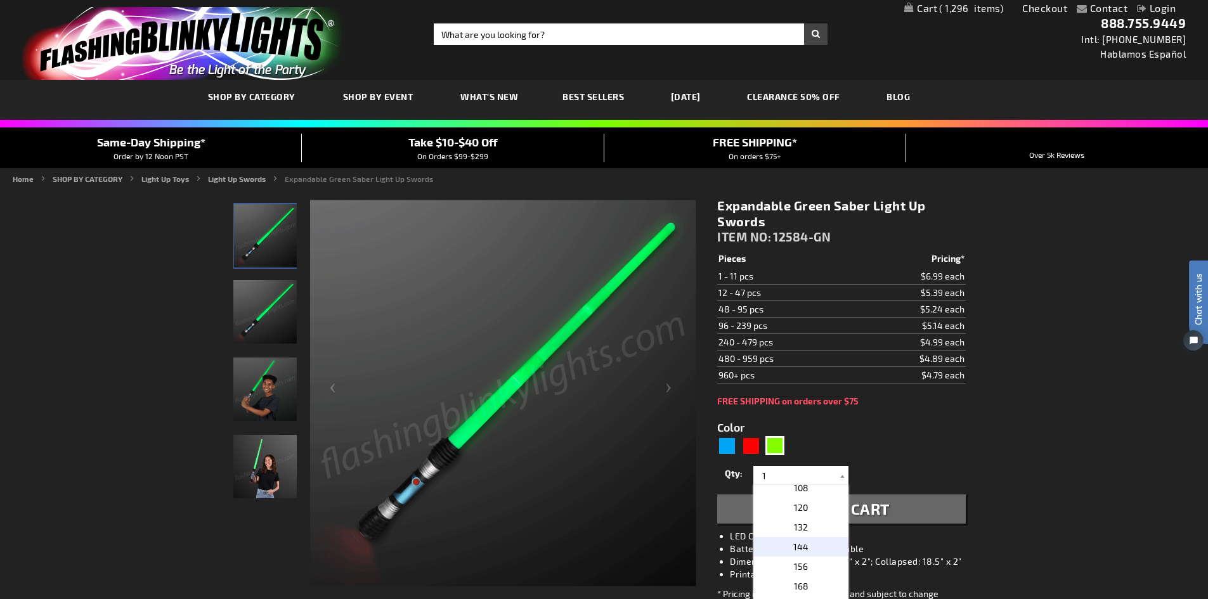
click at [813, 545] on p "144" at bounding box center [800, 547] width 95 height 20
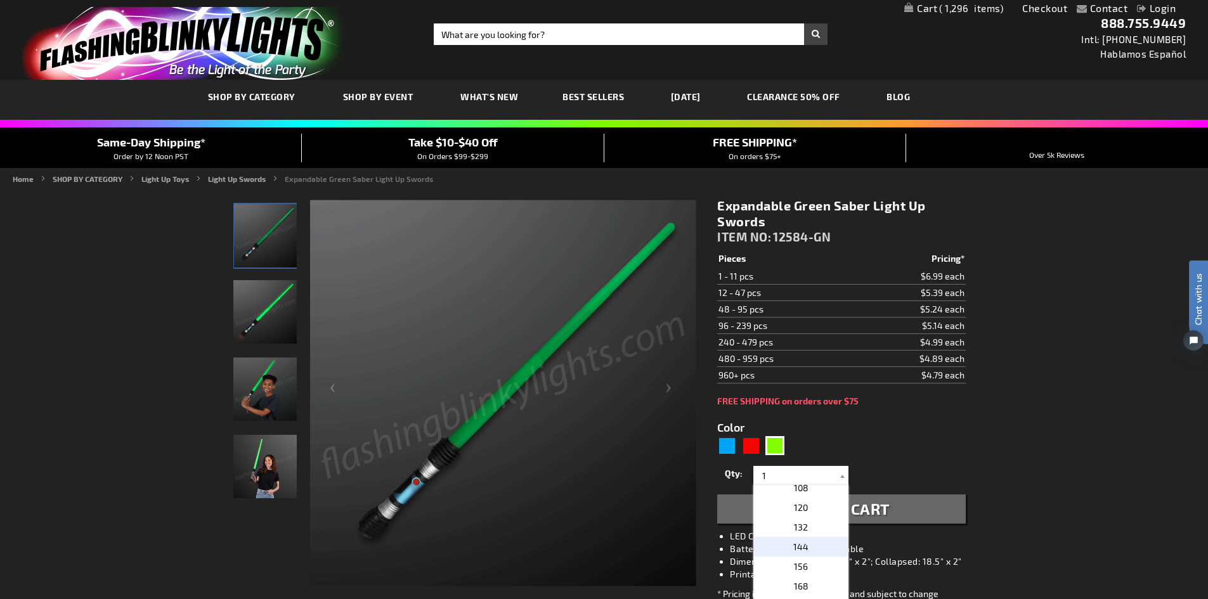
type input "144"
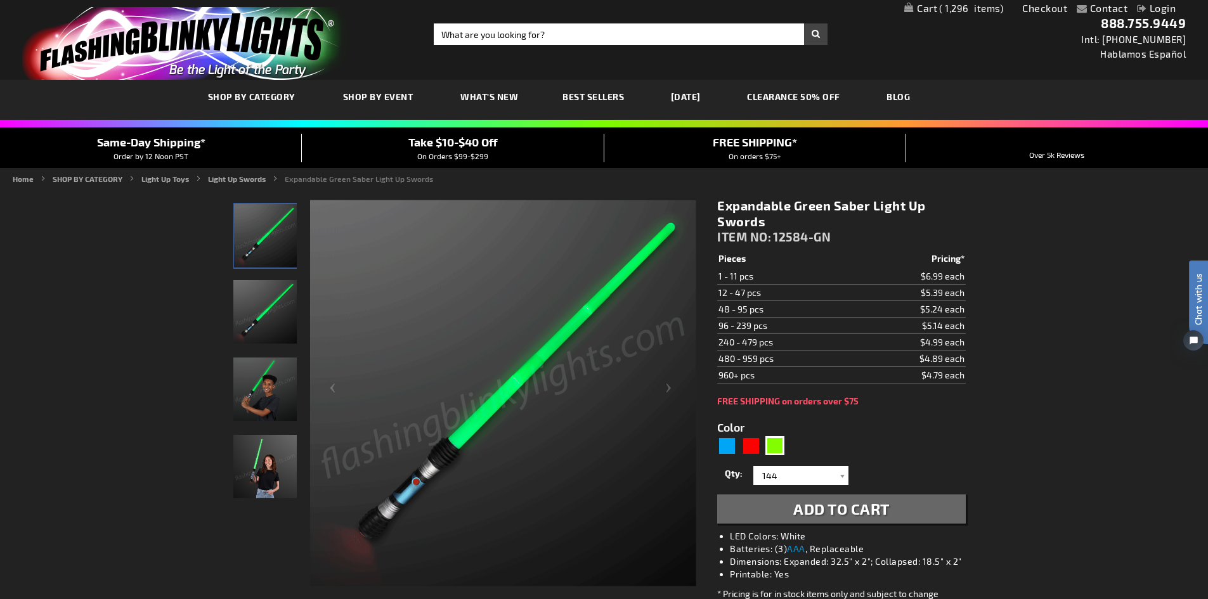
click at [815, 513] on span "Add to Cart" at bounding box center [841, 508] width 96 height 18
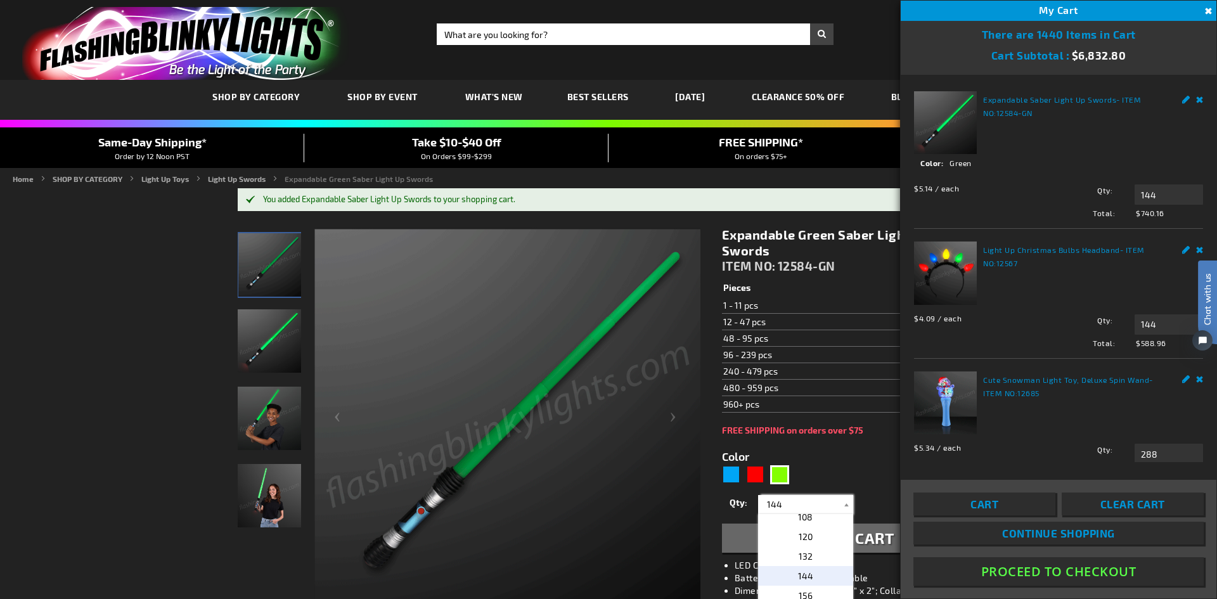
click at [813, 505] on input "144" at bounding box center [807, 504] width 92 height 19
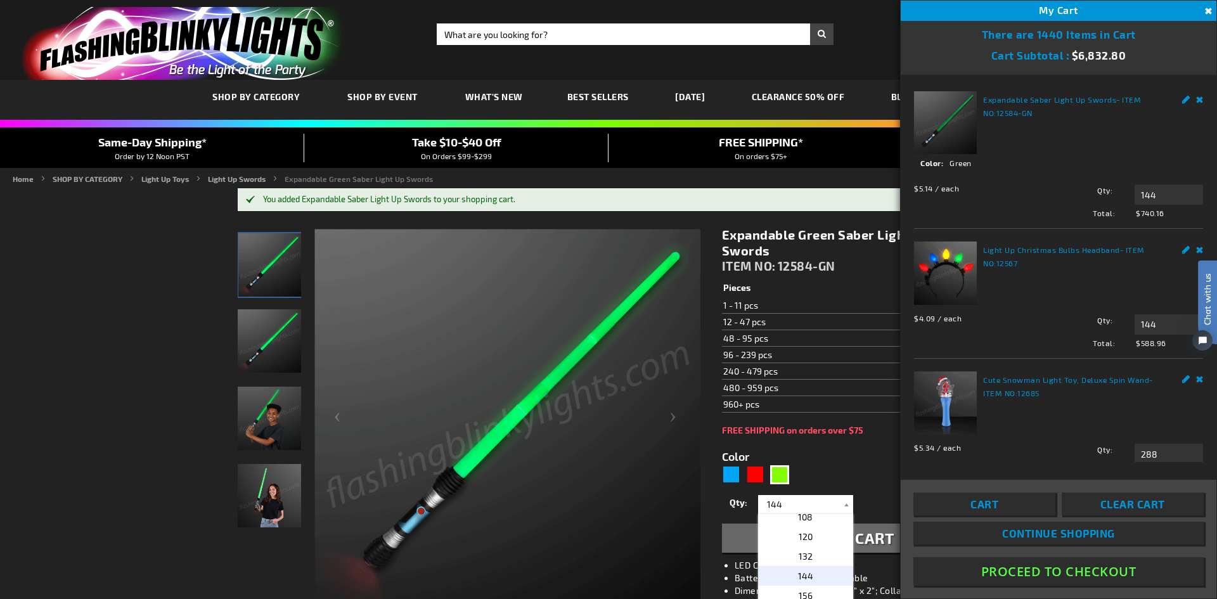
click at [814, 472] on form "Color 5648 Qty 1 2 3 4 5 6 7 8 9 10 11 12 24 36 48 60" at bounding box center [846, 493] width 248 height 117
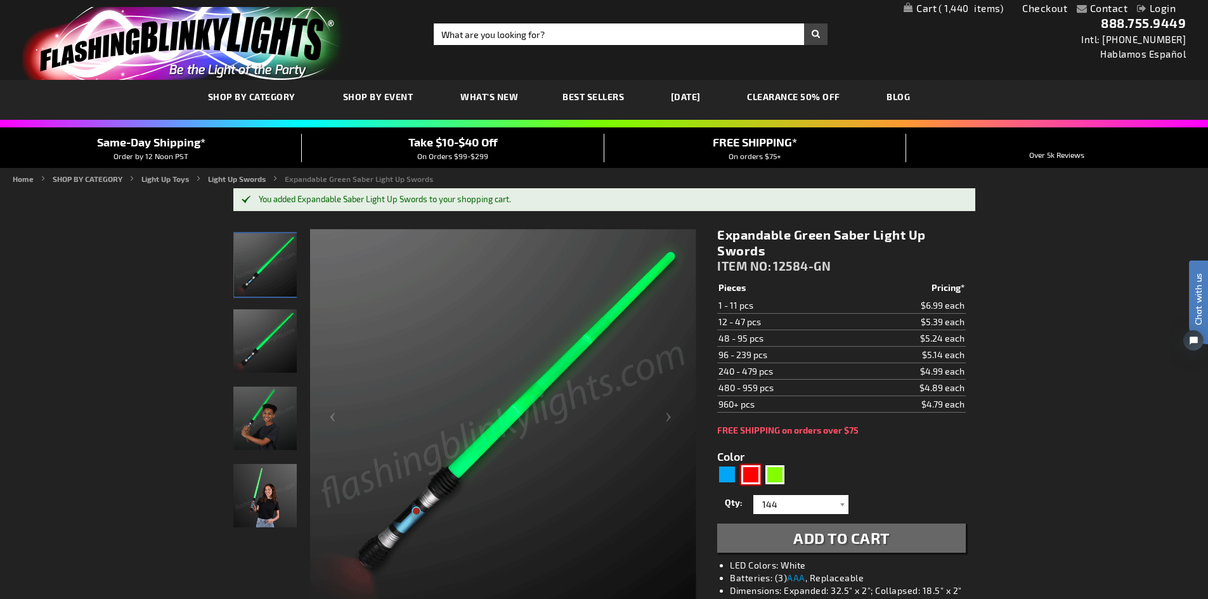
click at [747, 471] on div "Red" at bounding box center [750, 474] width 19 height 19
type input "5641"
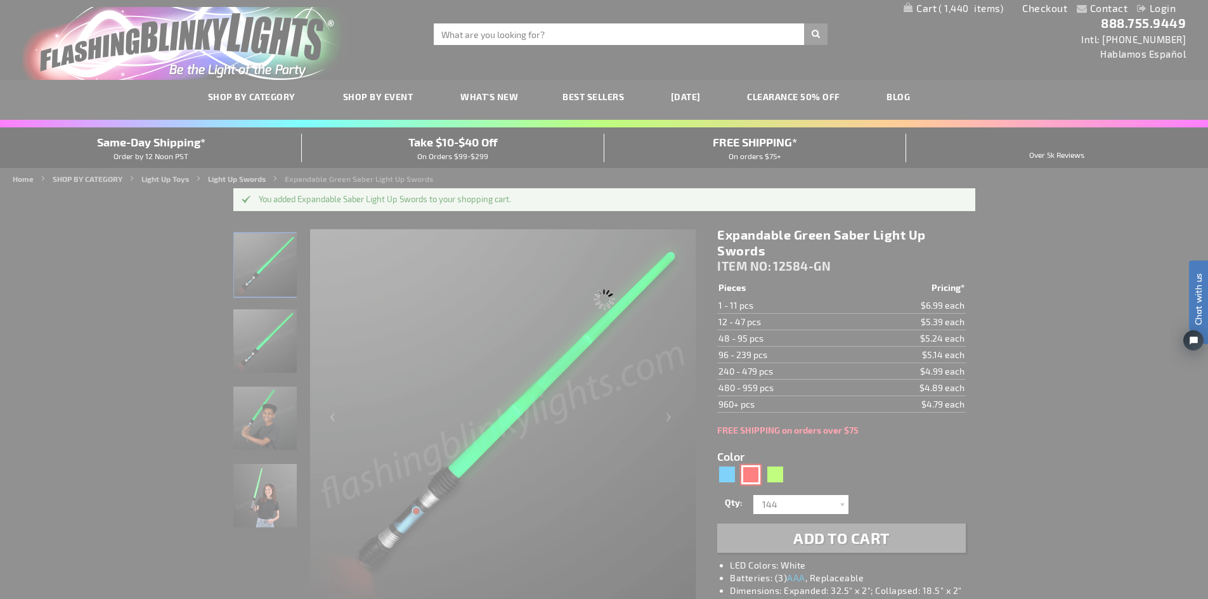
type input "12584-RD"
type input "Customize - Expandable Red Saber Light Up Swords - ITEM NO: 12584-RD"
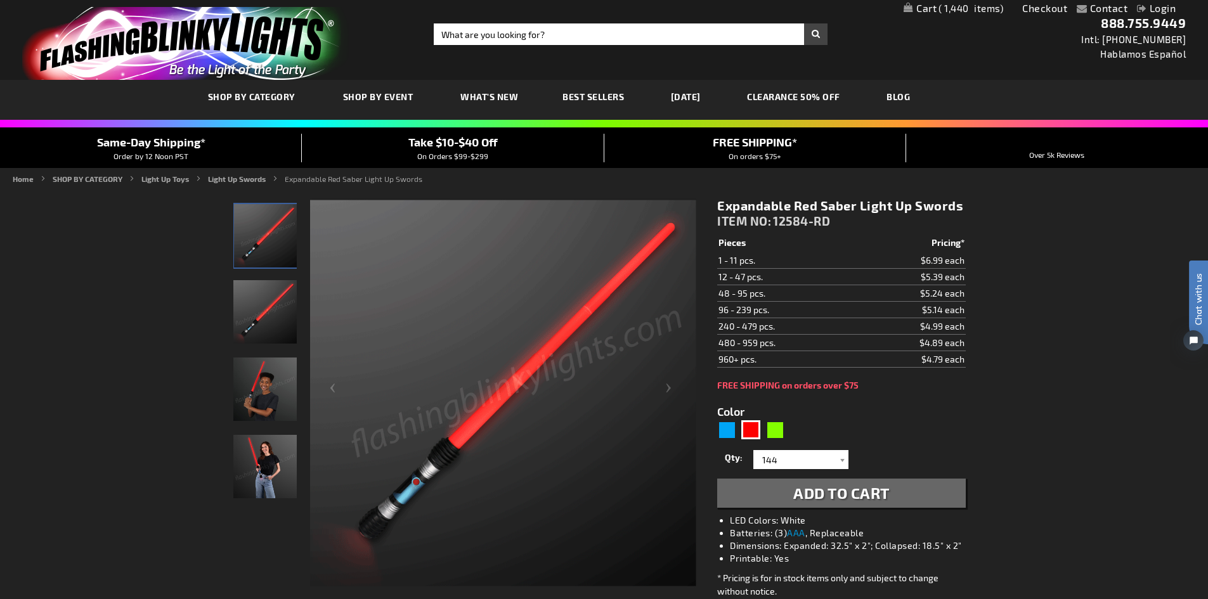
click at [841, 495] on span "Add to Cart" at bounding box center [841, 493] width 96 height 18
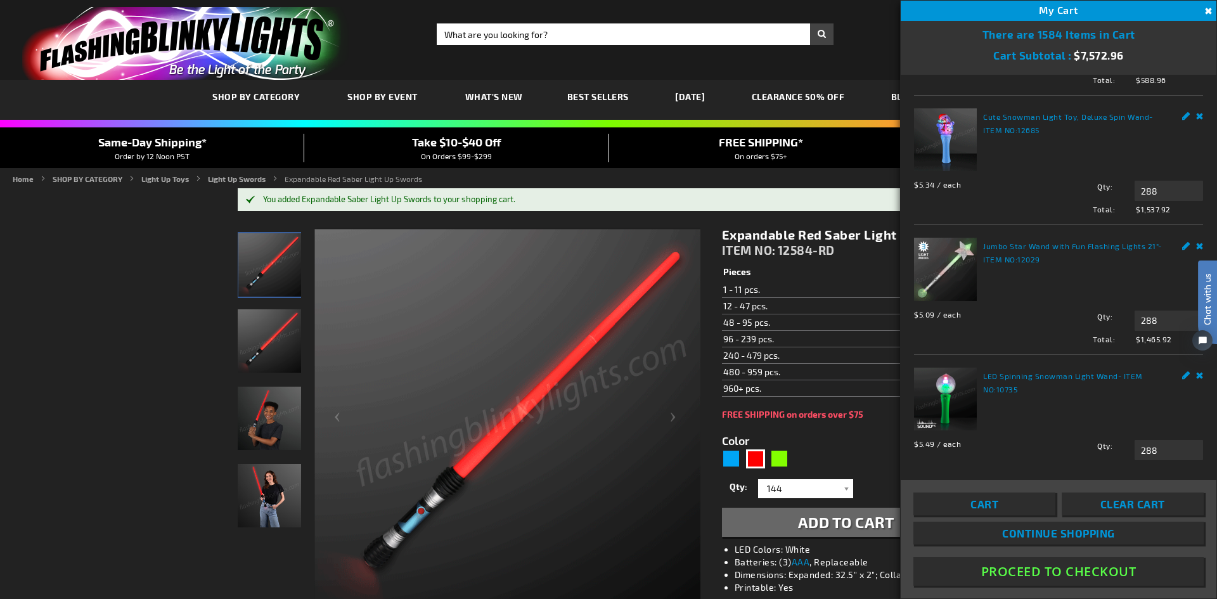
scroll to position [317, 0]
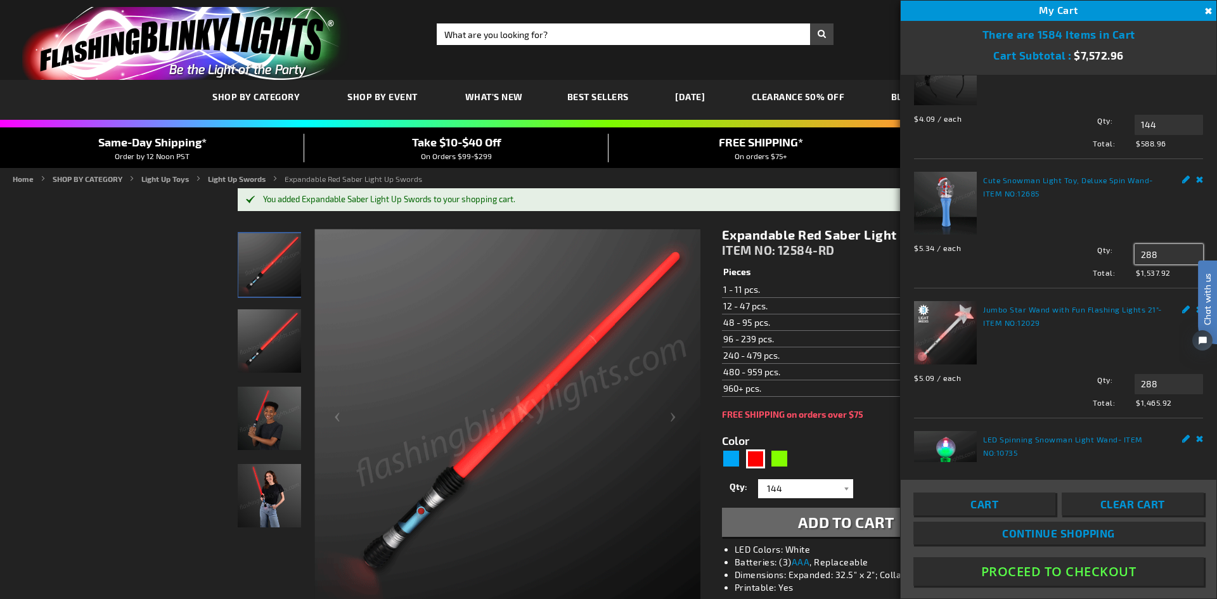
click at [1156, 264] on input "288" at bounding box center [1169, 254] width 68 height 20
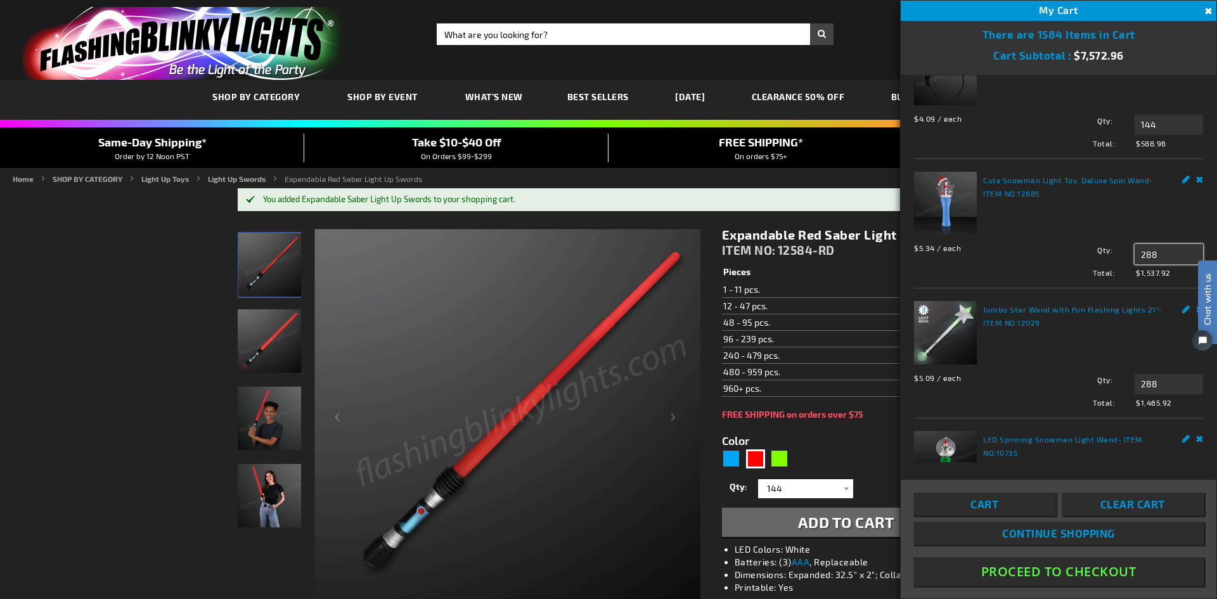
drag, startPoint x: 1082, startPoint y: 281, endPoint x: 1064, endPoint y: 285, distance: 18.8
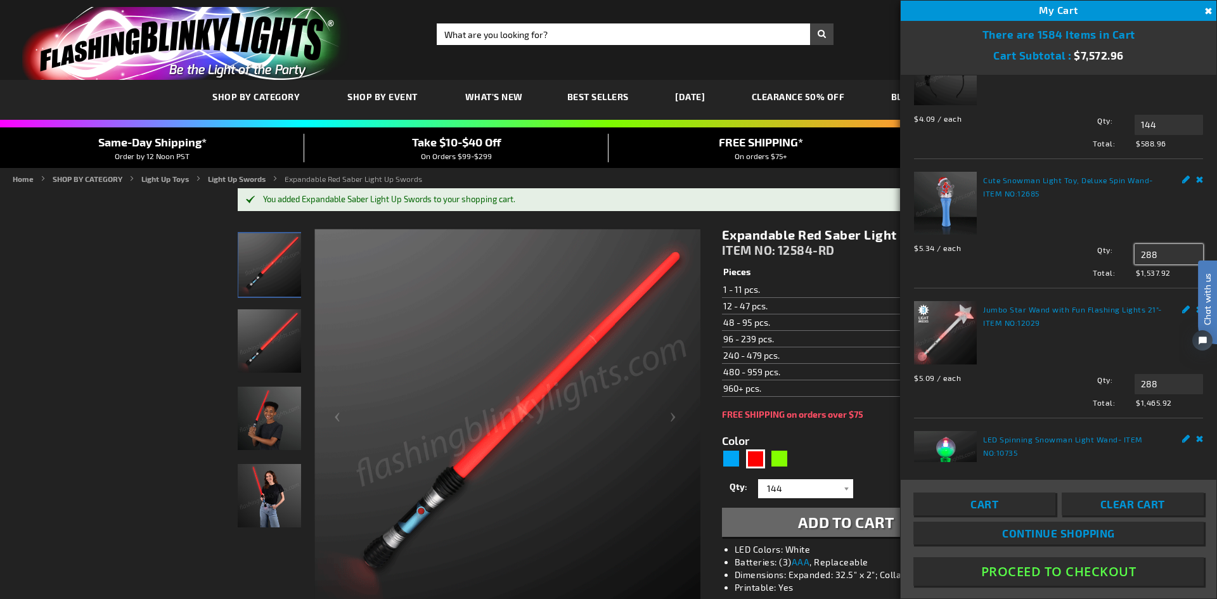
click at [1064, 264] on div "Qty 288 Update" at bounding box center [1123, 254] width 159 height 20
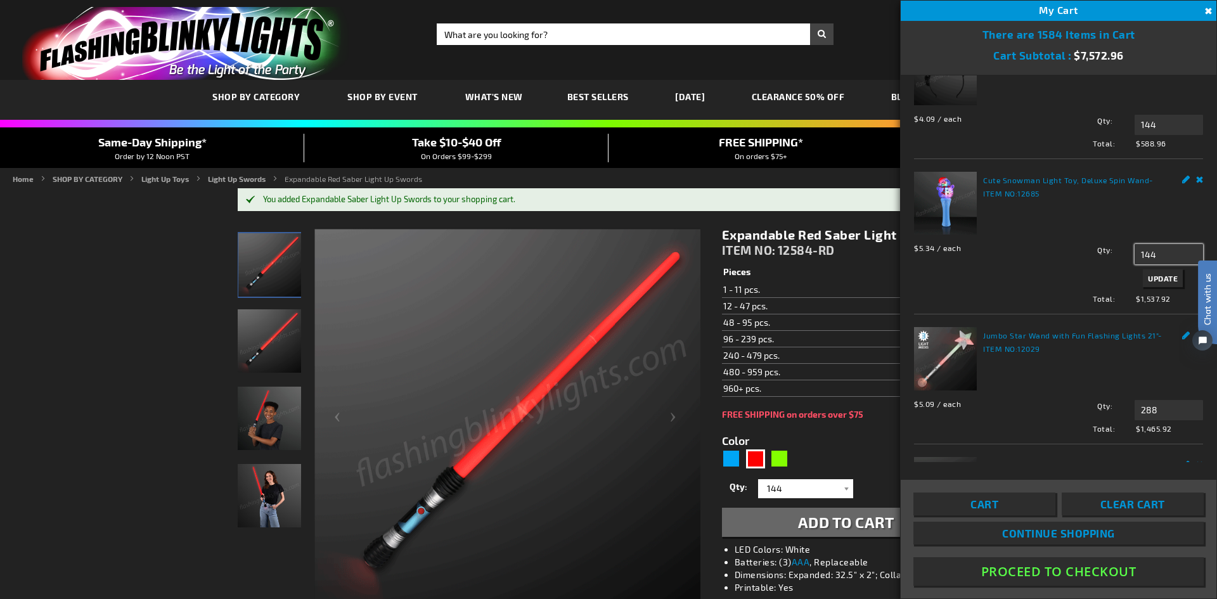
type input "144"
click at [1148, 283] on span "Update" at bounding box center [1163, 278] width 30 height 9
drag, startPoint x: 1159, startPoint y: 428, endPoint x: 1066, endPoint y: 404, distance: 96.1
click at [1066, 404] on div "Jumbo Star Wand with Fun Flashing Lights 21" - ITEM NO: 12029 $5.09 / each Tota…" at bounding box center [1058, 380] width 289 height 106
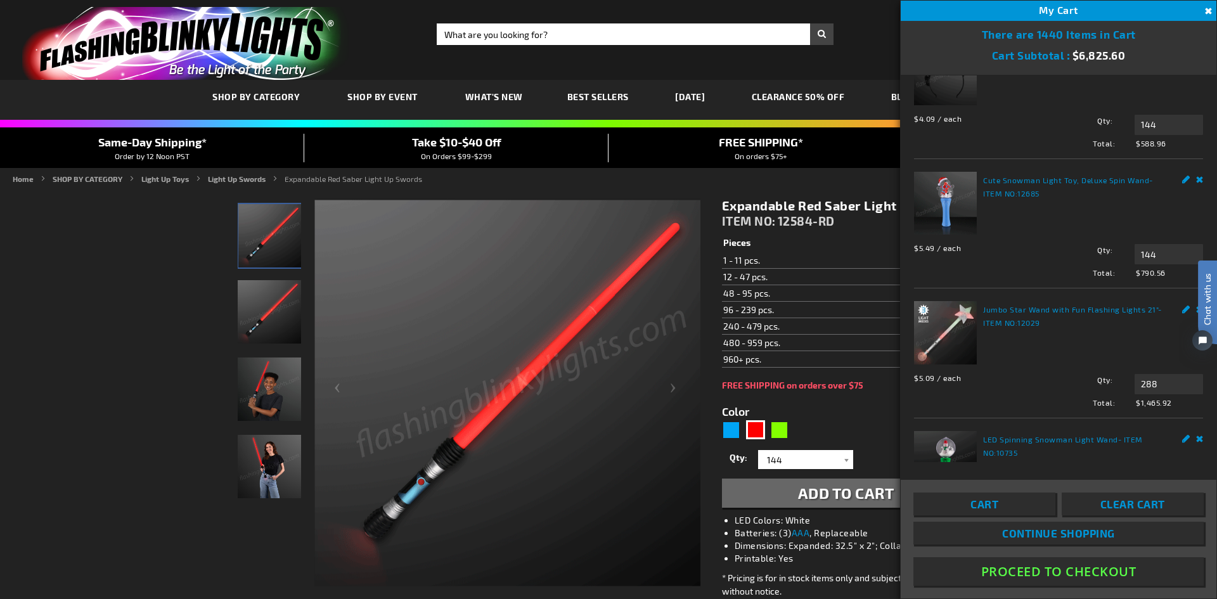
scroll to position [0, 0]
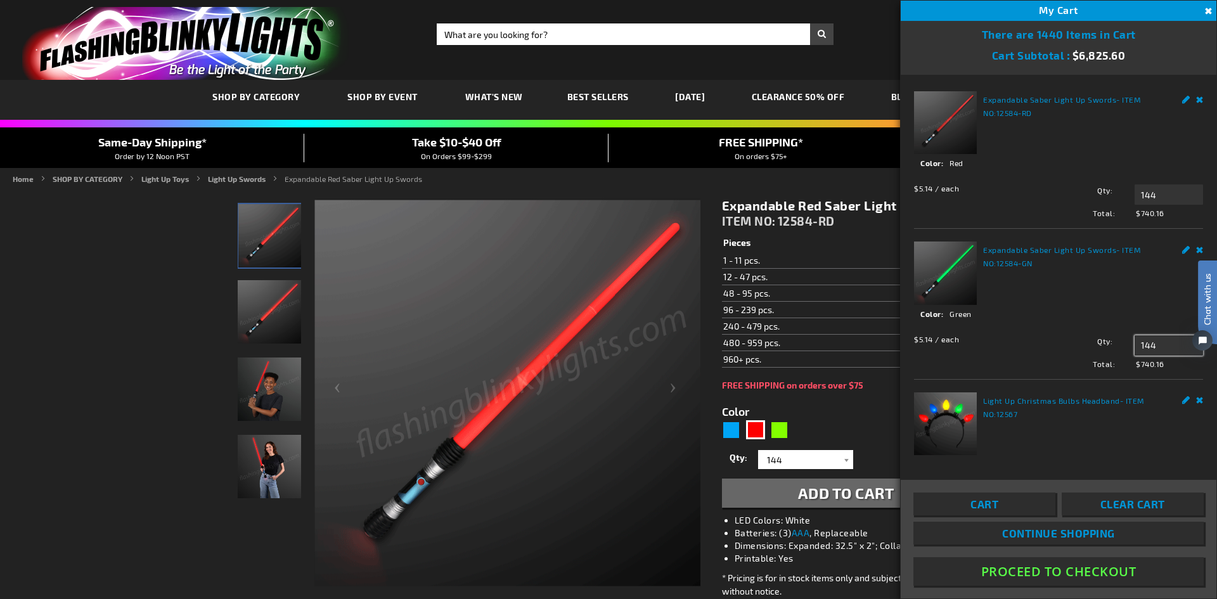
click at [1169, 336] on input "144" at bounding box center [1169, 345] width 68 height 20
click at [1075, 329] on div "$5.14 / each Total: $740.16 Qty 144 Update" at bounding box center [1058, 349] width 289 height 41
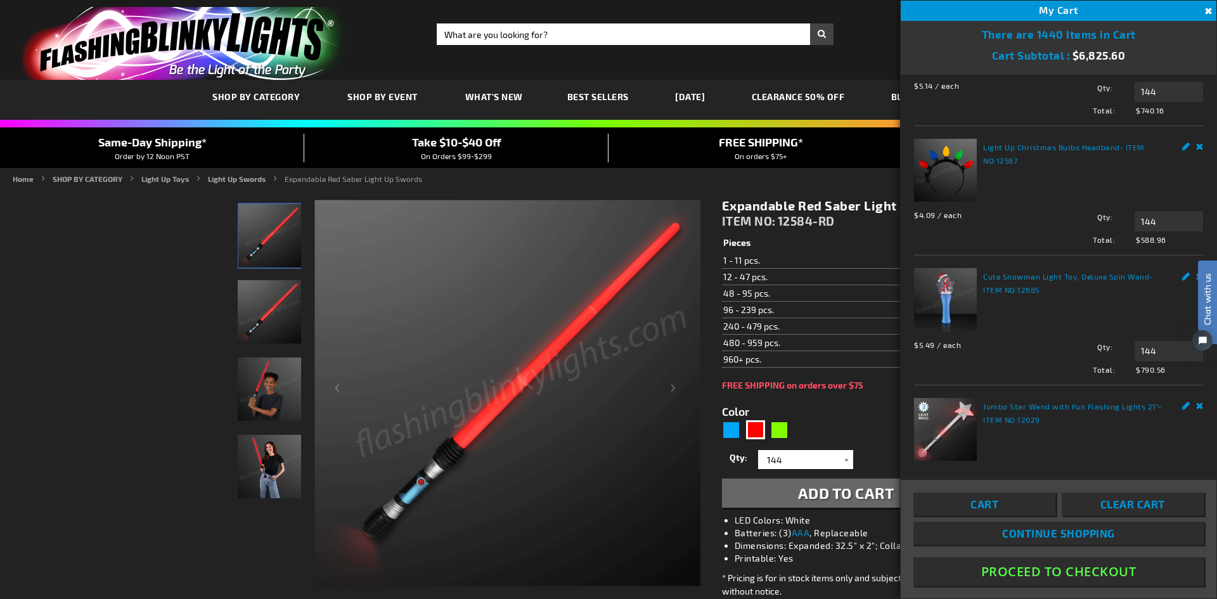
scroll to position [317, 0]
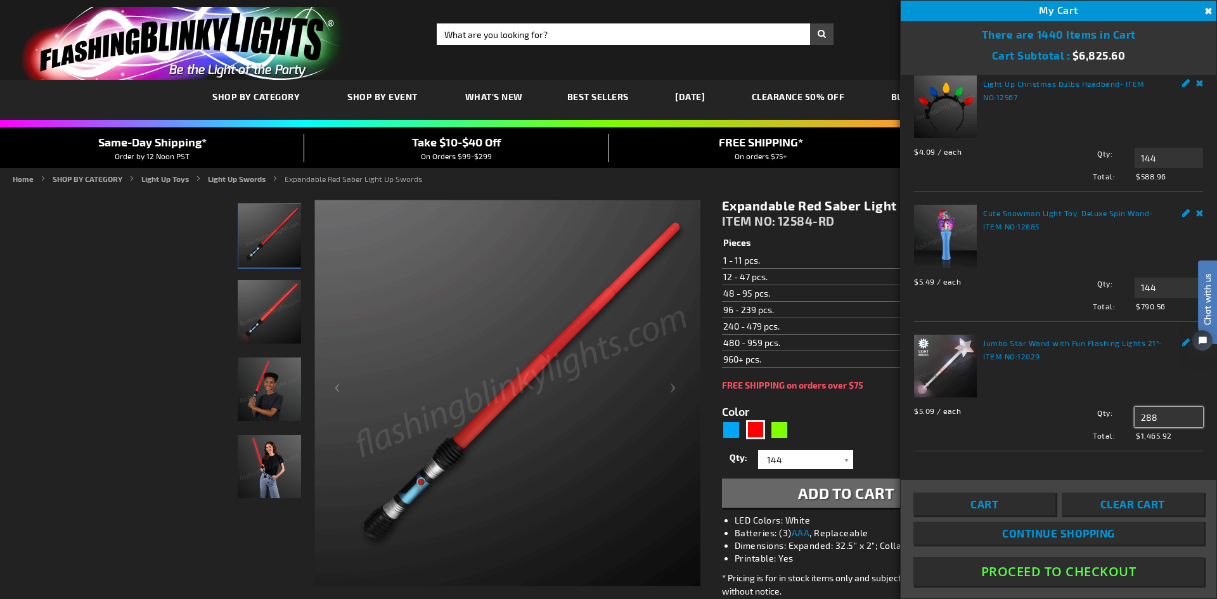
drag, startPoint x: 1157, startPoint y: 407, endPoint x: 1077, endPoint y: 387, distance: 82.2
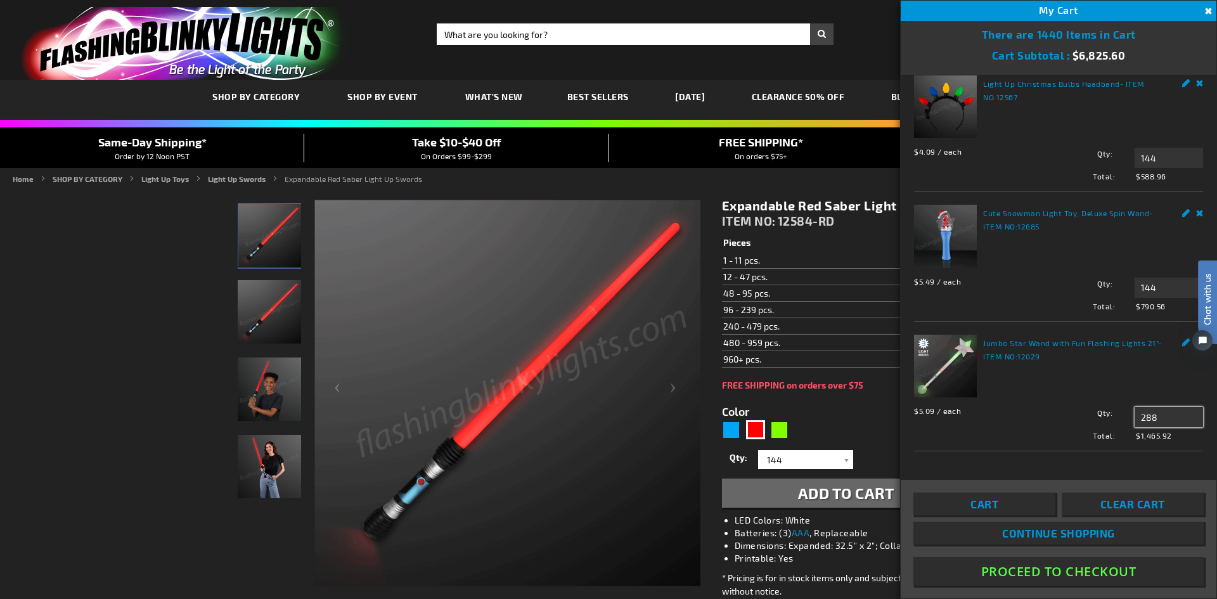
click at [1077, 387] on div "Jumbo Star Wand with Fun Flashing Lights 21" - ITEM NO: 12029 $5.09 / each Tota…" at bounding box center [1058, 388] width 289 height 106
type input "144"
click at [1154, 437] on span "Update" at bounding box center [1163, 441] width 30 height 9
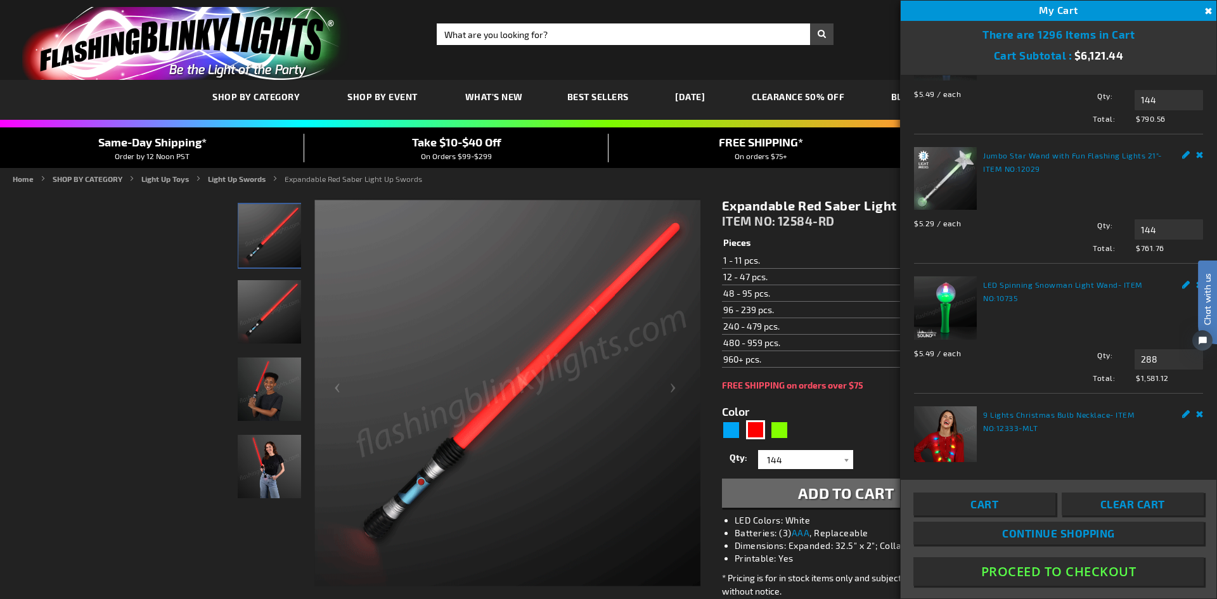
scroll to position [507, 0]
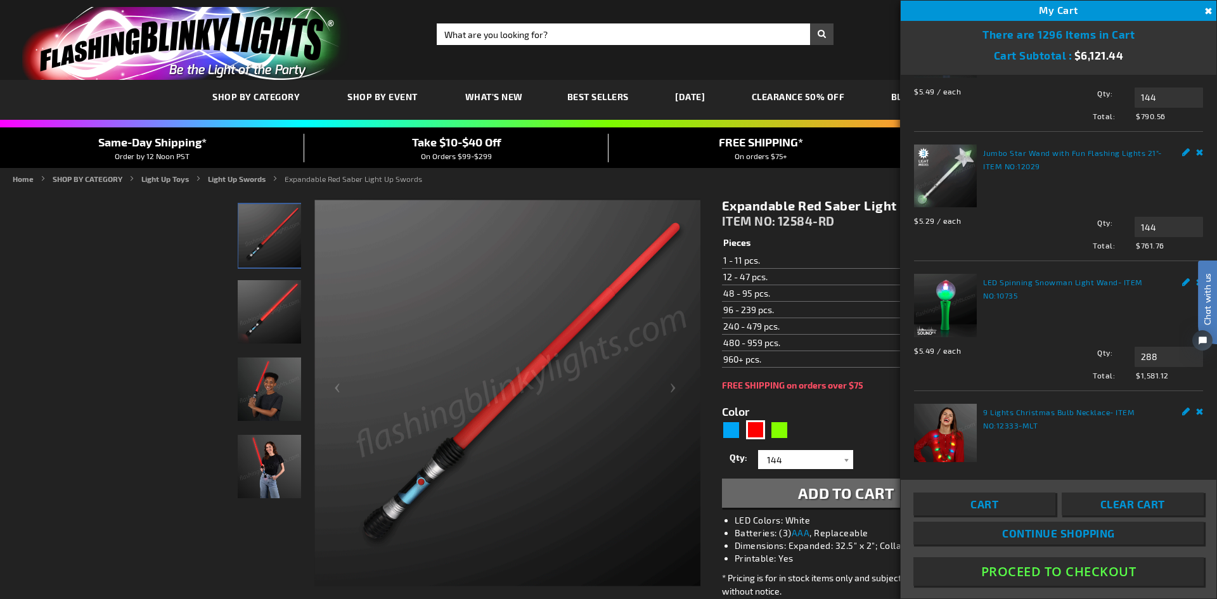
click at [1003, 278] on link "LED Spinning Snowman Light Wand" at bounding box center [1050, 282] width 135 height 9
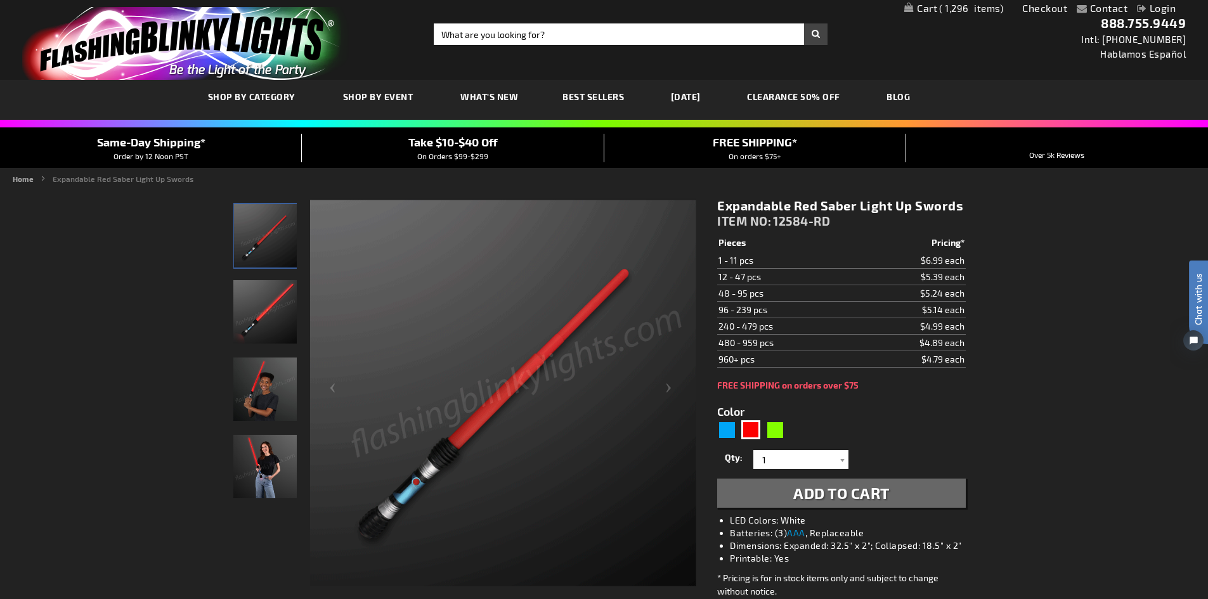
click at [962, 6] on span "1,296" at bounding box center [971, 8] width 64 height 11
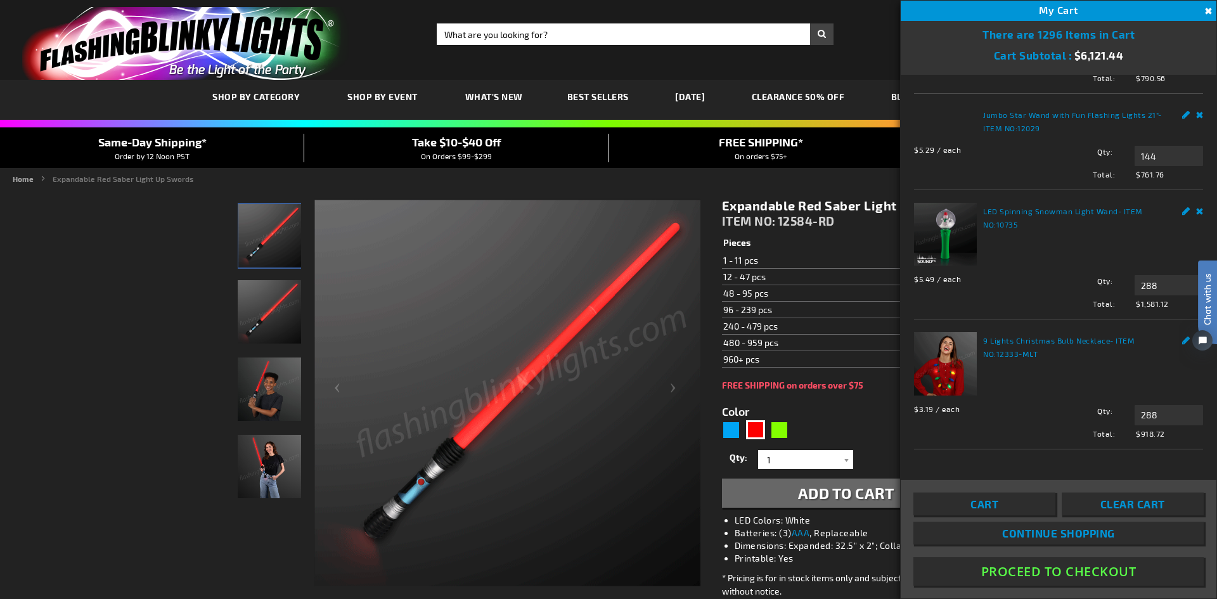
scroll to position [562, 0]
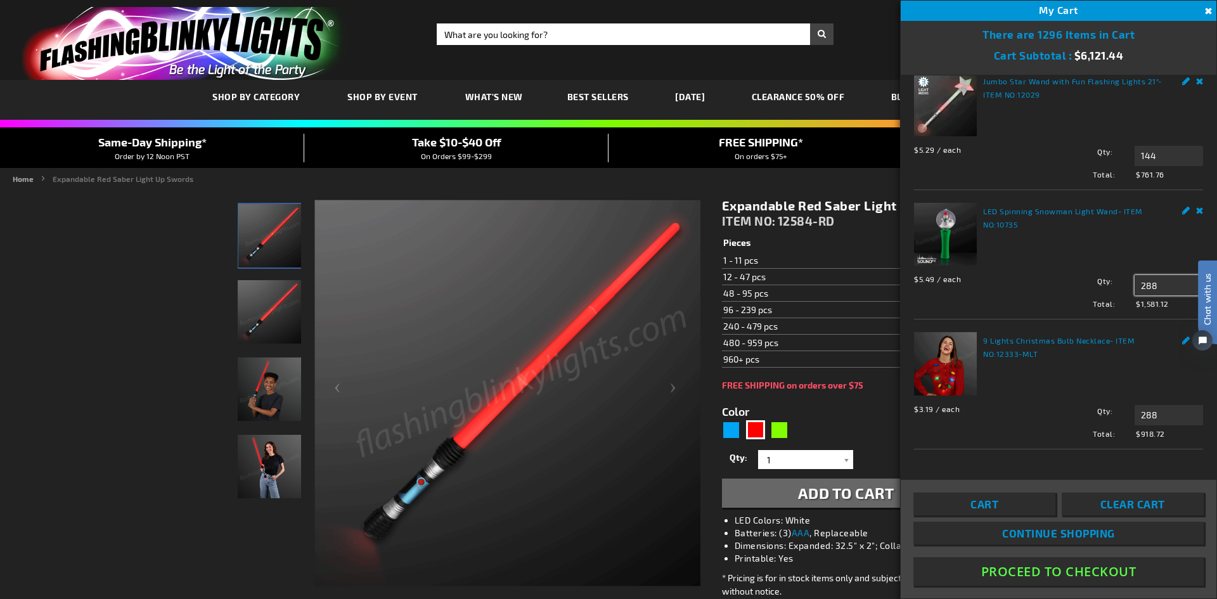
drag, startPoint x: 1159, startPoint y: 287, endPoint x: 1072, endPoint y: 288, distance: 86.9
click at [1072, 288] on div "Qty 288 Update" at bounding box center [1123, 285] width 159 height 20
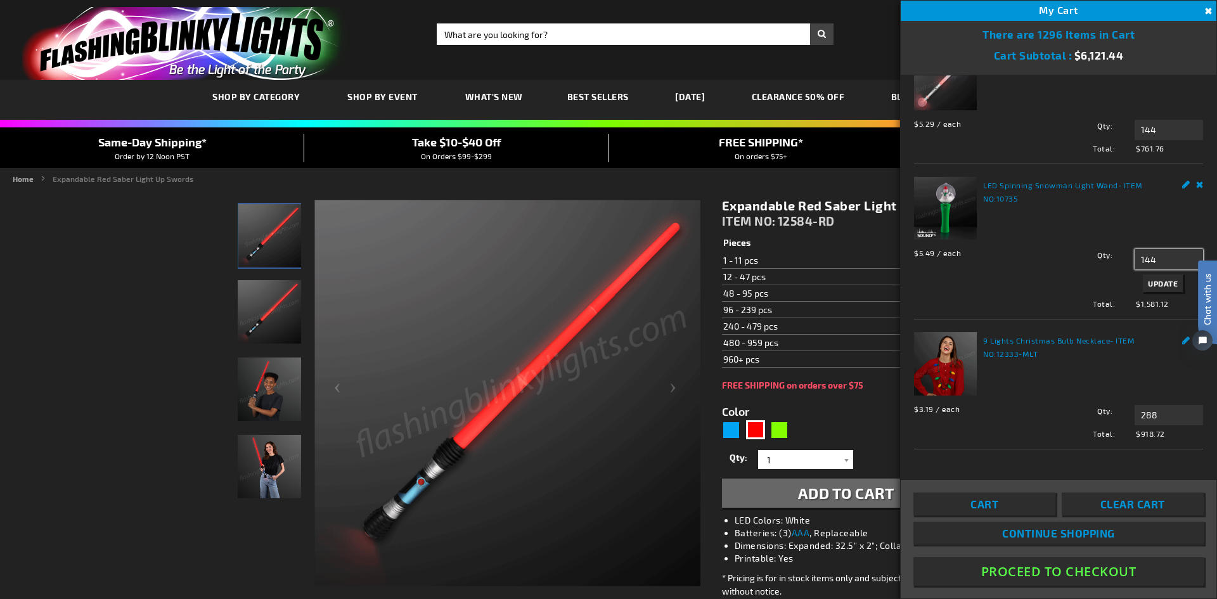
type input "144"
click at [1151, 288] on span "Update" at bounding box center [1163, 283] width 30 height 9
drag, startPoint x: 1154, startPoint y: 439, endPoint x: 1108, endPoint y: 433, distance: 46.0
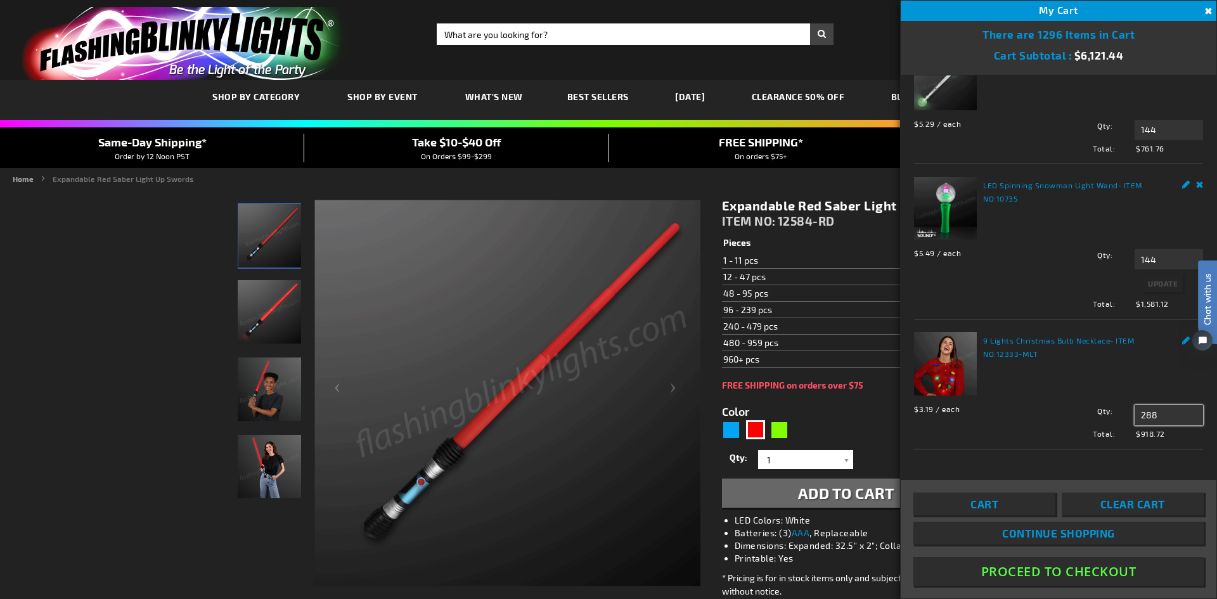
click at [1108, 433] on div "$3.19 / each Total: $918.72 Qty 288 Update" at bounding box center [1058, 419] width 289 height 41
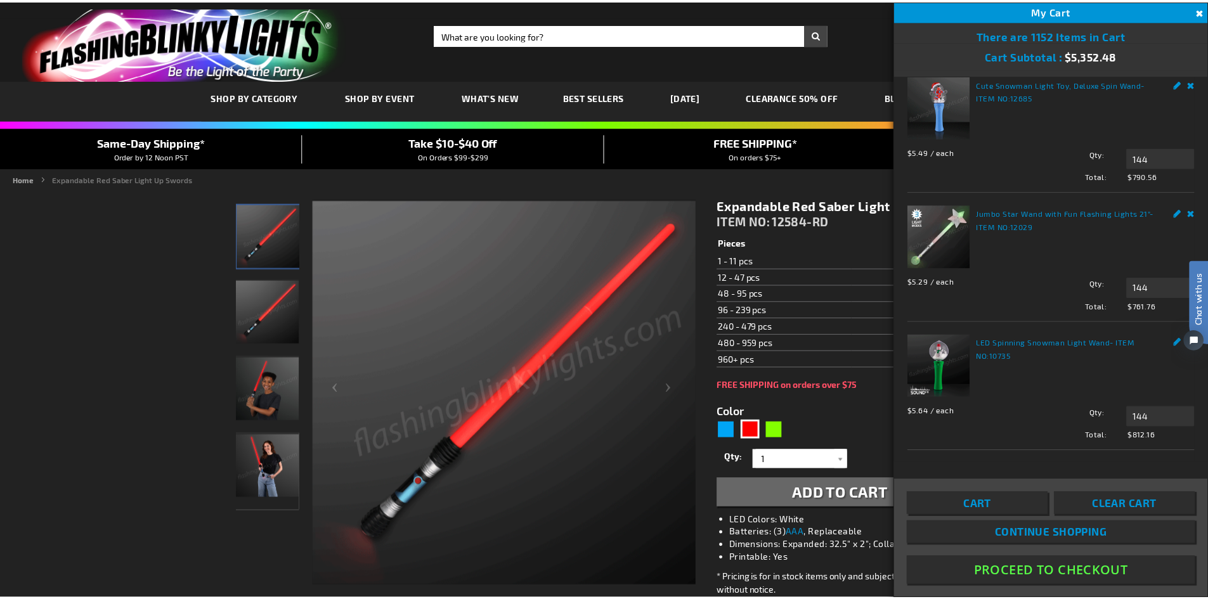
scroll to position [380, 0]
